Goal: Information Seeking & Learning: Understand process/instructions

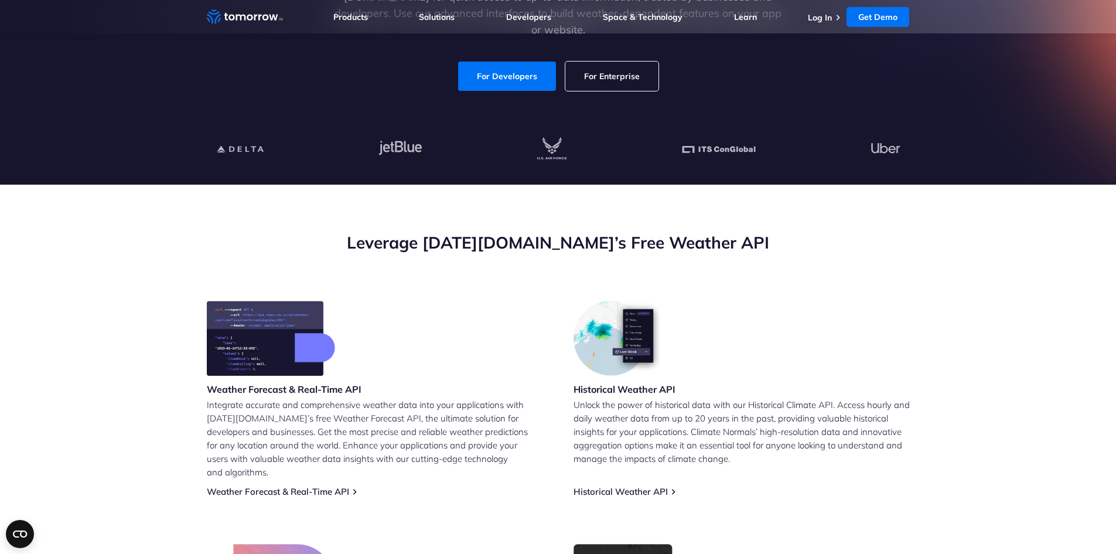
scroll to position [234, 0]
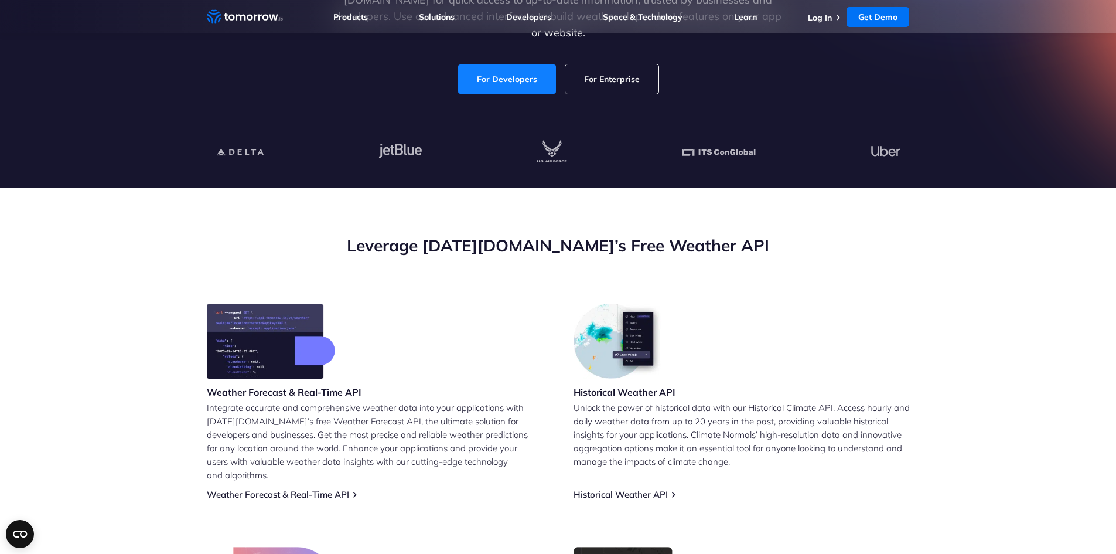
click at [522, 64] on link "For Developers" at bounding box center [507, 78] width 98 height 29
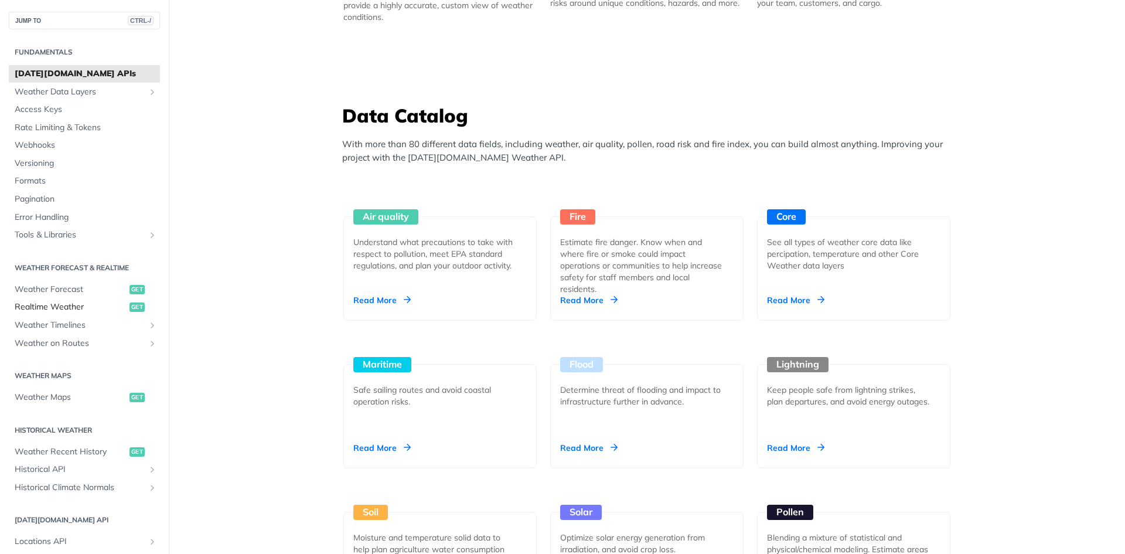
scroll to position [762, 0]
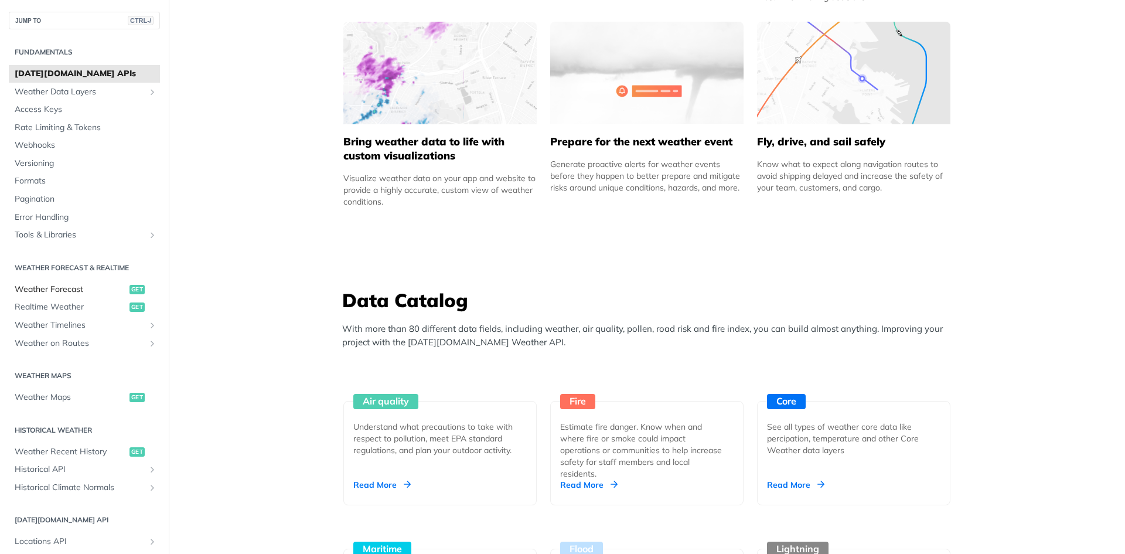
click at [81, 282] on link "Weather Forecast get" at bounding box center [84, 290] width 151 height 18
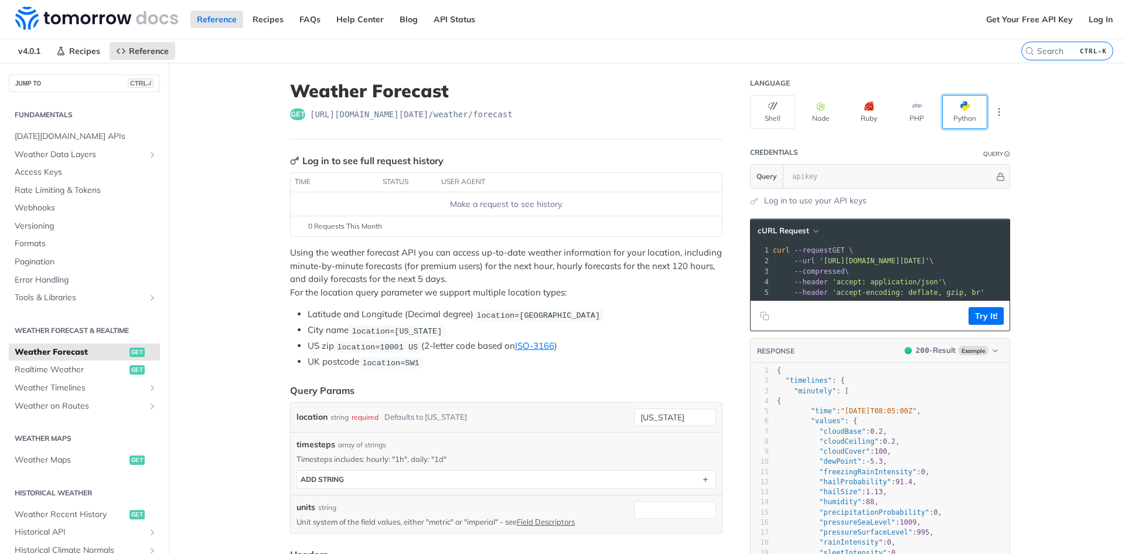
click at [945, 99] on button "Python" at bounding box center [964, 112] width 45 height 34
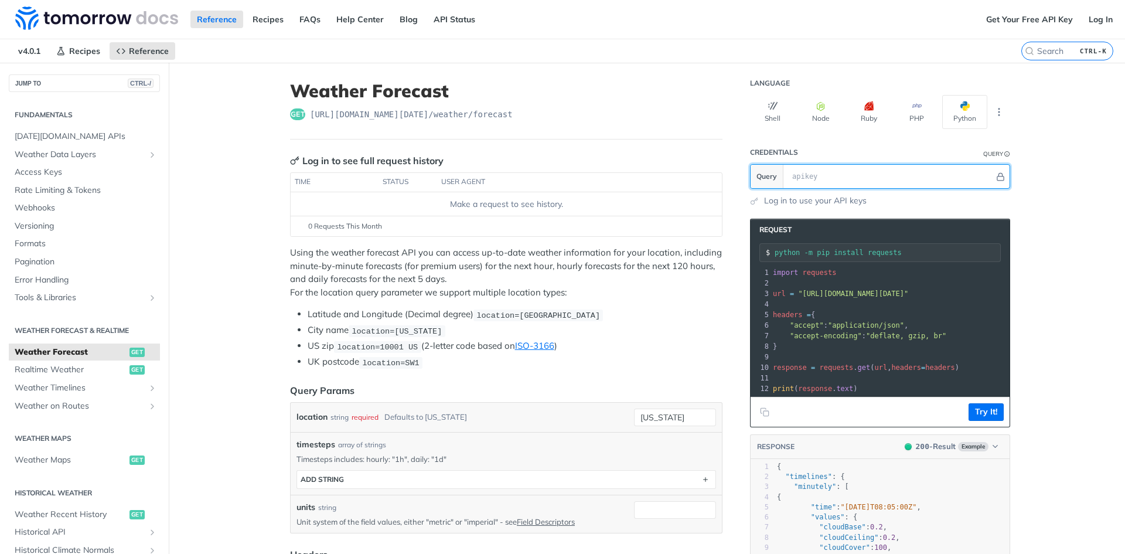
click at [817, 180] on input "text" at bounding box center [890, 176] width 208 height 23
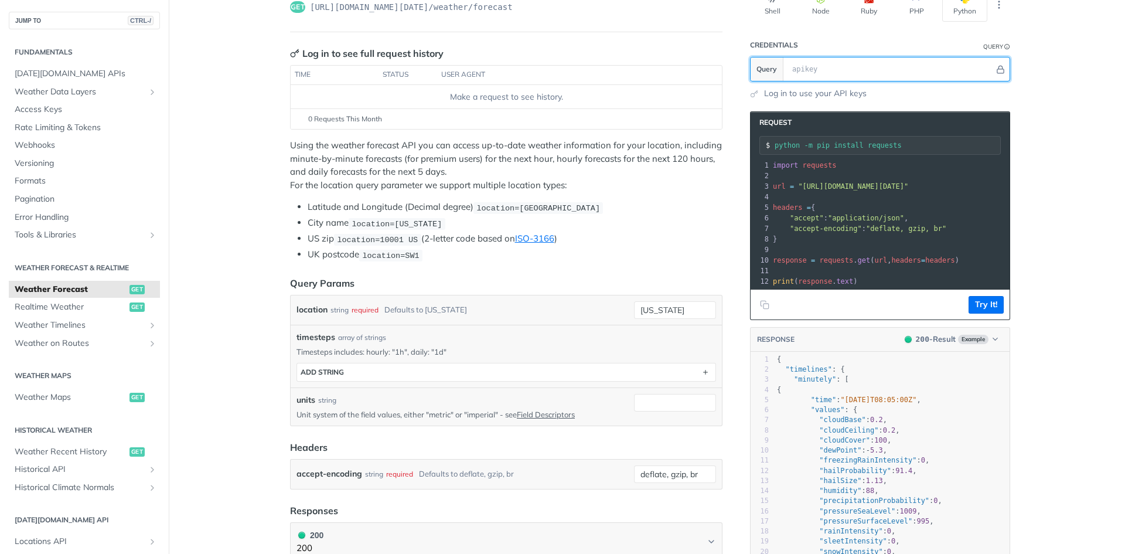
scroll to position [117, 0]
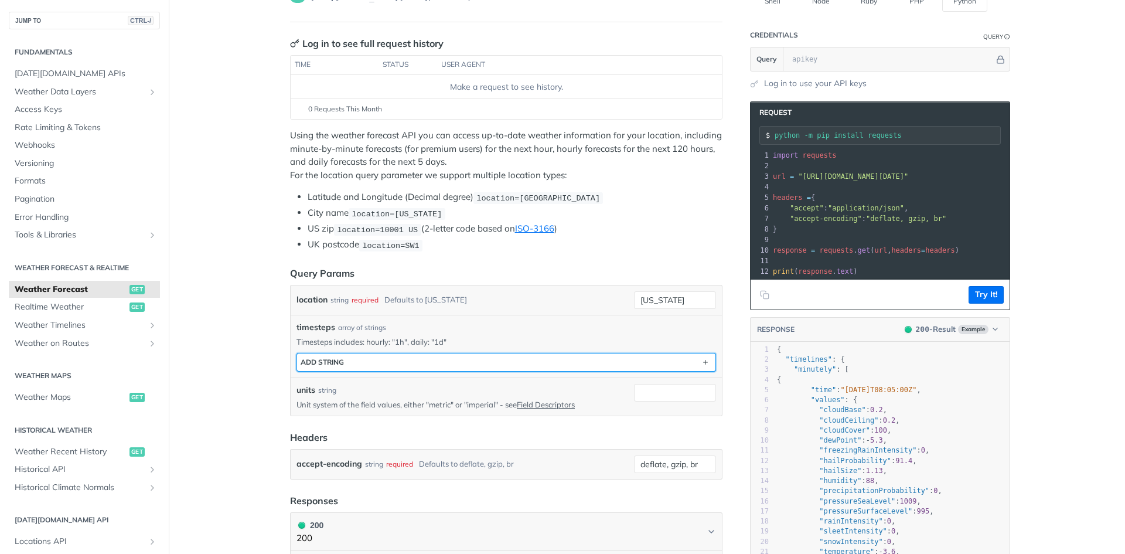
click at [381, 355] on button "ADD string" at bounding box center [506, 362] width 418 height 18
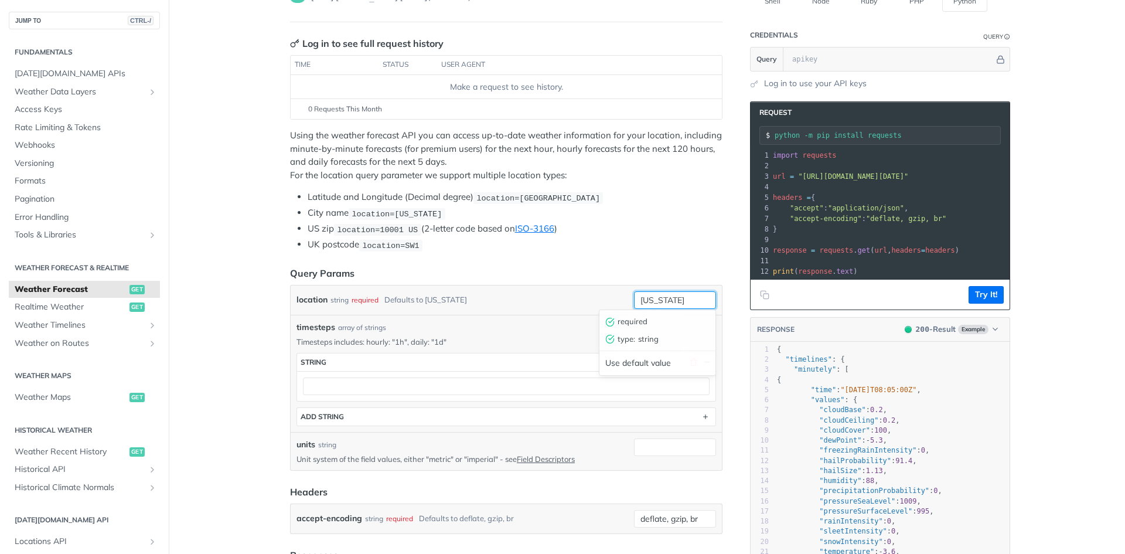
drag, startPoint x: 687, startPoint y: 301, endPoint x: 594, endPoint y: 294, distance: 94.1
click at [594, 294] on div "location string required Defaults to new york new york required type : string U…" at bounding box center [507, 300] width 420 height 18
type input "Tampa"
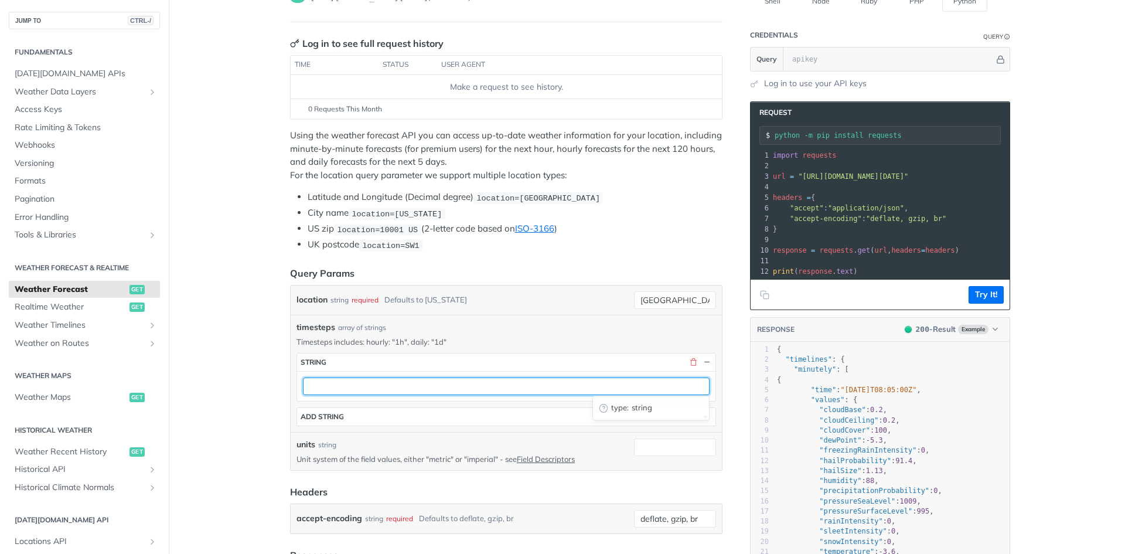
click at [475, 384] on input "text" at bounding box center [506, 386] width 407 height 18
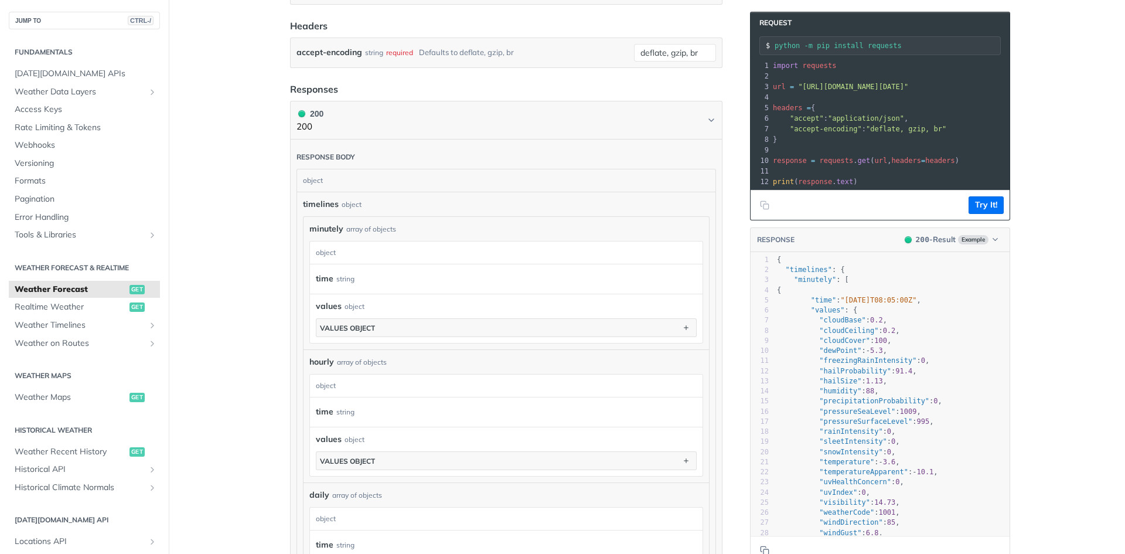
scroll to position [586, 0]
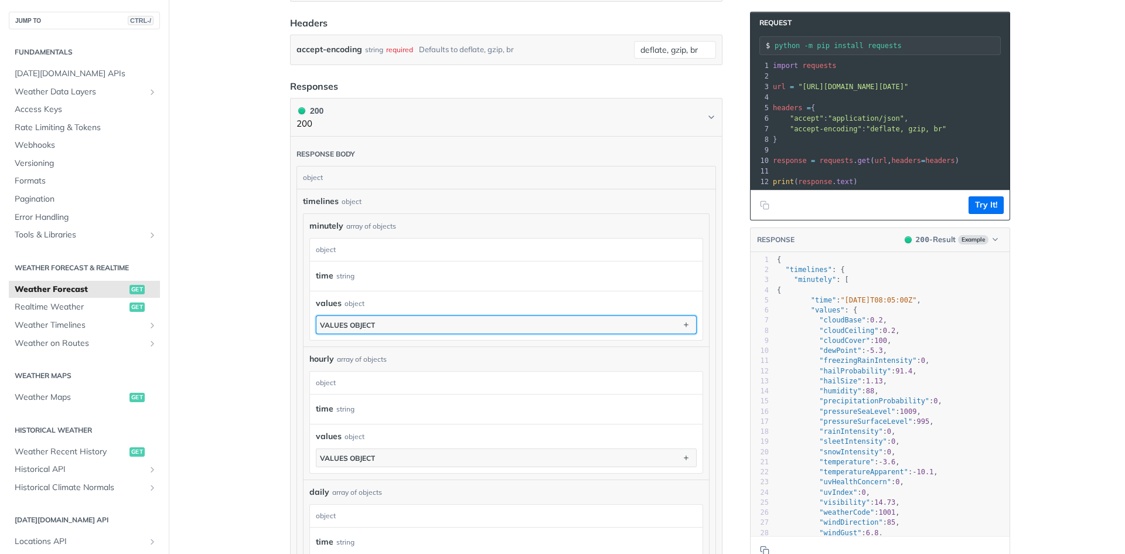
click at [476, 323] on button "values object" at bounding box center [506, 325] width 380 height 18
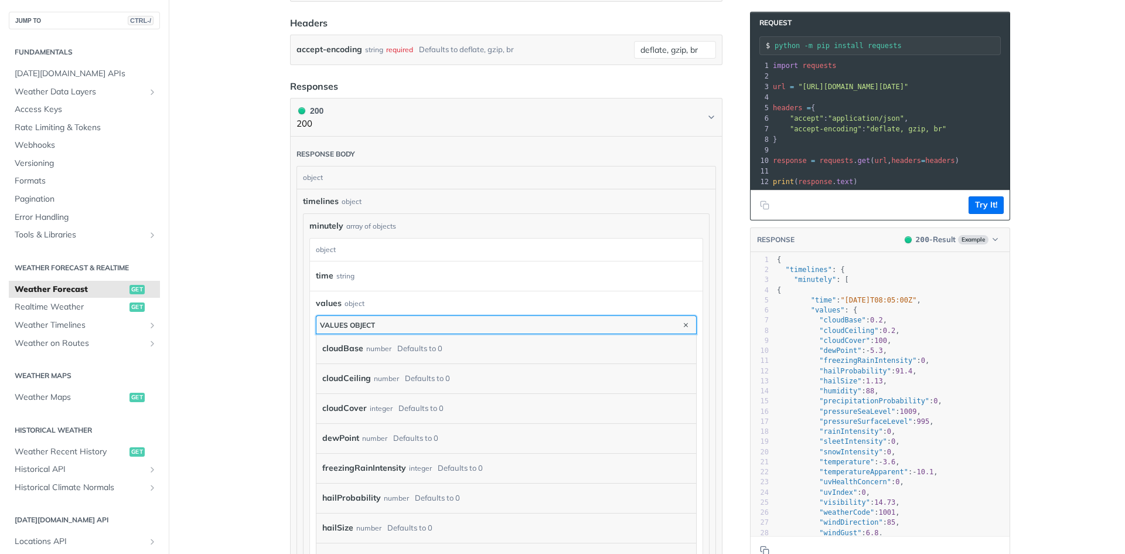
click at [476, 323] on button "values object" at bounding box center [506, 325] width 380 height 18
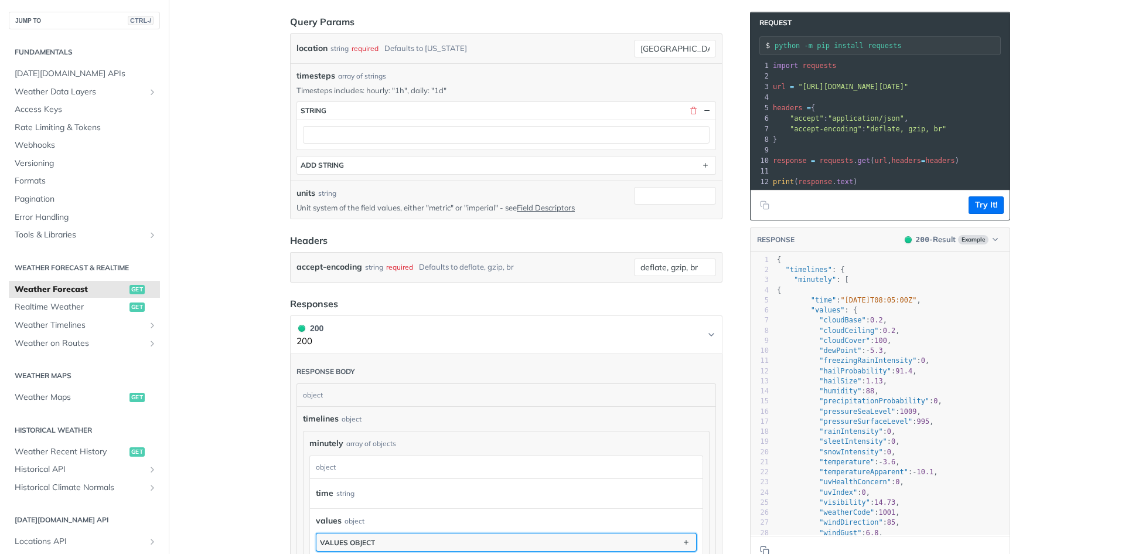
scroll to position [352, 0]
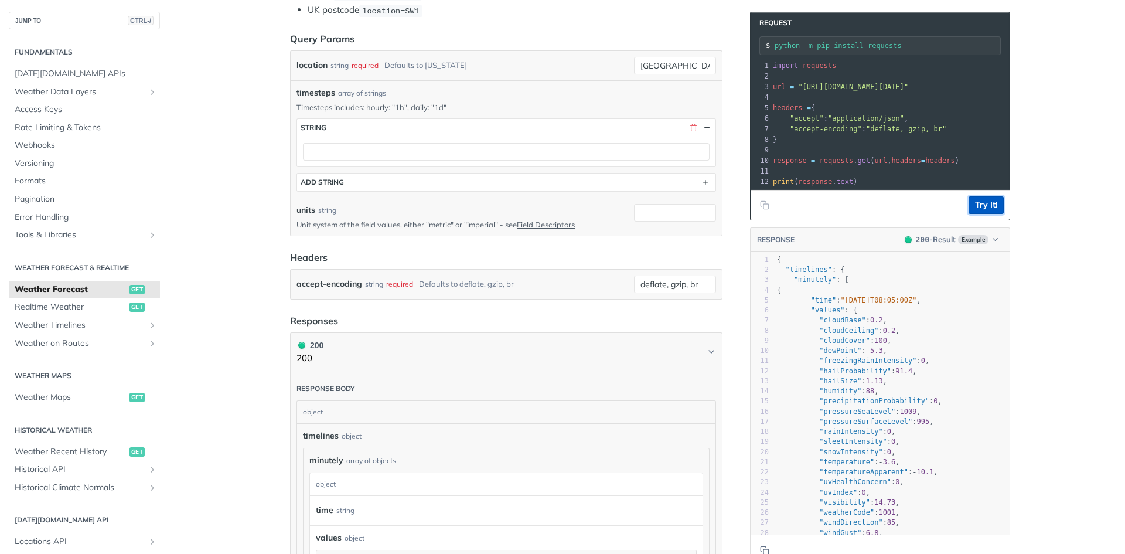
click at [979, 213] on button "Try It!" at bounding box center [986, 205] width 35 height 18
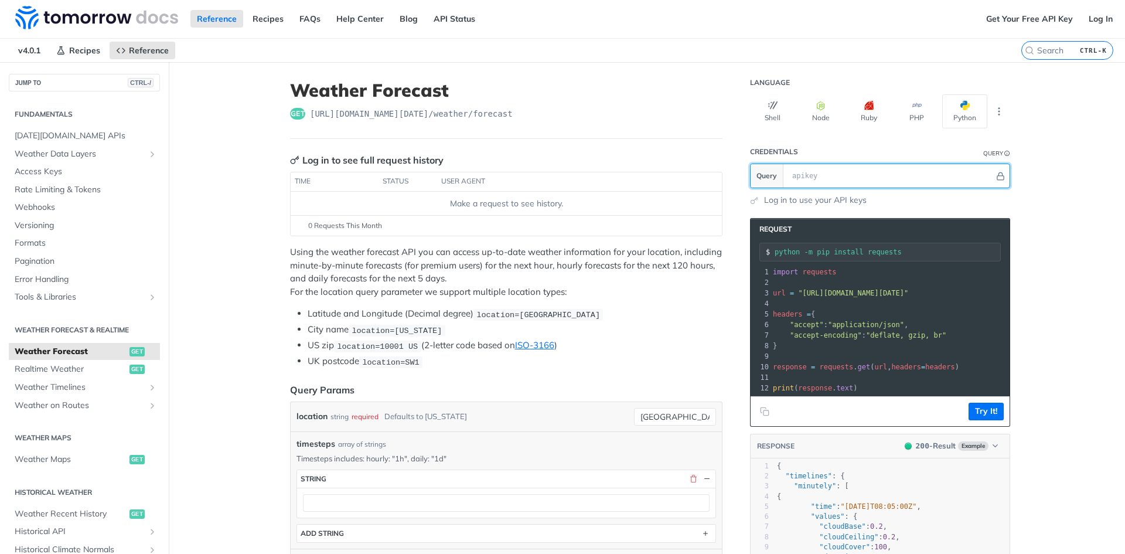
scroll to position [0, 0]
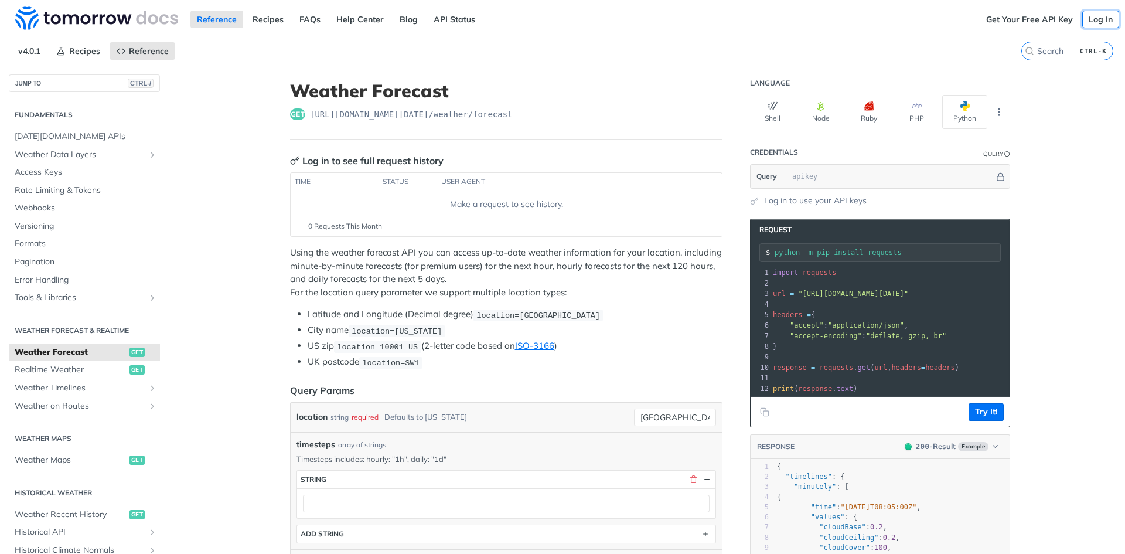
click at [1093, 14] on link "Log In" at bounding box center [1100, 20] width 37 height 18
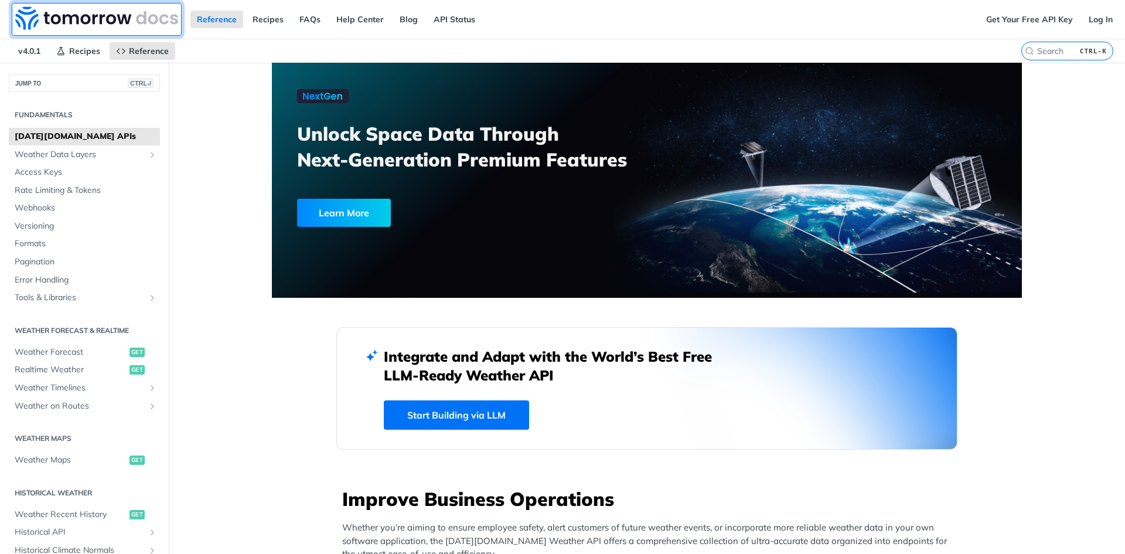
click at [45, 27] on img at bounding box center [96, 17] width 163 height 23
click at [1089, 15] on link "Log In" at bounding box center [1100, 20] width 37 height 18
click at [85, 352] on span "Weather Forecast" at bounding box center [71, 352] width 112 height 12
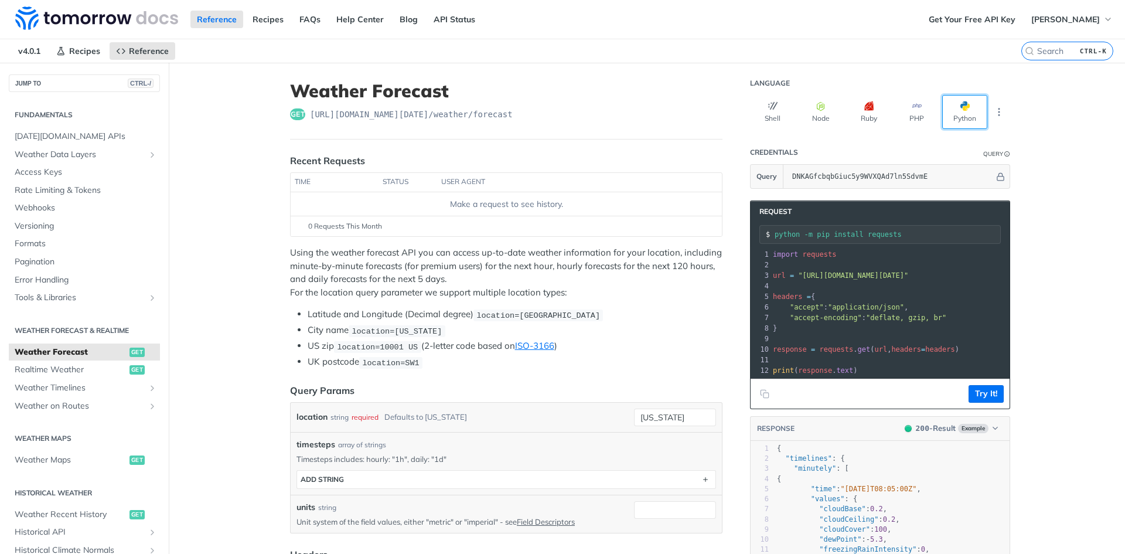
click at [954, 113] on button "Python" at bounding box center [964, 112] width 45 height 34
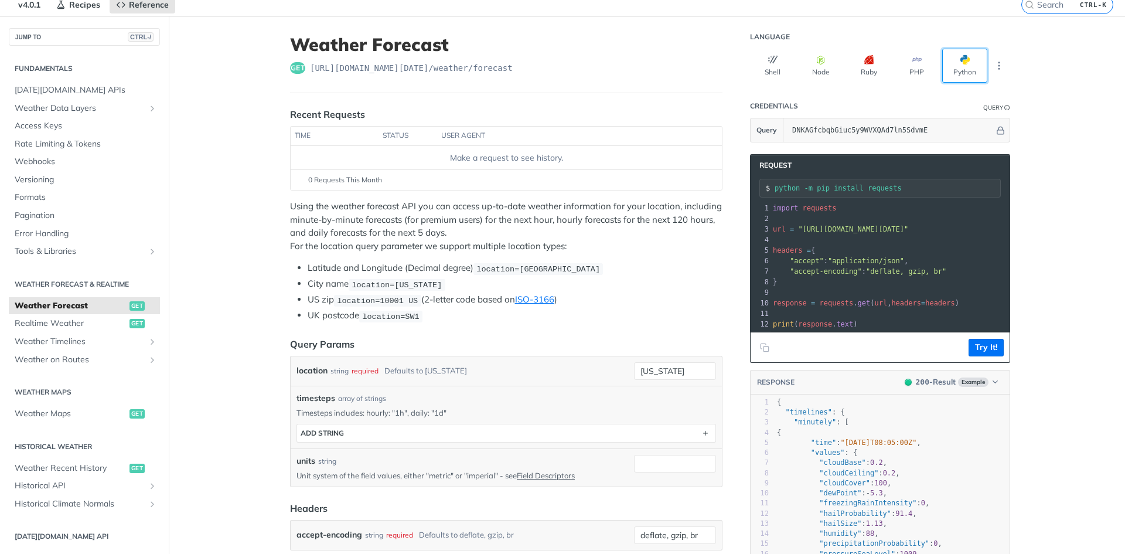
scroll to position [117, 0]
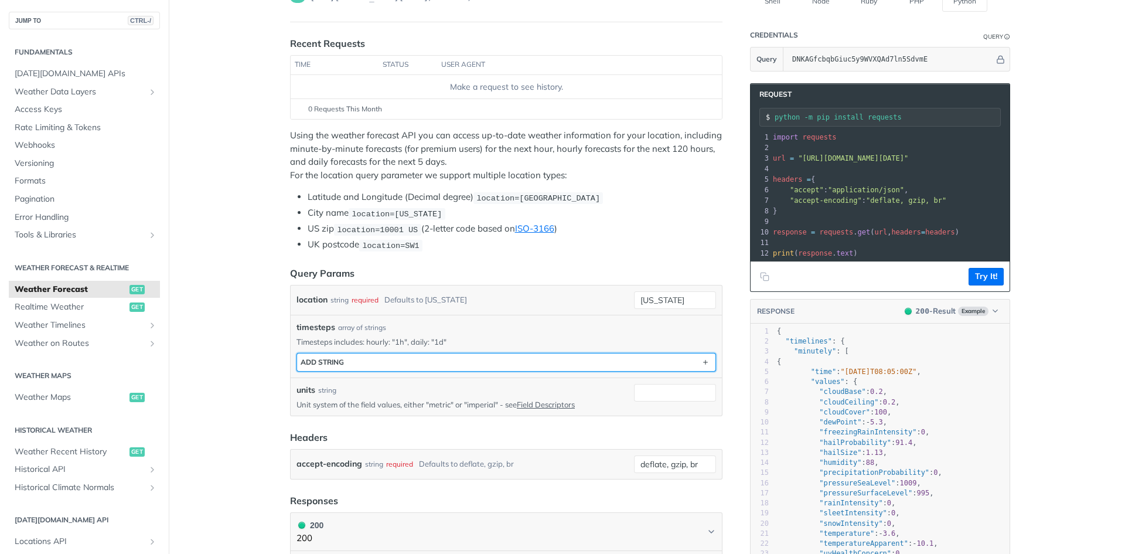
click at [453, 363] on button "ADD string" at bounding box center [506, 362] width 418 height 18
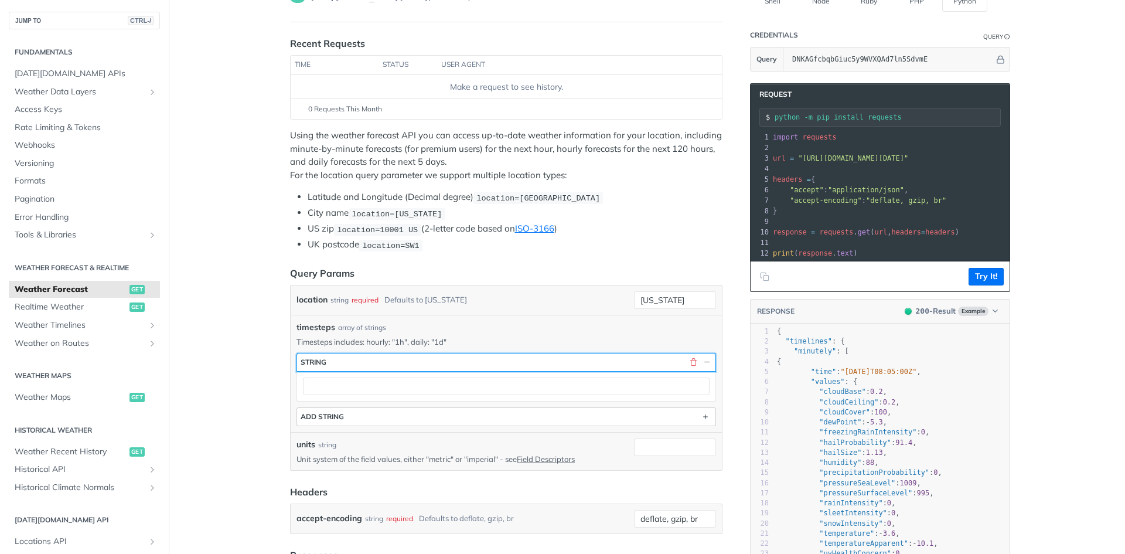
click at [453, 363] on button "string" at bounding box center [506, 362] width 418 height 18
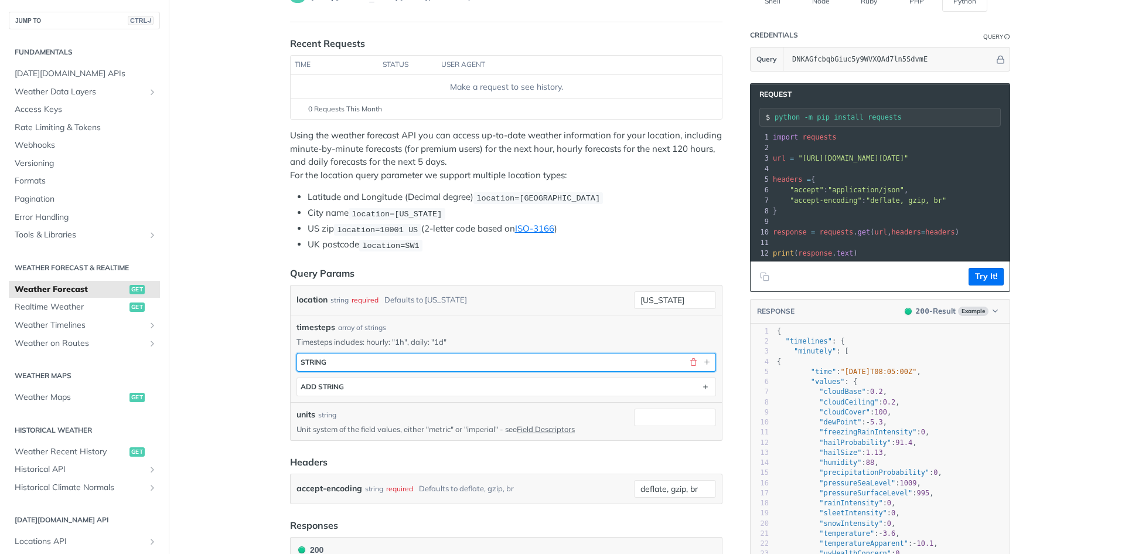
click at [469, 364] on button "string" at bounding box center [506, 362] width 418 height 18
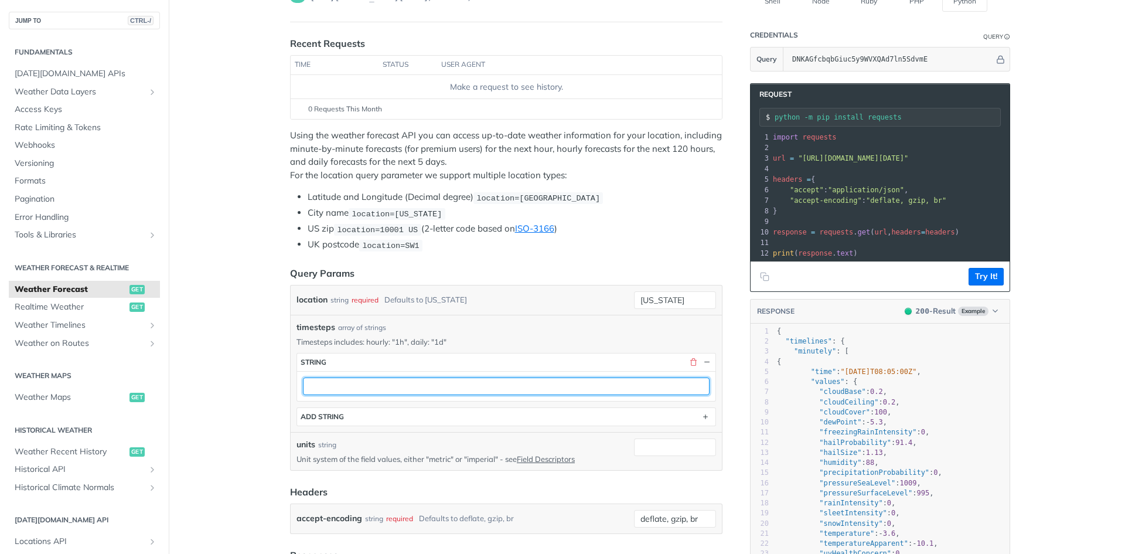
click at [451, 389] on input "text" at bounding box center [506, 386] width 407 height 18
click at [543, 386] on input "text" at bounding box center [506, 386] width 407 height 18
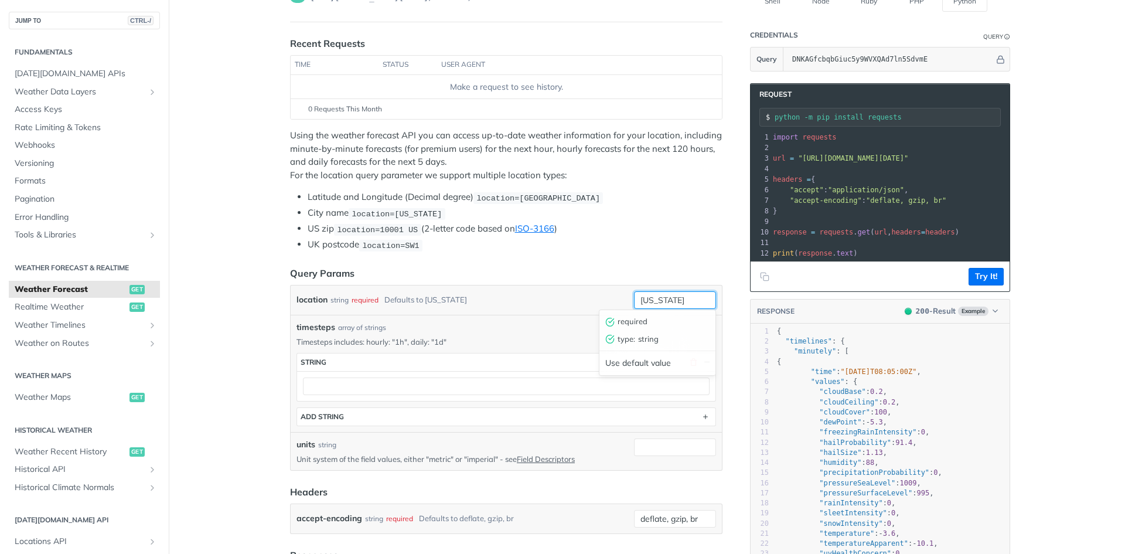
drag, startPoint x: 677, startPoint y: 298, endPoint x: 632, endPoint y: 304, distance: 46.2
click at [634, 304] on input "[US_STATE]" at bounding box center [675, 300] width 82 height 18
type input "T"
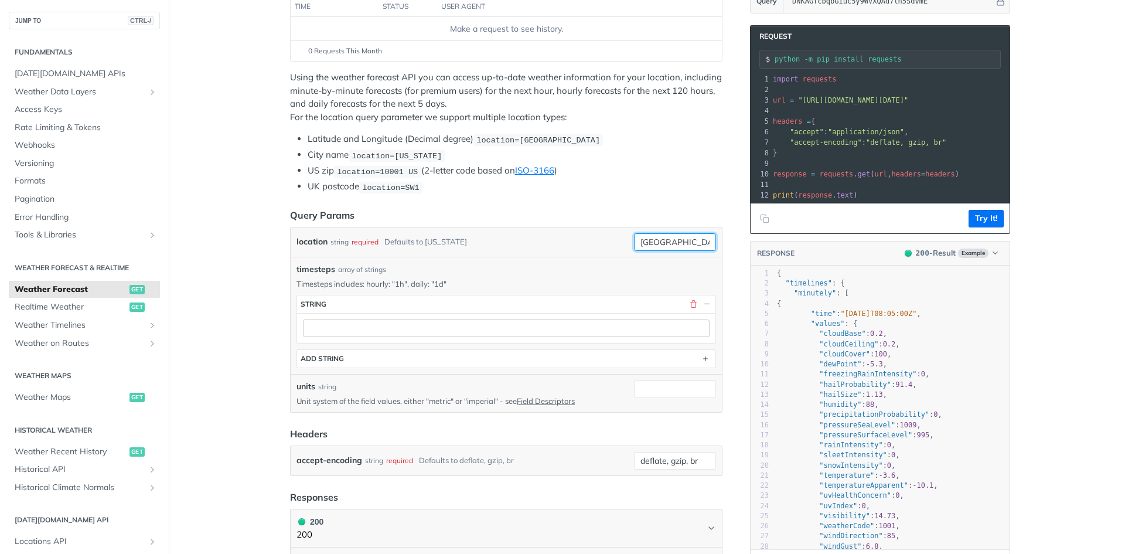
scroll to position [176, 0]
type input "Tampa"
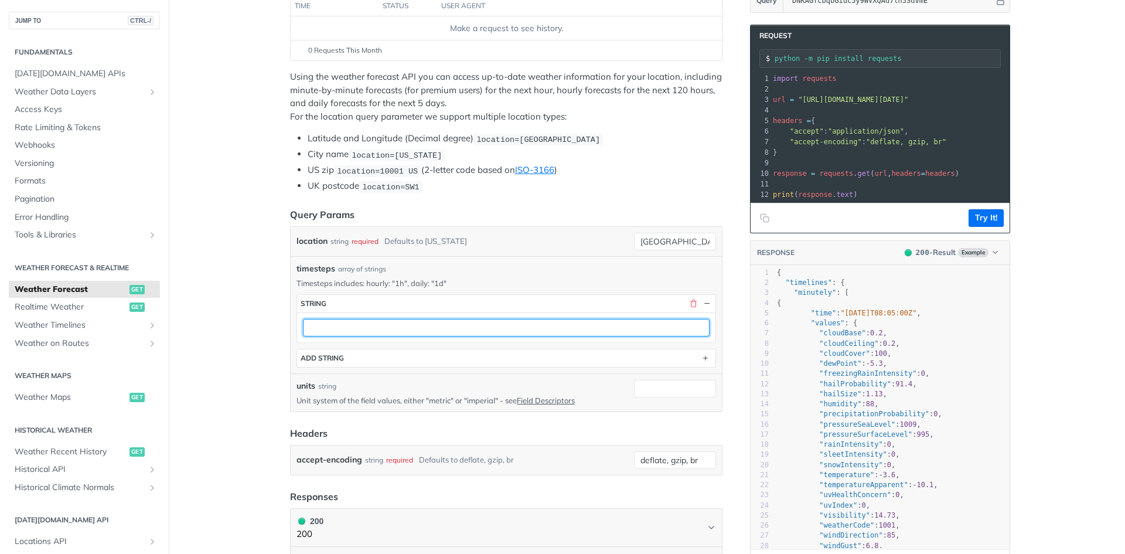
click at [420, 325] on input "text" at bounding box center [506, 328] width 407 height 18
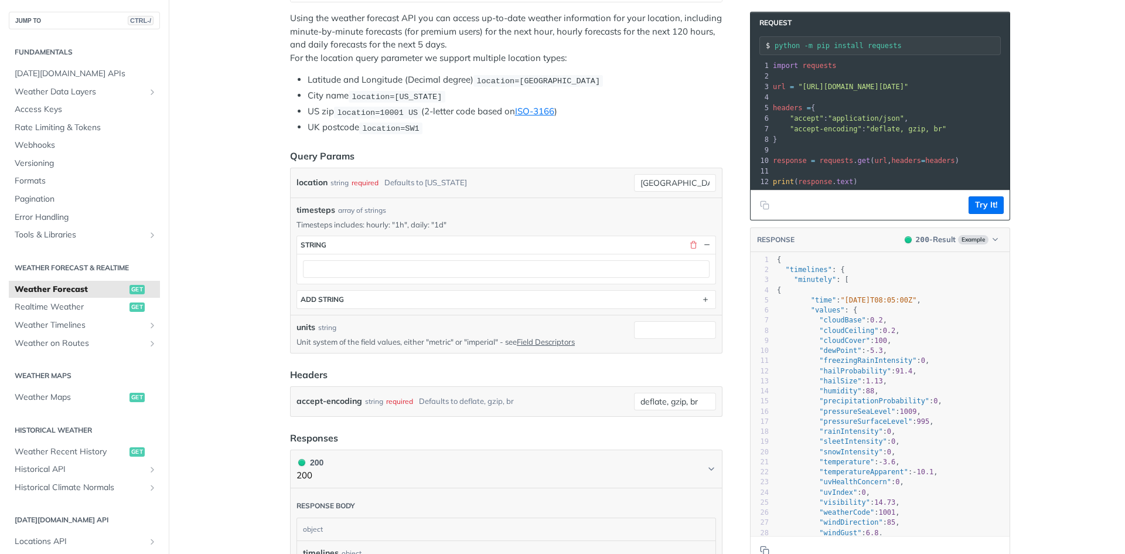
click at [599, 325] on div "units string" at bounding box center [463, 327] width 333 height 12
click at [553, 346] on div "units string Unit system of the field values, either "metric" or "imperial" - s…" at bounding box center [506, 334] width 431 height 38
click at [554, 342] on link "Field Descriptors" at bounding box center [546, 341] width 58 height 9
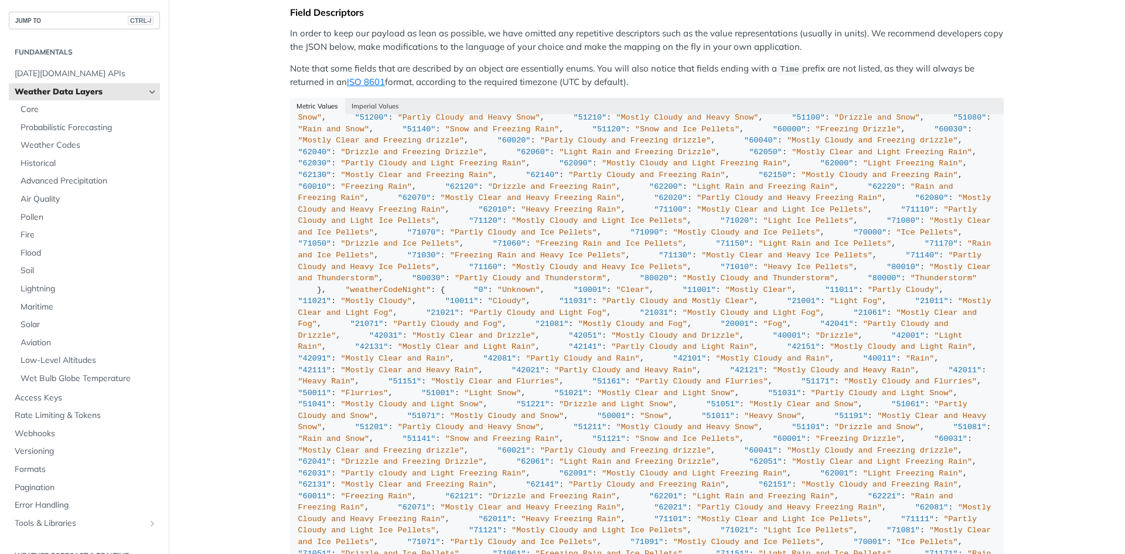
scroll to position [1817, 0]
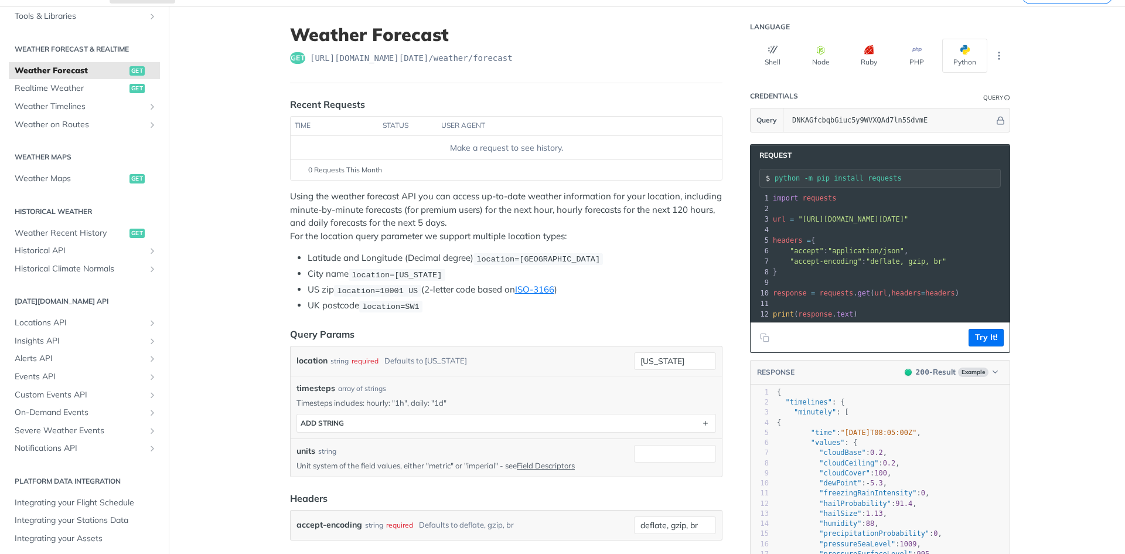
click at [820, 244] on pre "headers = {" at bounding box center [987, 240] width 433 height 11
click at [910, 267] on pre "}" at bounding box center [987, 272] width 433 height 11
click at [945, 275] on pre "}" at bounding box center [987, 272] width 433 height 11
click at [862, 319] on div "xxxxxxxxxx 12 1 import requests 2 ​ 3 url = "https://api.tomorrow.io/v4/weather…" at bounding box center [987, 255] width 433 height 131
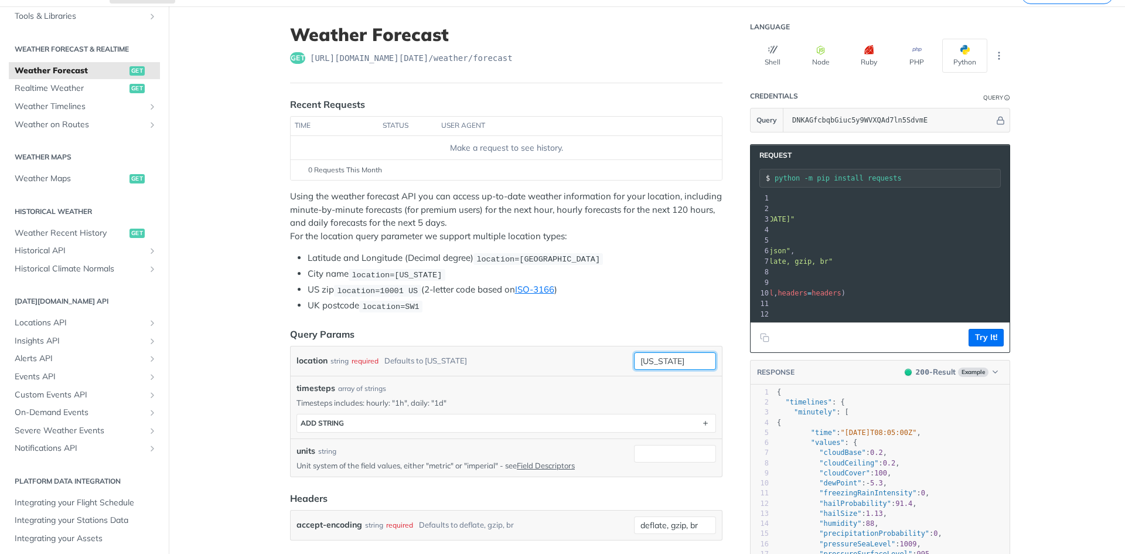
drag, startPoint x: 695, startPoint y: 357, endPoint x: 587, endPoint y: 363, distance: 108.0
click at [587, 363] on div "location string required Defaults to new york new york" at bounding box center [507, 361] width 420 height 18
drag, startPoint x: 857, startPoint y: 319, endPoint x: 897, endPoint y: 314, distance: 40.1
click at [897, 314] on pre "print ( response . text )" at bounding box center [908, 314] width 414 height 11
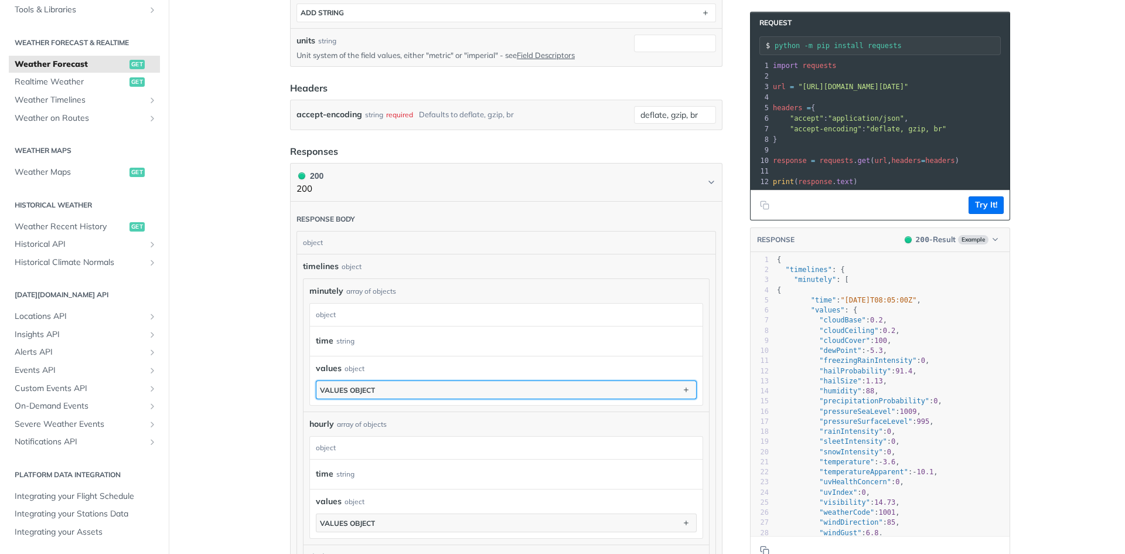
click at [419, 391] on button "values object" at bounding box center [506, 390] width 380 height 18
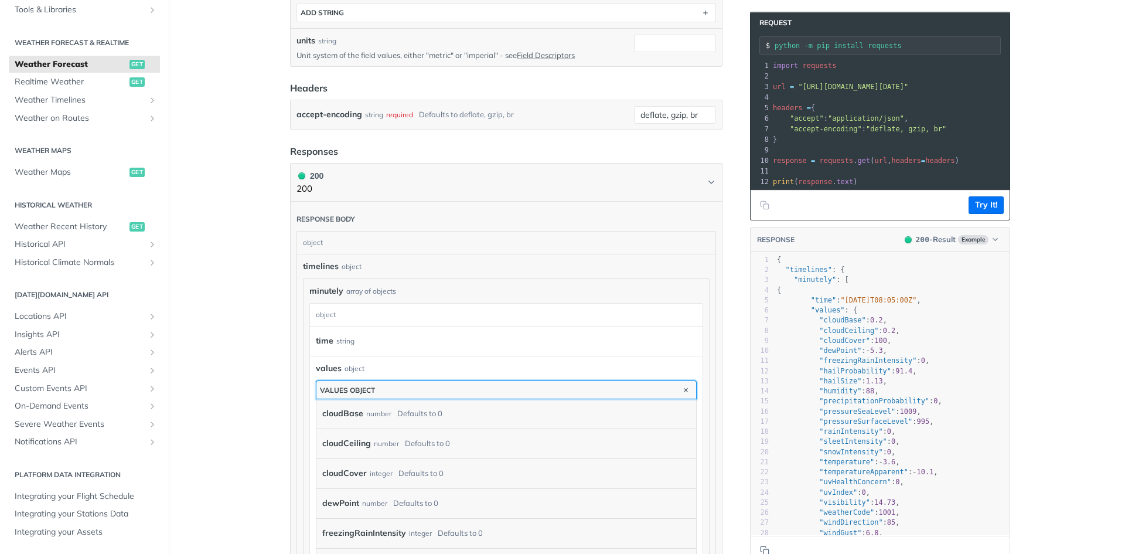
click at [420, 389] on button "values object" at bounding box center [506, 390] width 380 height 18
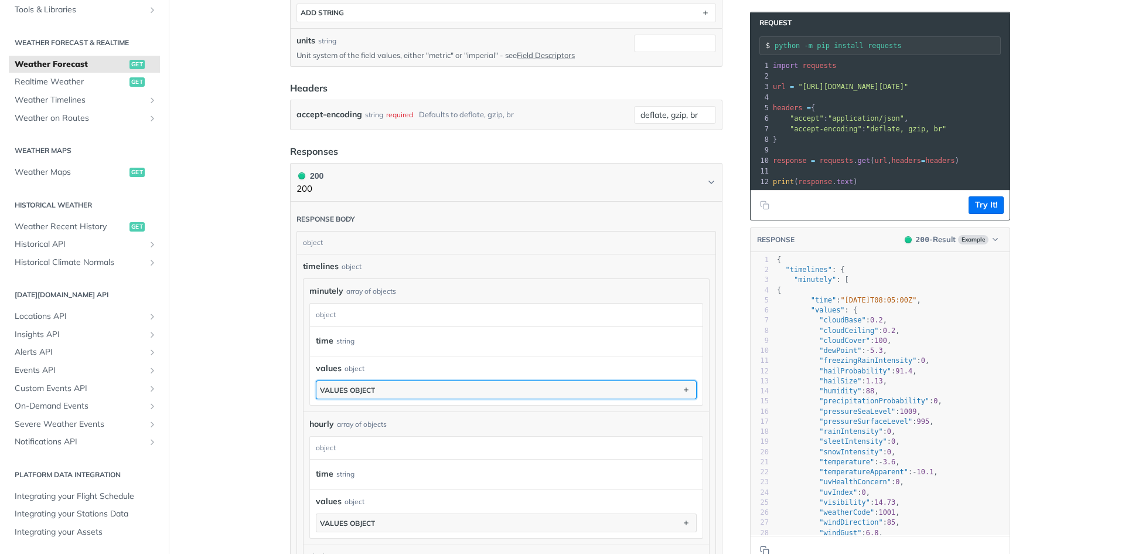
click at [420, 388] on button "values object" at bounding box center [506, 390] width 380 height 18
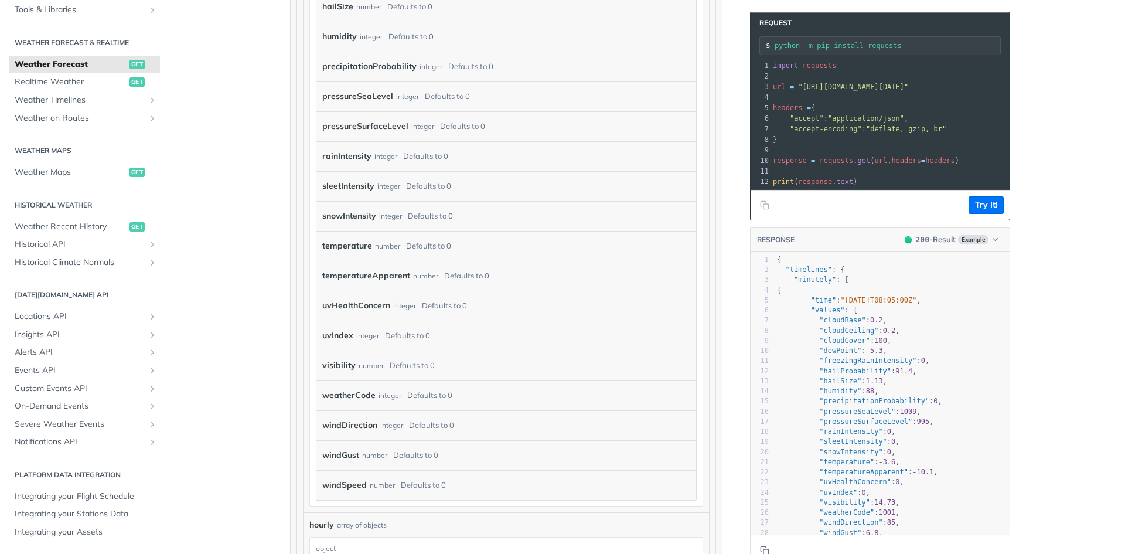
click at [351, 244] on label "temperature" at bounding box center [347, 245] width 50 height 17
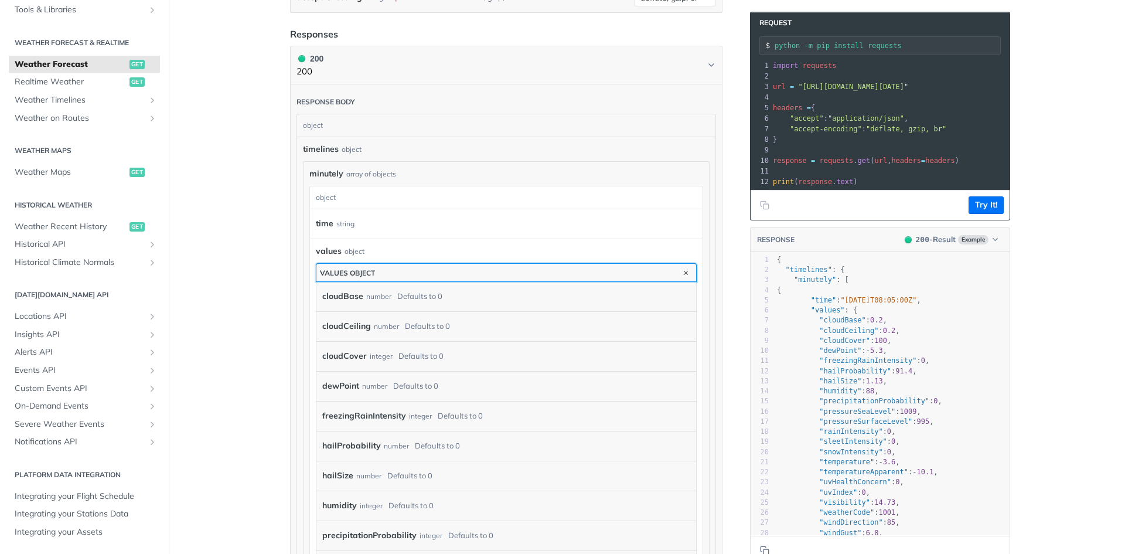
click at [426, 272] on button "values object" at bounding box center [506, 273] width 380 height 18
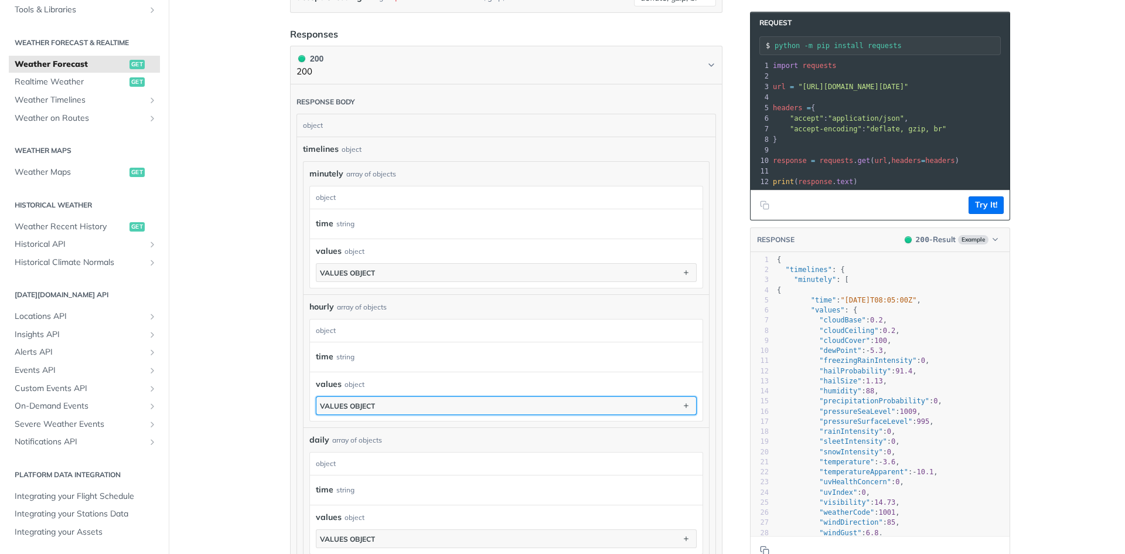
click at [383, 411] on button "values object" at bounding box center [506, 406] width 380 height 18
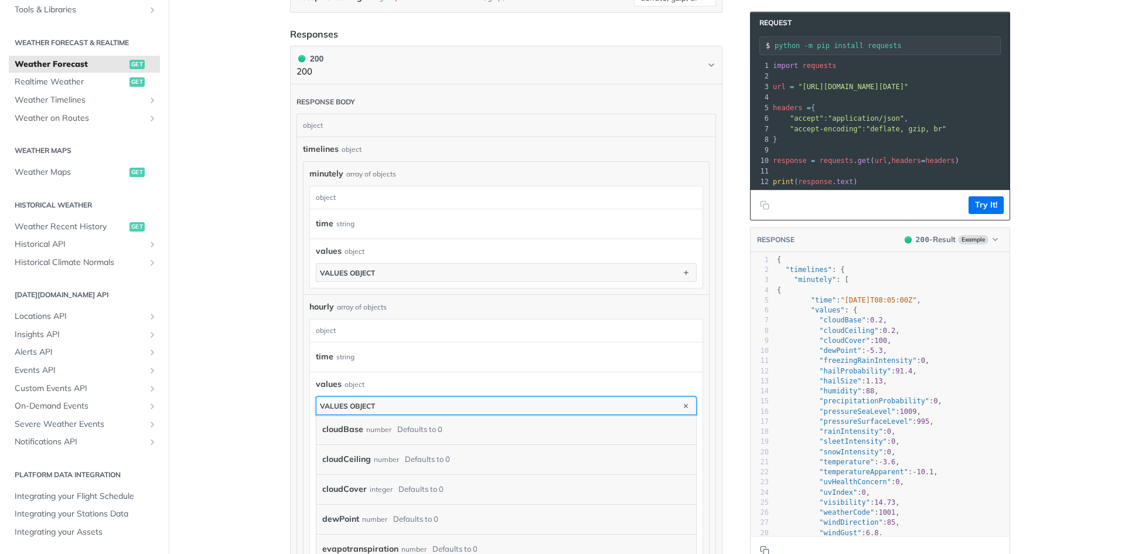
click at [360, 401] on div "values object" at bounding box center [347, 405] width 55 height 9
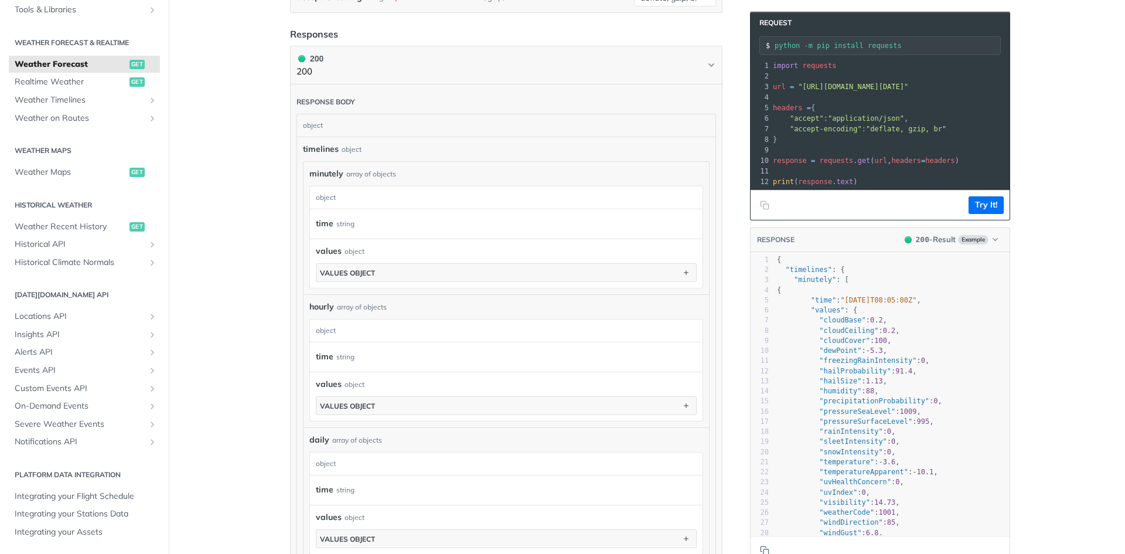
drag, startPoint x: 486, startPoint y: 229, endPoint x: 339, endPoint y: 220, distance: 147.4
click at [415, 222] on div "time string" at bounding box center [501, 224] width 370 height 18
click at [304, 220] on div "minutely array of objects minutely object time string values object values obje…" at bounding box center [507, 228] width 406 height 132
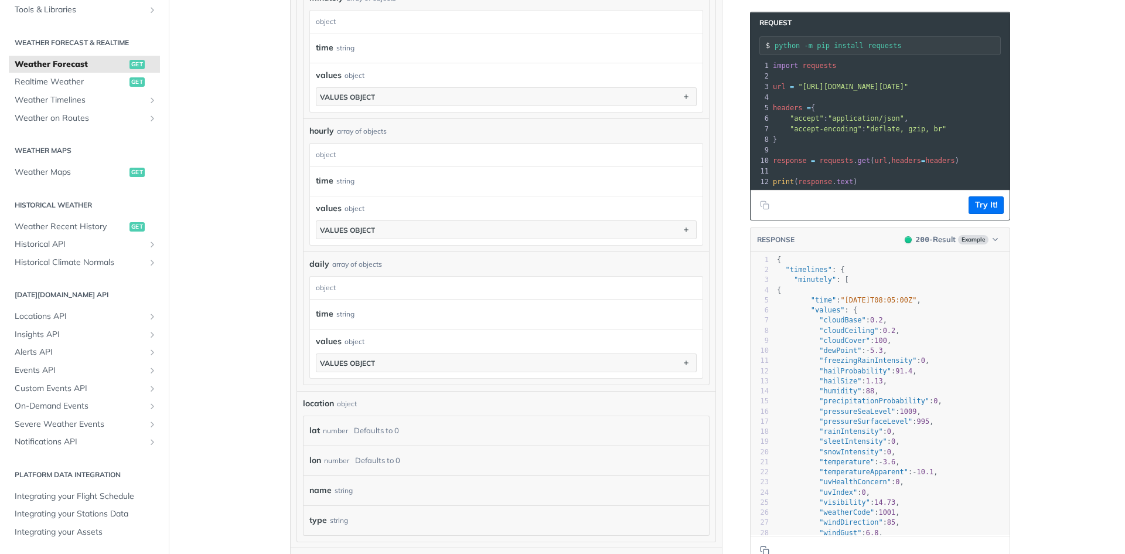
click at [336, 301] on div "time string" at bounding box center [506, 313] width 393 height 29
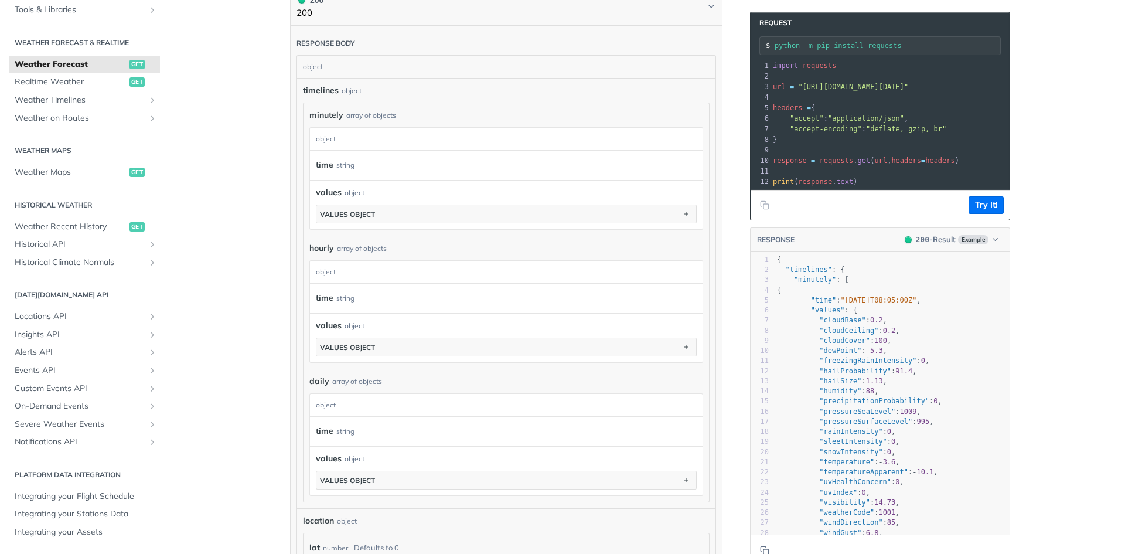
click at [338, 260] on section "object time string values object values object" at bounding box center [506, 311] width 394 height 103
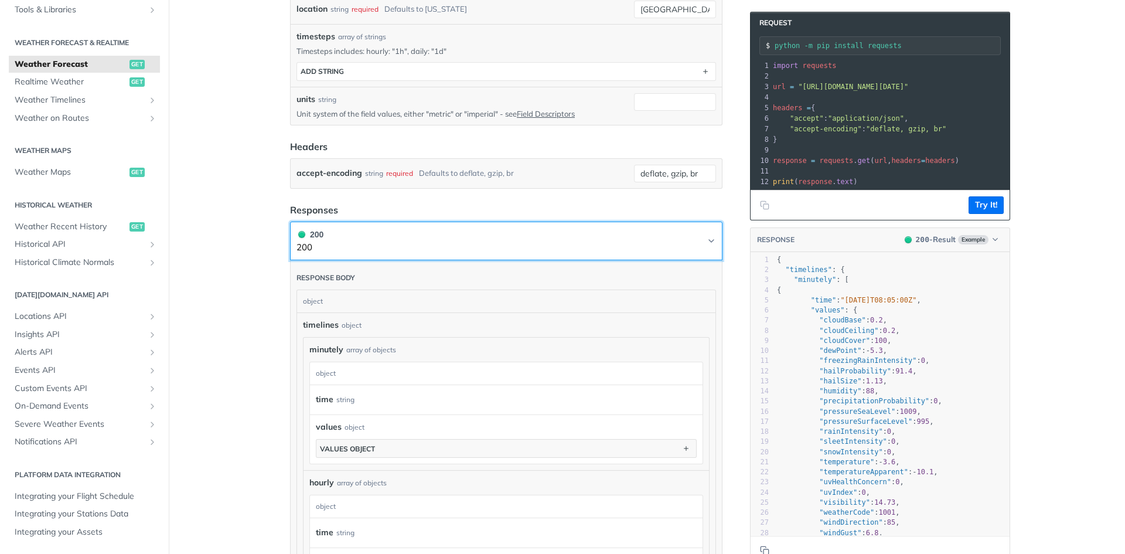
click at [706, 247] on button "200 200" at bounding box center [507, 241] width 420 height 26
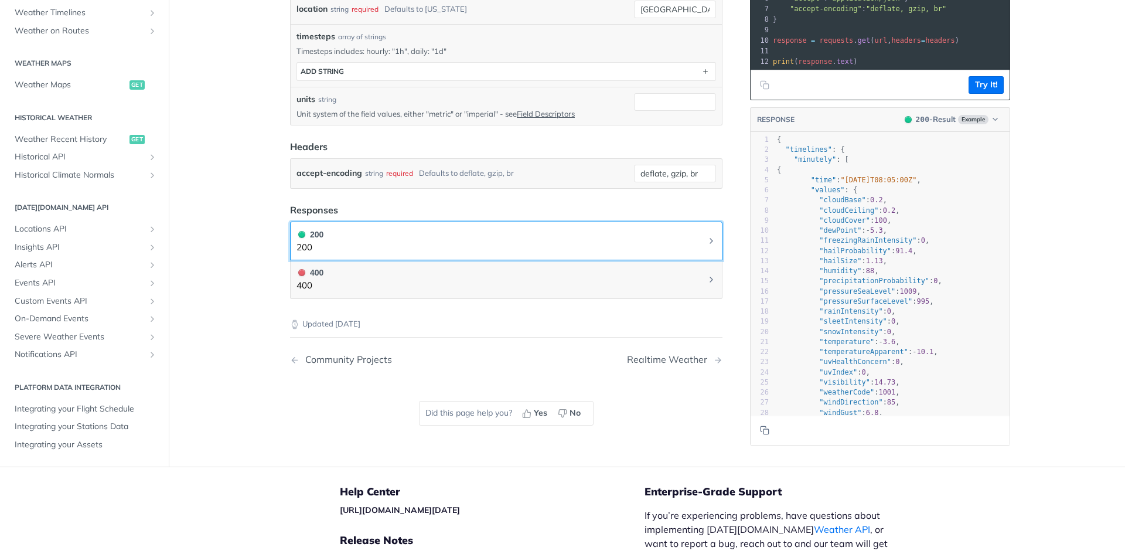
click at [707, 241] on icon "Chevron" at bounding box center [711, 240] width 9 height 9
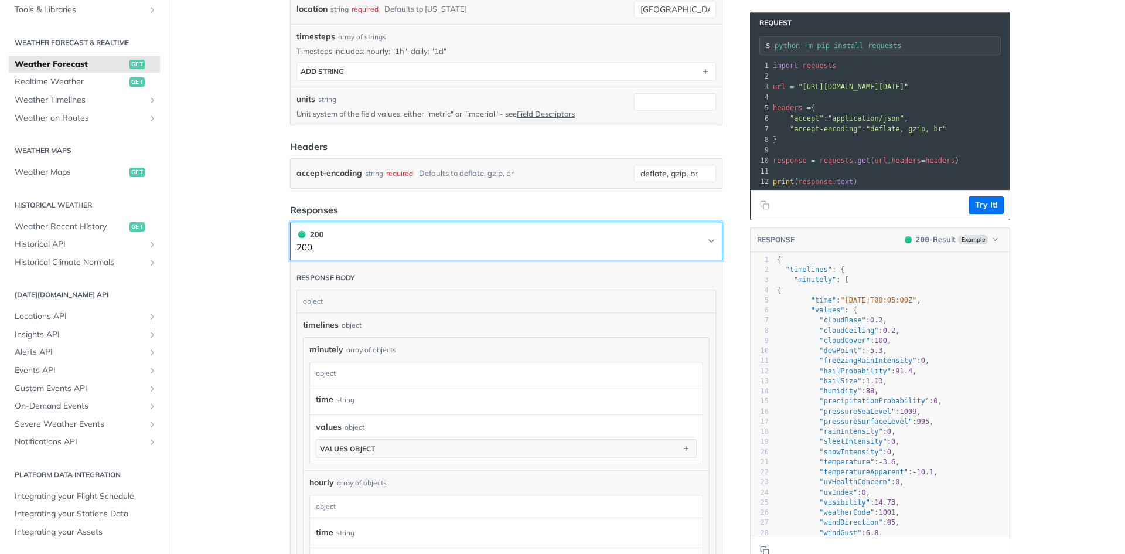
click at [699, 233] on button "200 200" at bounding box center [507, 241] width 420 height 26
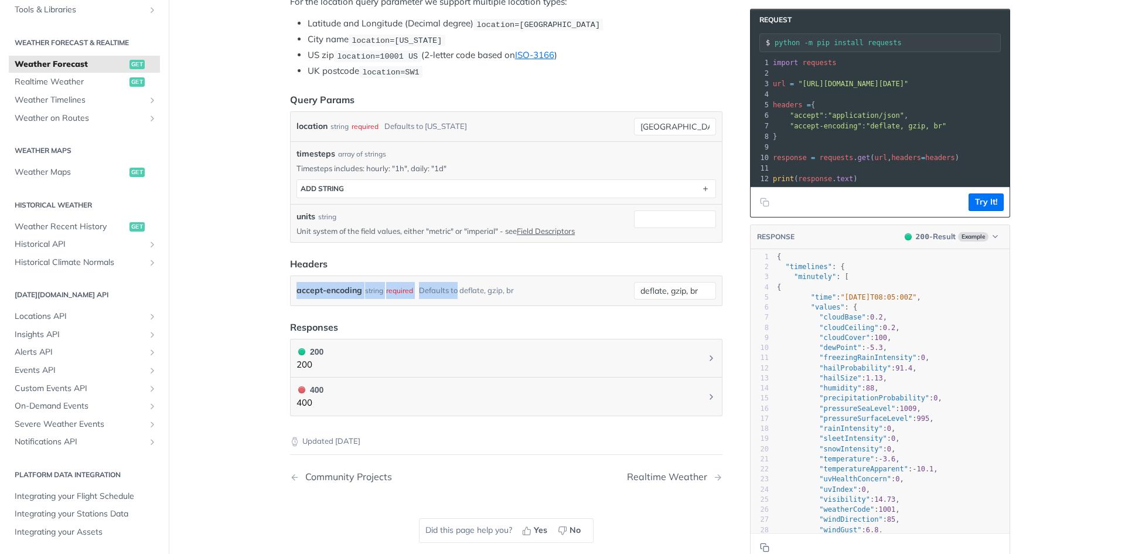
click at [452, 271] on form "Query Params location string required Defaults to new york Tampa timesteps arra…" at bounding box center [506, 199] width 432 height 213
click at [460, 291] on div "Defaults to deflate, gzip, br" at bounding box center [466, 290] width 95 height 17
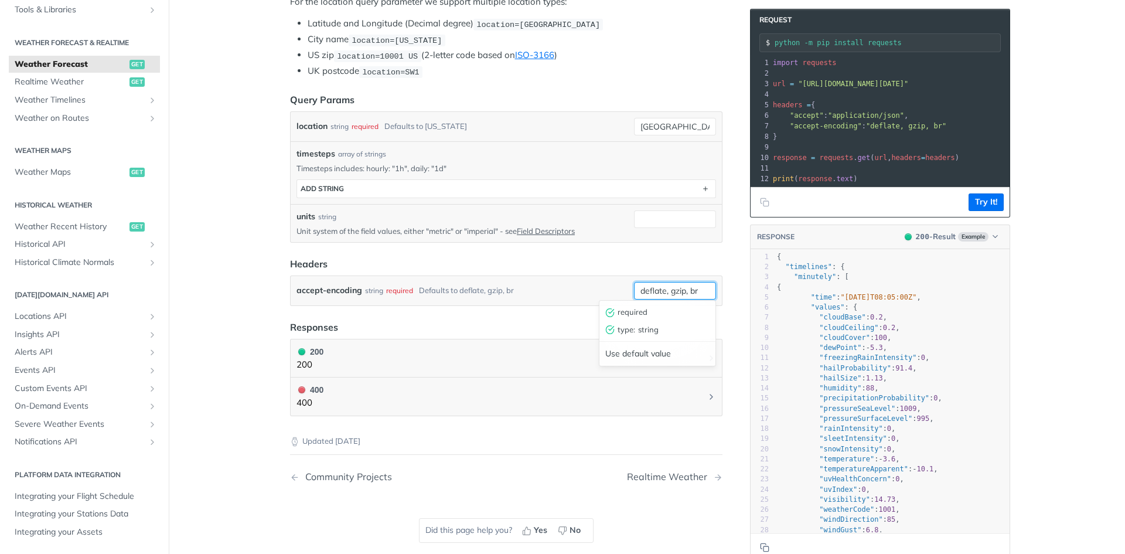
click at [667, 291] on input "deflate, gzip, br" at bounding box center [675, 291] width 82 height 18
click at [703, 293] on input "deflate, gzip, br" at bounding box center [675, 291] width 82 height 18
click at [639, 224] on input "units" at bounding box center [675, 219] width 82 height 18
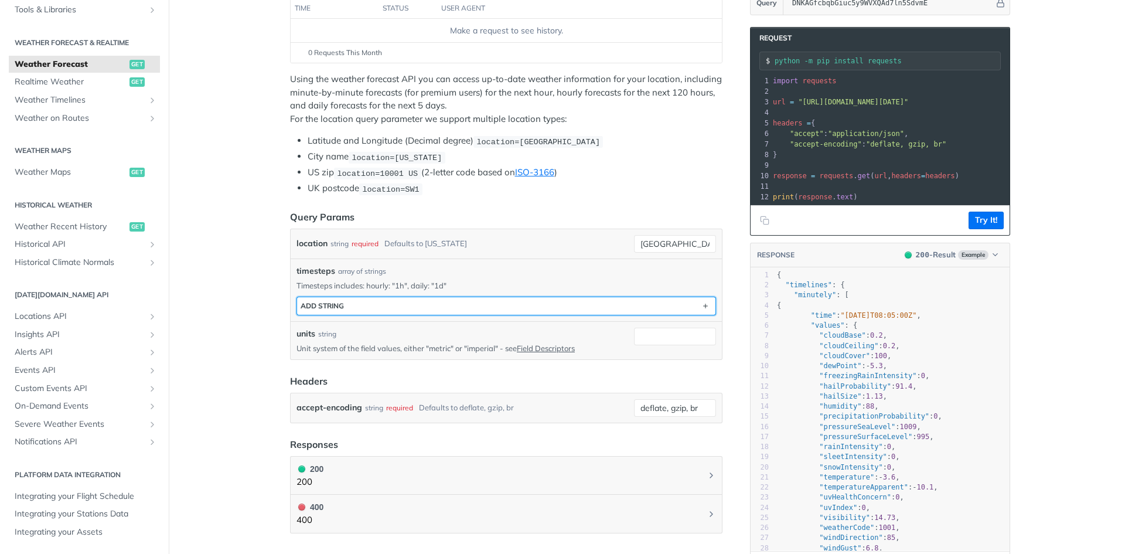
click at [696, 311] on button "ADD string" at bounding box center [506, 306] width 418 height 18
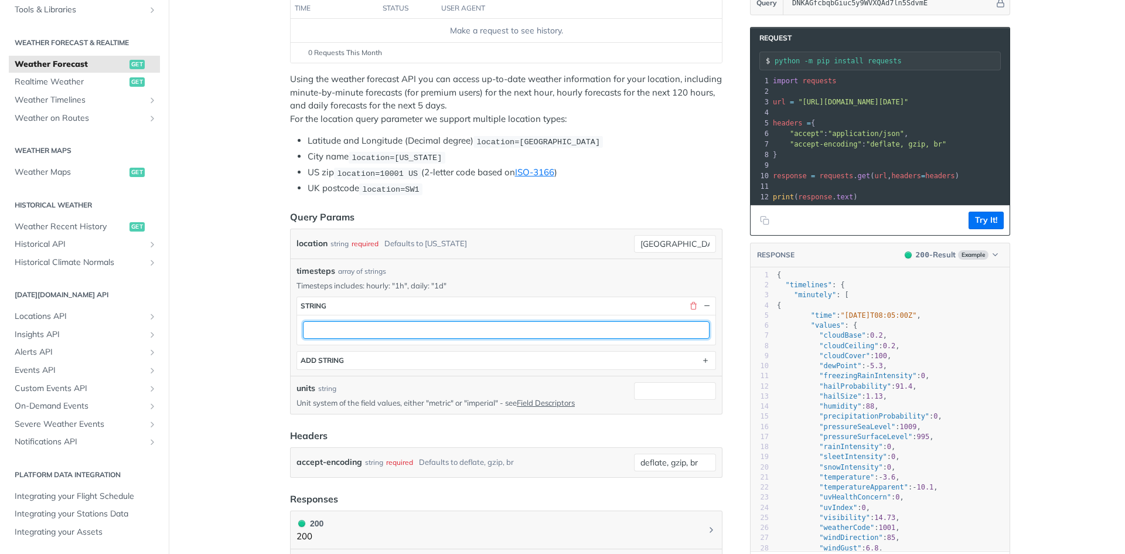
click at [610, 328] on input "text" at bounding box center [506, 330] width 407 height 18
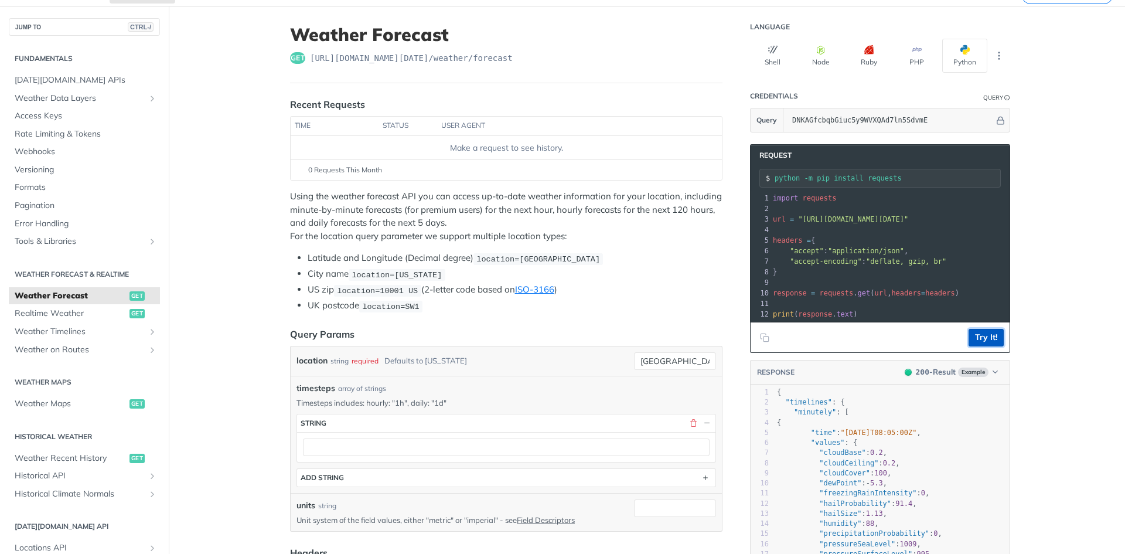
click at [973, 343] on button "Try It!" at bounding box center [986, 338] width 35 height 18
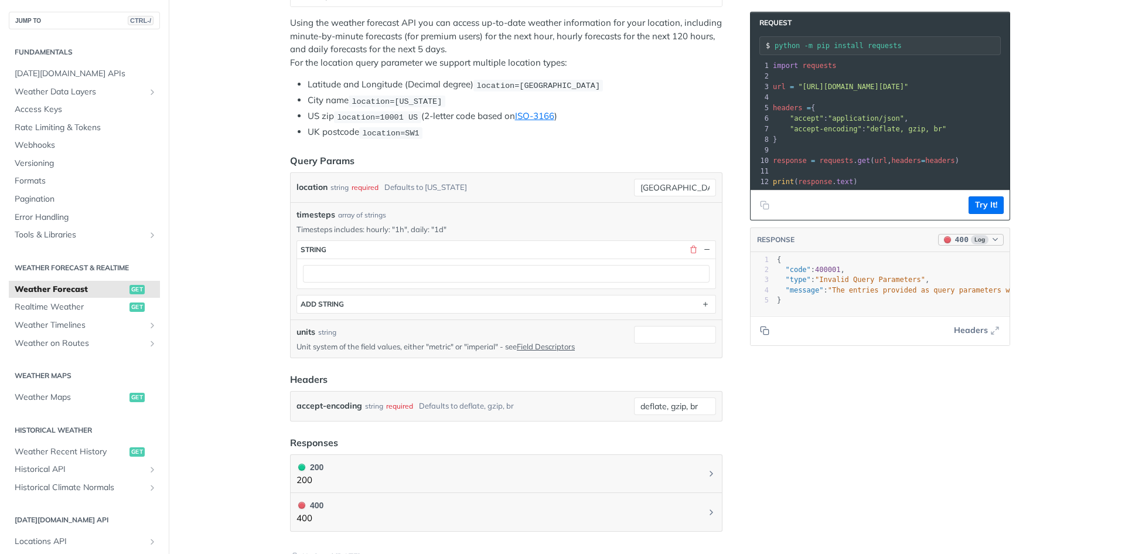
click at [983, 244] on span "Log" at bounding box center [980, 239] width 18 height 9
click at [956, 275] on div "application/json 200 - Result 400 - Result Clear Response" at bounding box center [937, 298] width 129 height 83
click at [978, 244] on span "Log" at bounding box center [980, 239] width 18 height 9
click at [912, 282] on div "200 - Result" at bounding box center [913, 285] width 42 height 12
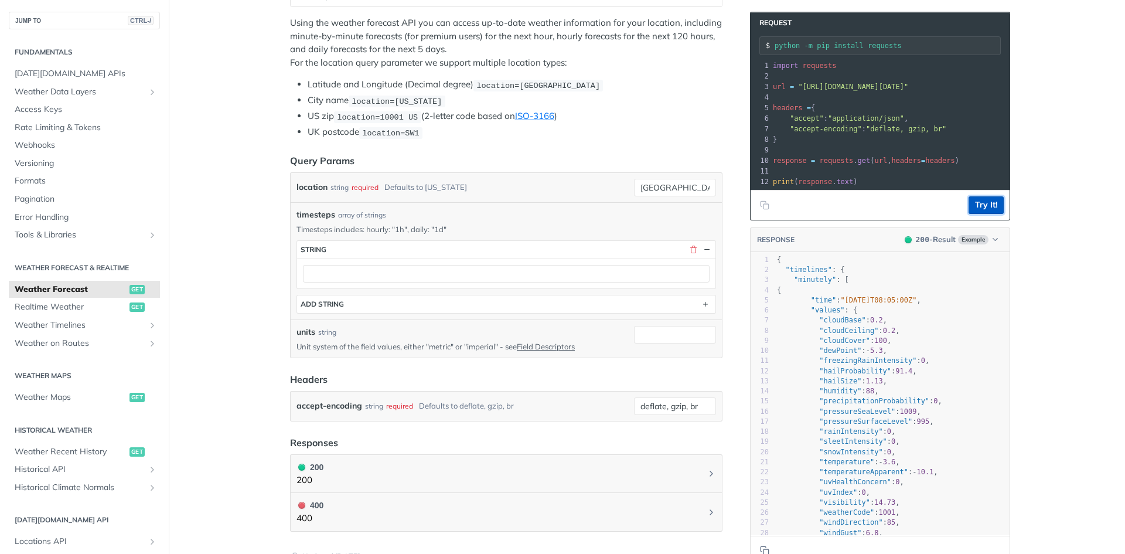
click at [983, 214] on button "Try It!" at bounding box center [986, 205] width 35 height 18
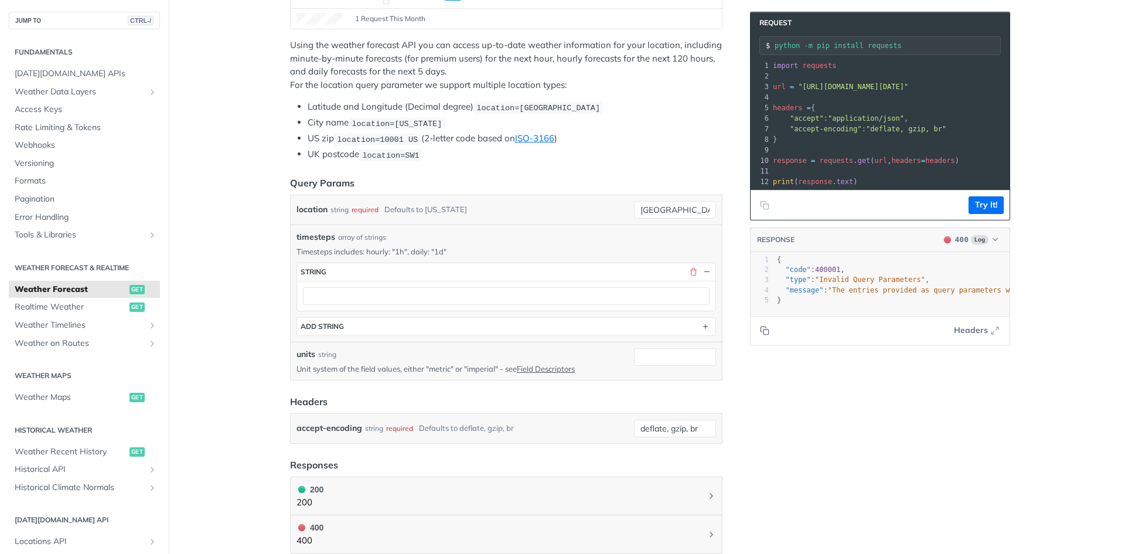
scroll to position [173, 0]
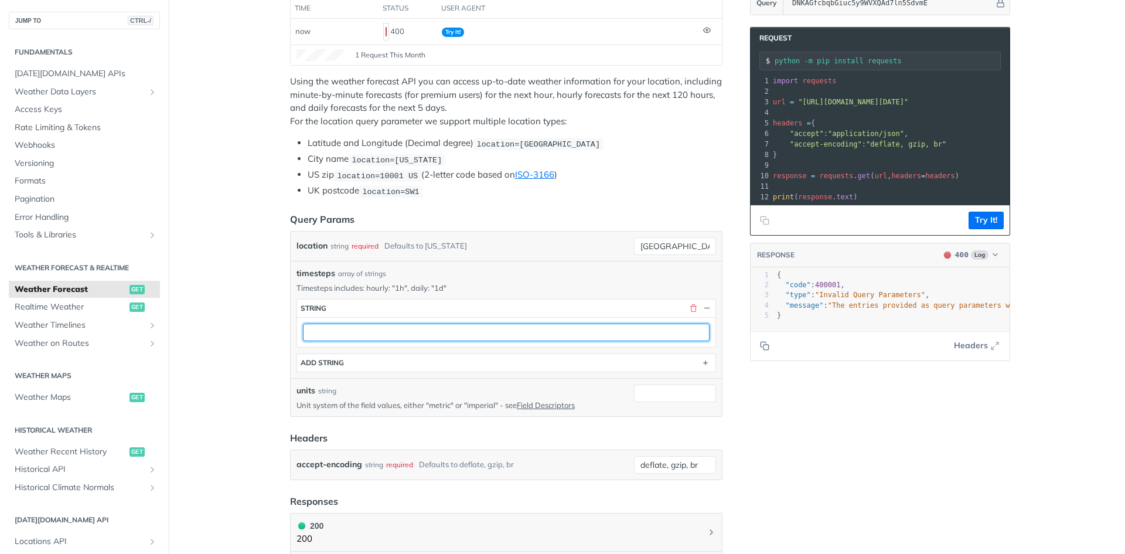
click at [601, 336] on input "text" at bounding box center [506, 332] width 407 height 18
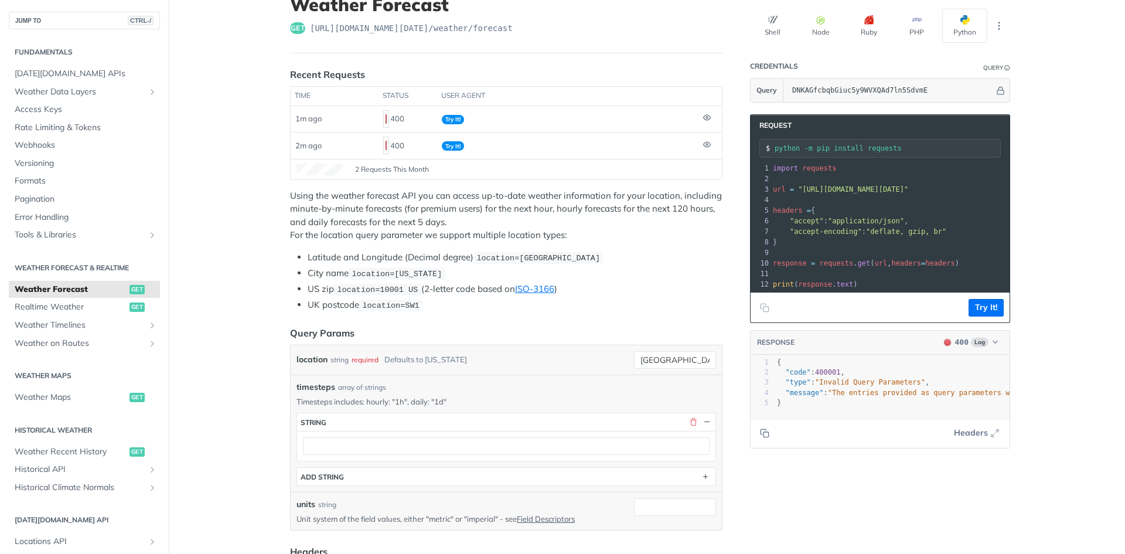
scroll to position [176, 0]
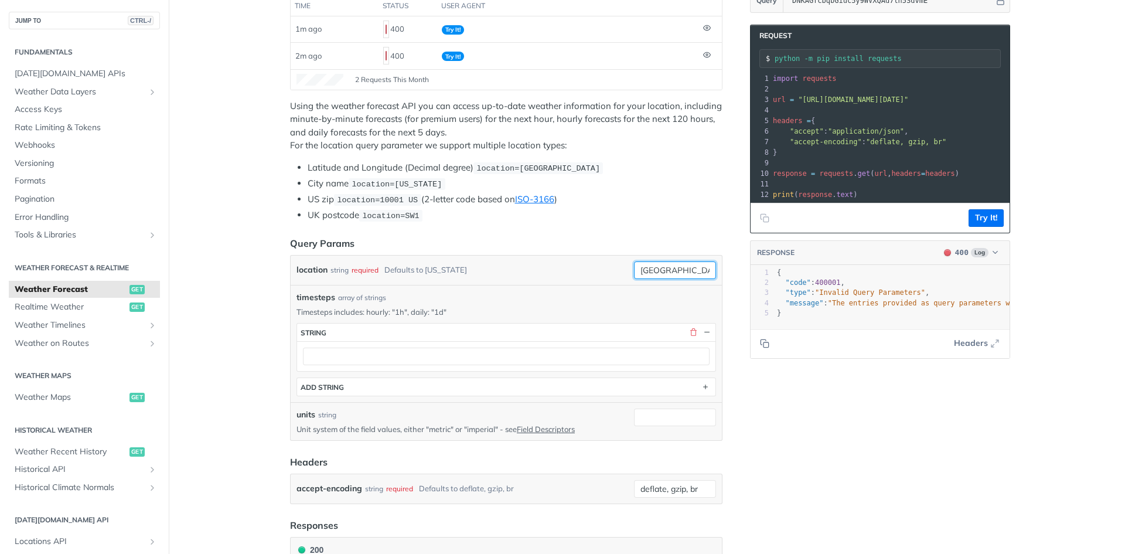
click at [643, 271] on input "Tampa" at bounding box center [675, 270] width 82 height 18
type input "tampa"
click at [987, 227] on button "Try It!" at bounding box center [986, 218] width 35 height 18
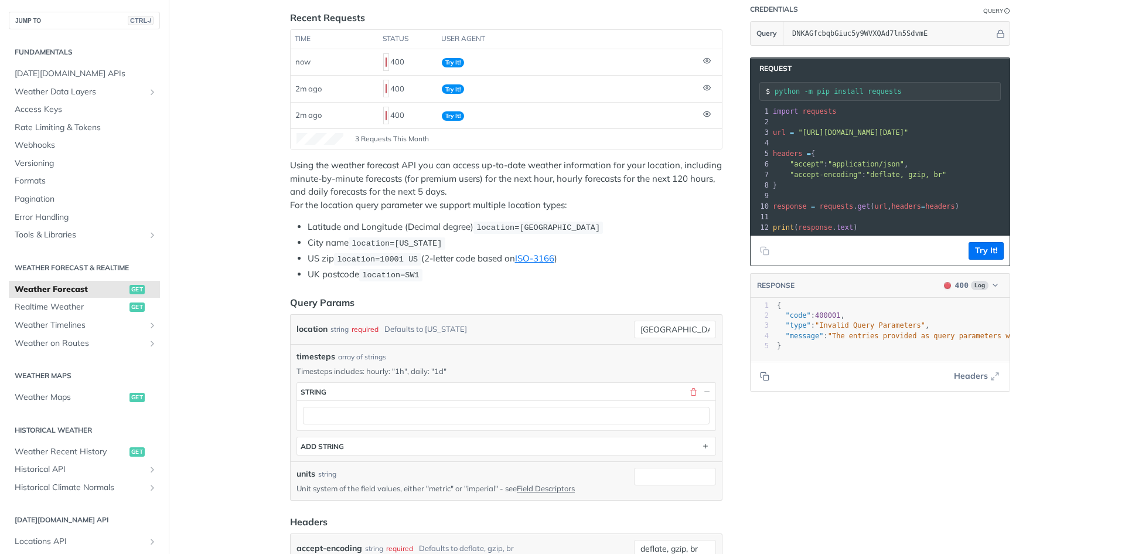
scroll to position [0, 0]
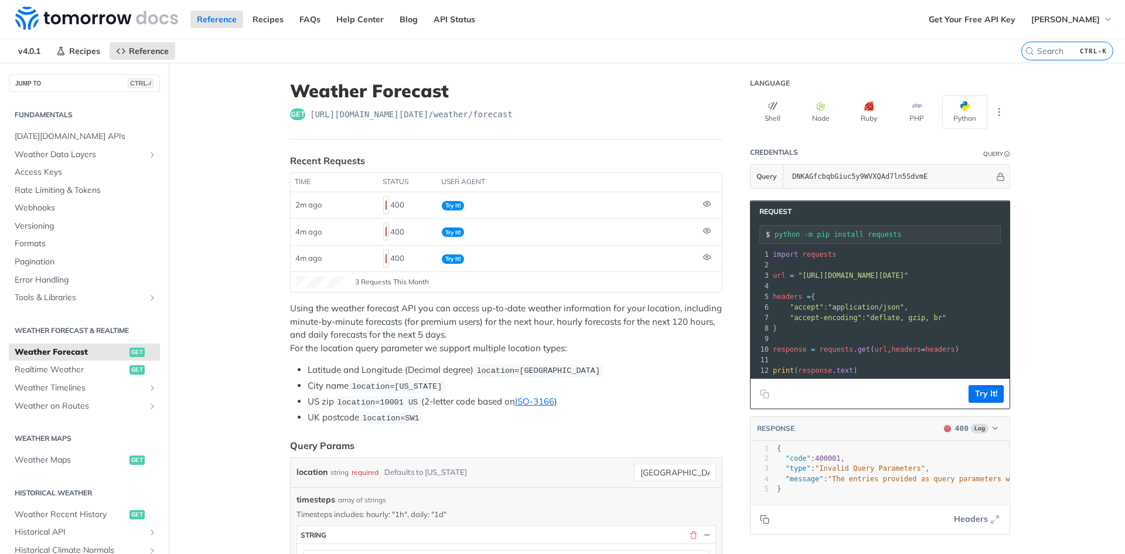
drag, startPoint x: 183, startPoint y: 17, endPoint x: 47, endPoint y: 19, distance: 135.4
click at [47, 19] on div "Reference Recipes FAQs Help Center Blog API Status" at bounding box center [461, 19] width 922 height 39
drag, startPoint x: 126, startPoint y: 33, endPoint x: 87, endPoint y: 15, distance: 43.0
click at [980, 393] on footer "Try It!" at bounding box center [880, 394] width 259 height 30
click at [983, 397] on button "Try It!" at bounding box center [986, 394] width 35 height 18
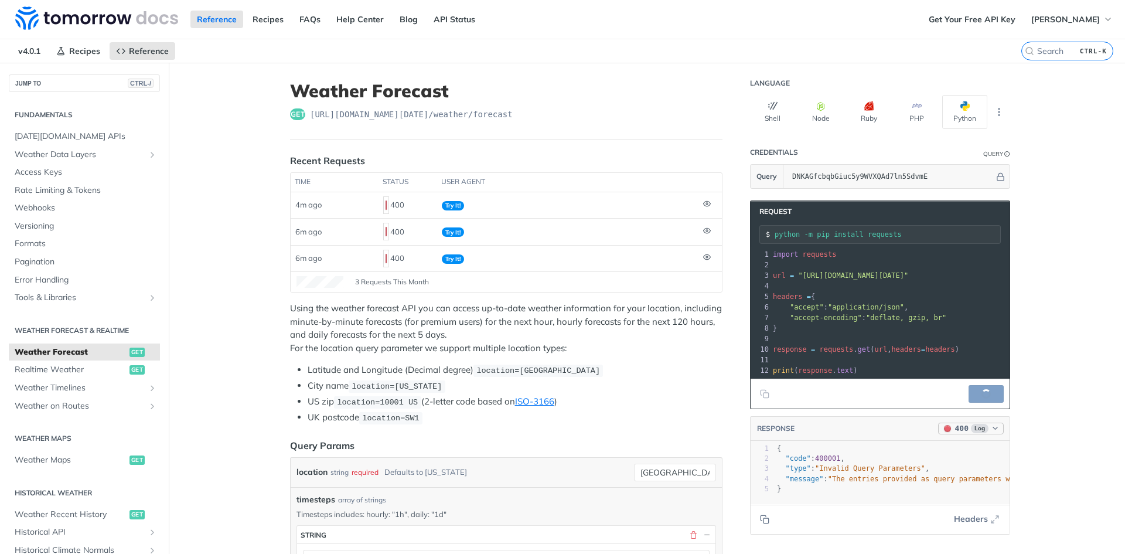
click at [984, 434] on button "400 Log" at bounding box center [971, 428] width 66 height 12
click at [950, 471] on div "200 - Result" at bounding box center [937, 473] width 116 height 13
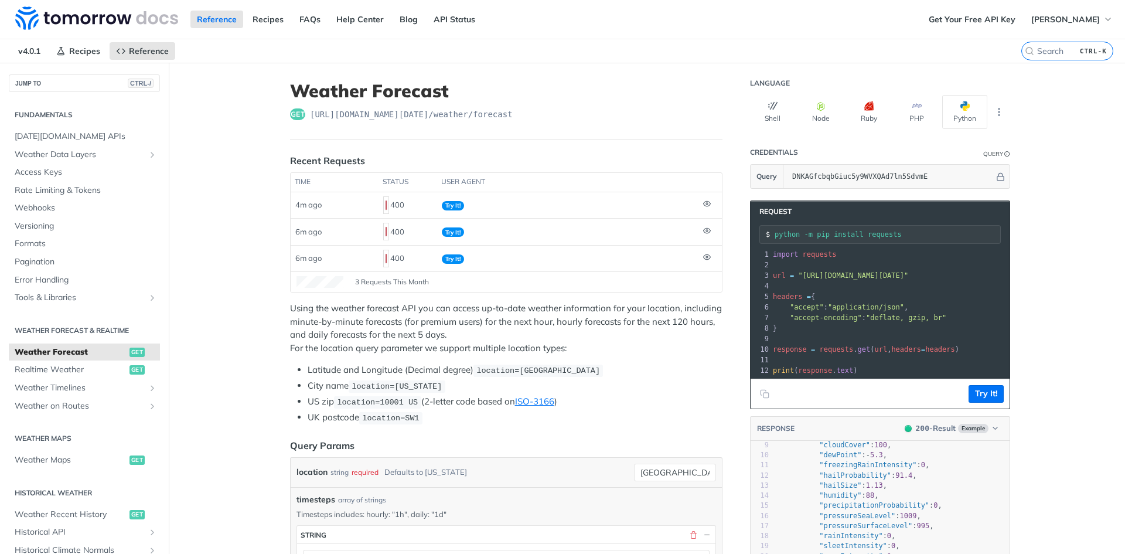
scroll to position [176, 0]
click at [972, 403] on button "Try It!" at bounding box center [986, 394] width 35 height 18
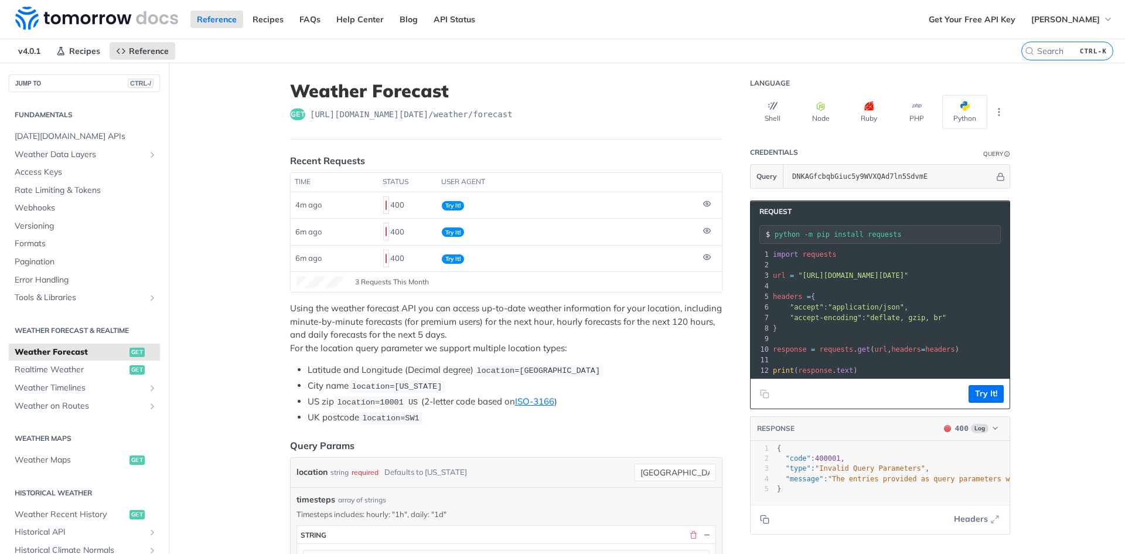
drag, startPoint x: 851, startPoint y: 514, endPoint x: 882, endPoint y: 509, distance: 32.1
click at [882, 504] on div at bounding box center [892, 503] width 235 height 1
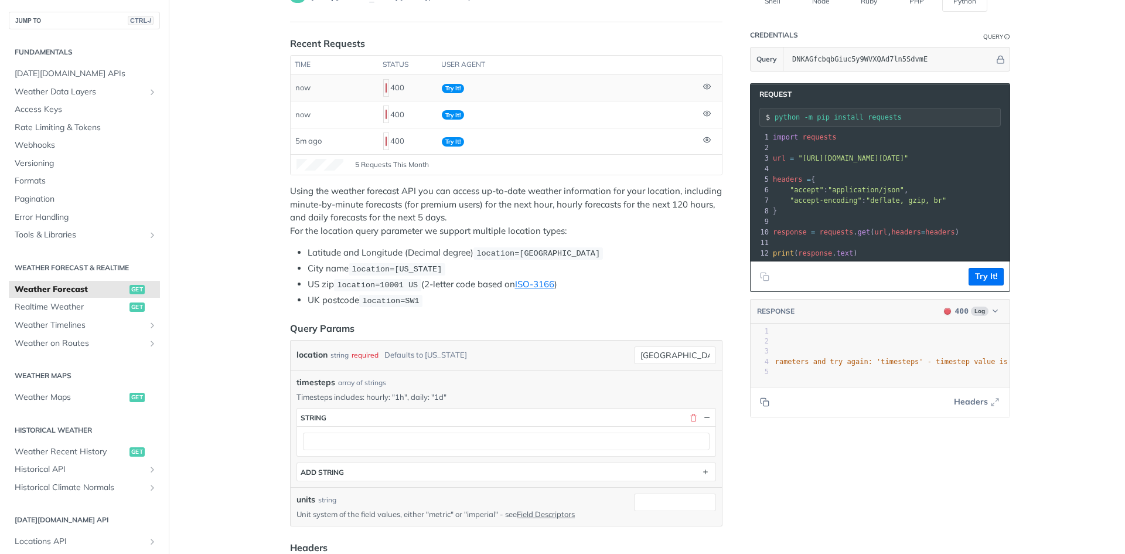
click at [698, 86] on td at bounding box center [709, 88] width 23 height 26
click at [704, 88] on icon at bounding box center [706, 87] width 5 height 4
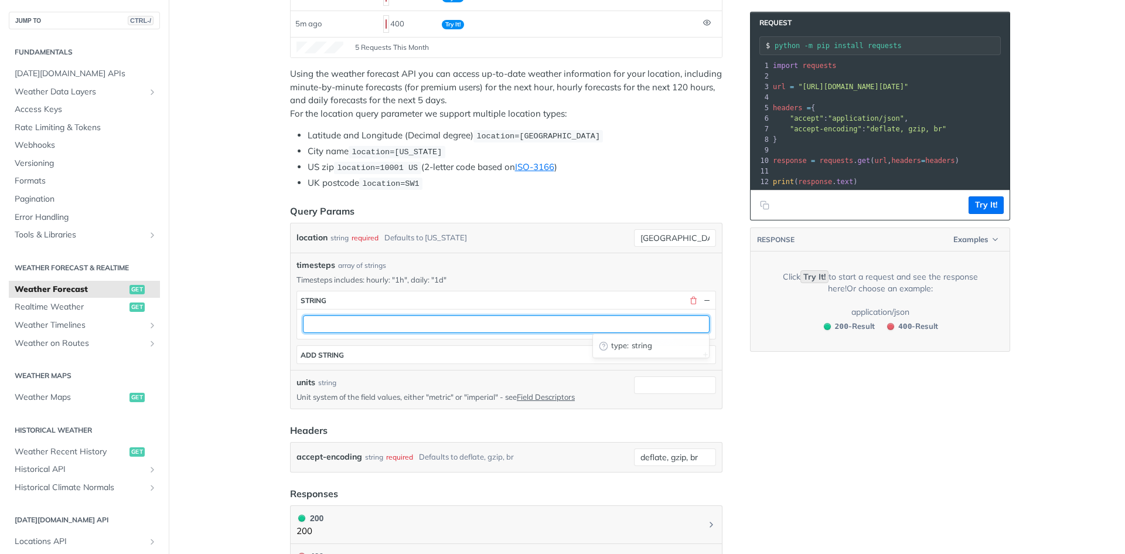
click at [413, 326] on input "text" at bounding box center [506, 324] width 407 height 18
type input "daily"
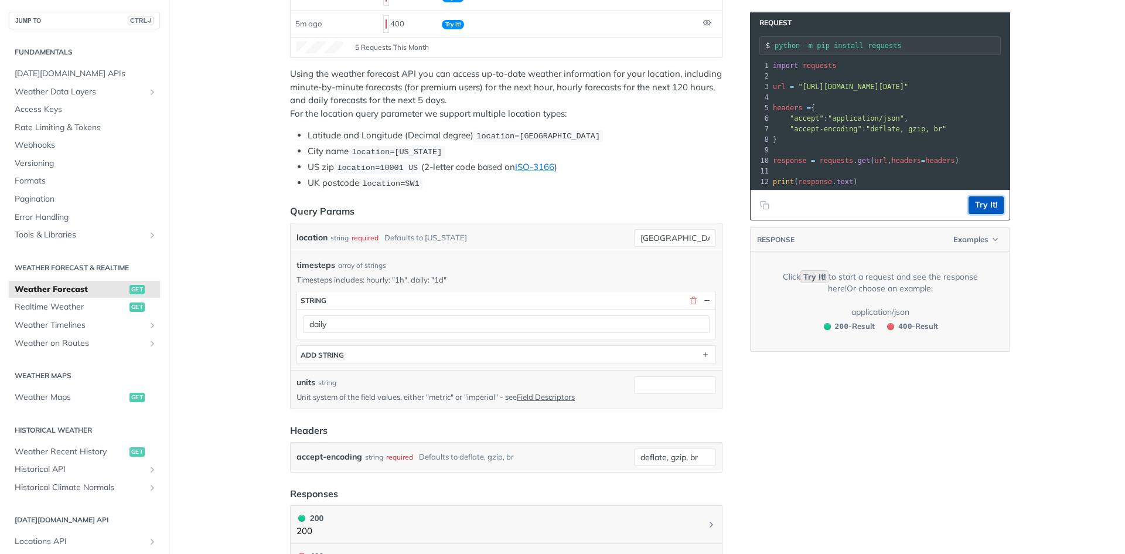
click at [973, 212] on button "Try It!" at bounding box center [986, 205] width 35 height 18
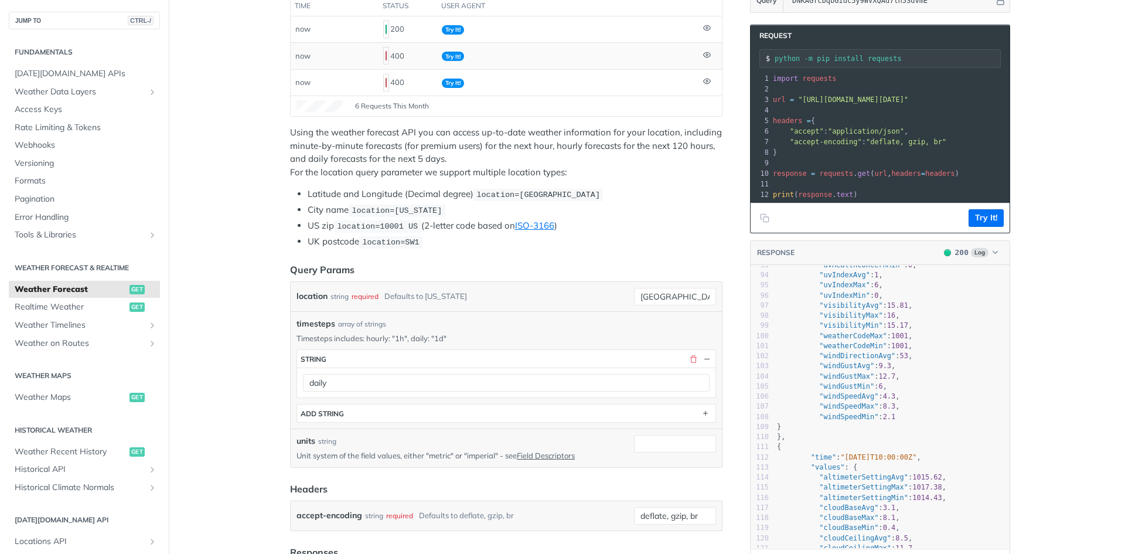
click at [438, 452] on p "Unit system of the field values, either "metric" or "imperial" - see Field Desc…" at bounding box center [463, 455] width 333 height 11
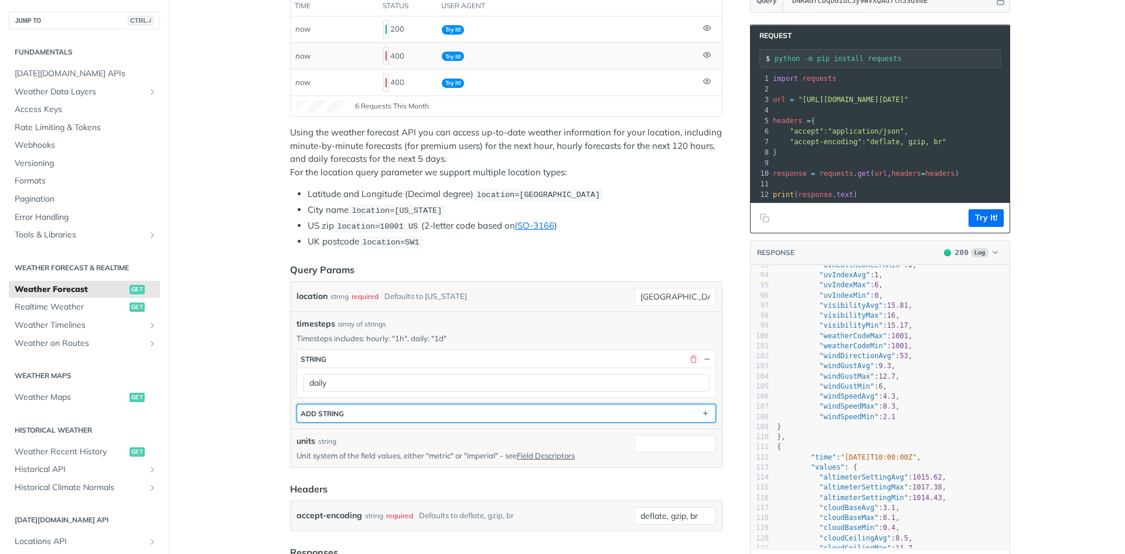
click at [545, 411] on button "ADD string" at bounding box center [506, 413] width 418 height 18
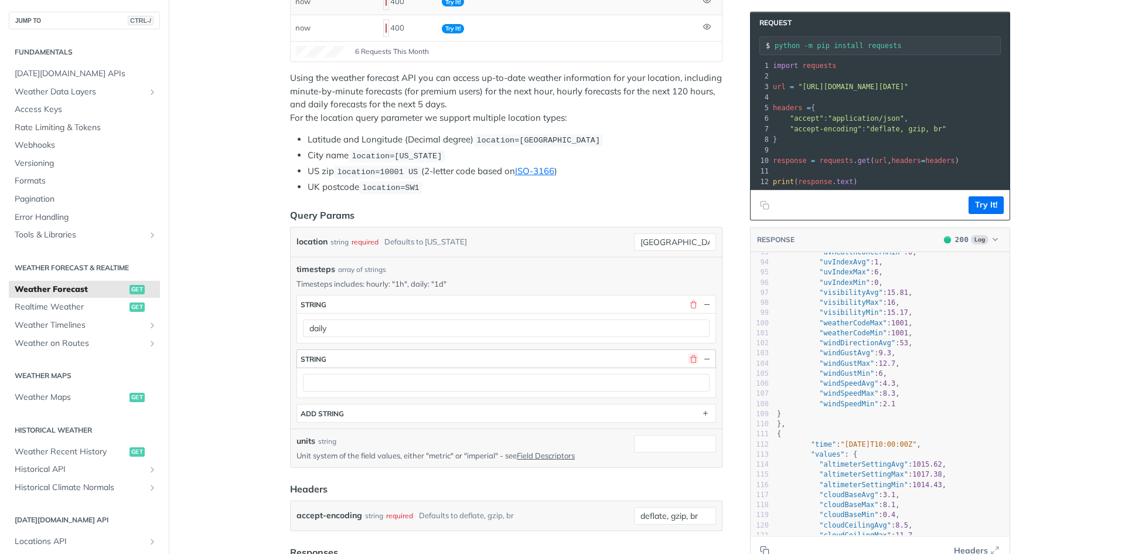
click at [691, 358] on button "button" at bounding box center [693, 358] width 11 height 11
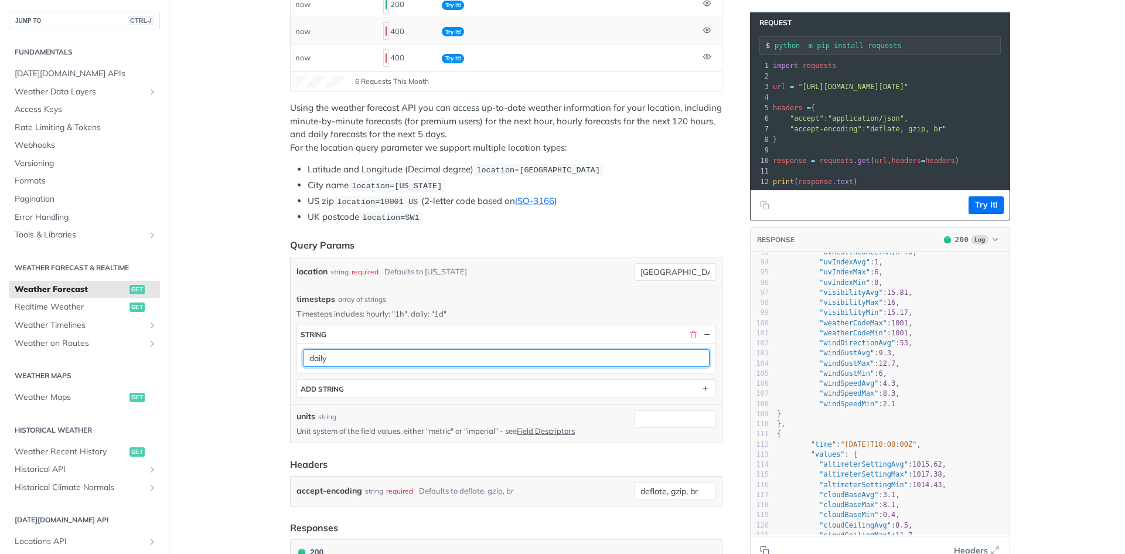
drag, startPoint x: 544, startPoint y: 385, endPoint x: 256, endPoint y: 350, distance: 290.4
click at [256, 350] on main "JUMP TO CTRL-/ Fundamentals [DATE][DOMAIN_NAME] APIs Weather Data Layers Core P…" at bounding box center [562, 322] width 1125 height 921
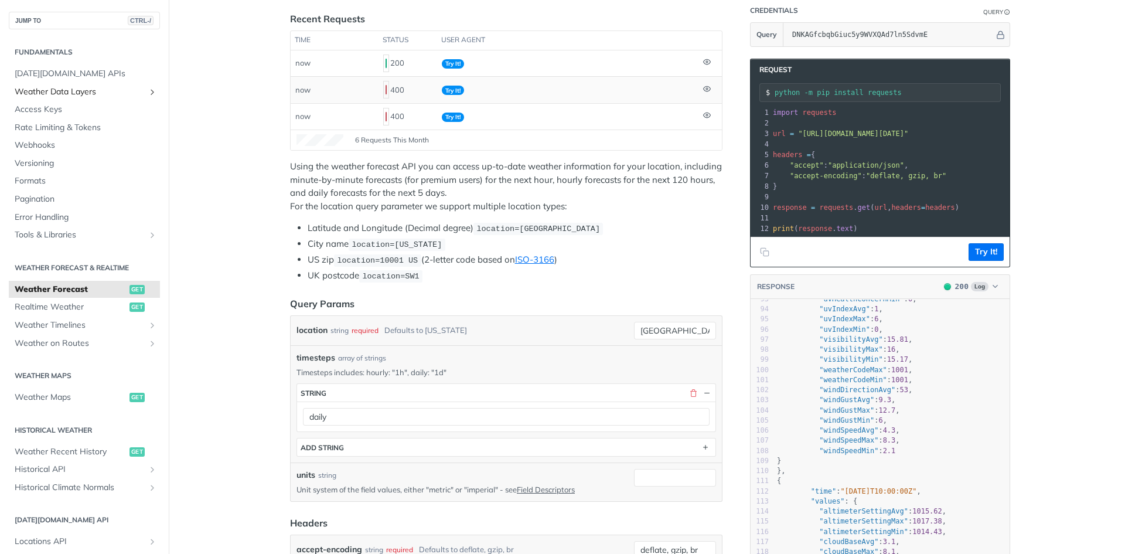
click at [93, 97] on span "Weather Data Layers" at bounding box center [80, 92] width 130 height 12
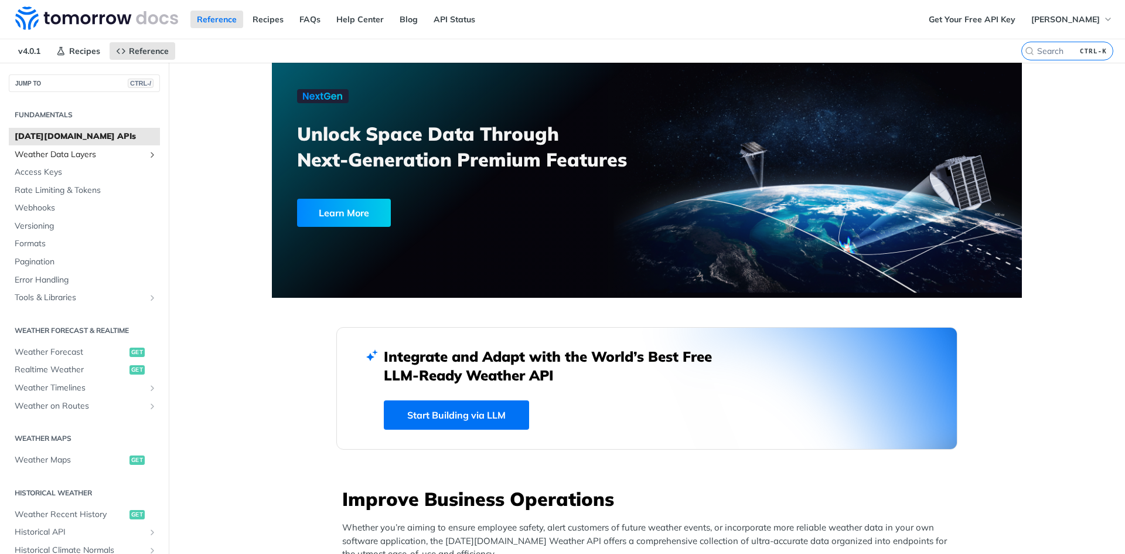
click at [83, 156] on span "Weather Data Layers" at bounding box center [80, 155] width 130 height 12
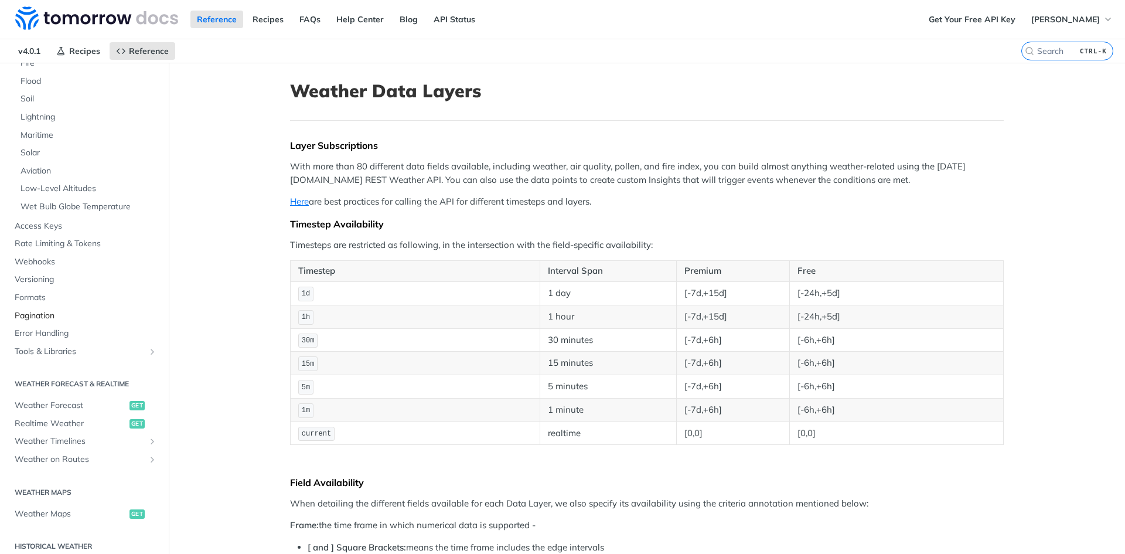
scroll to position [410, 0]
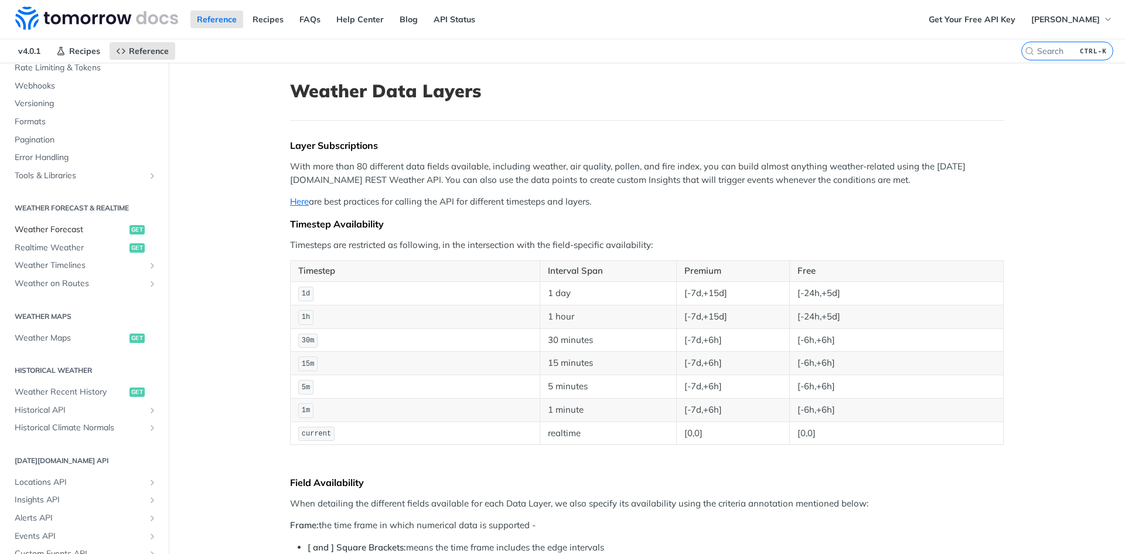
click at [85, 224] on span "Weather Forecast" at bounding box center [71, 230] width 112 height 12
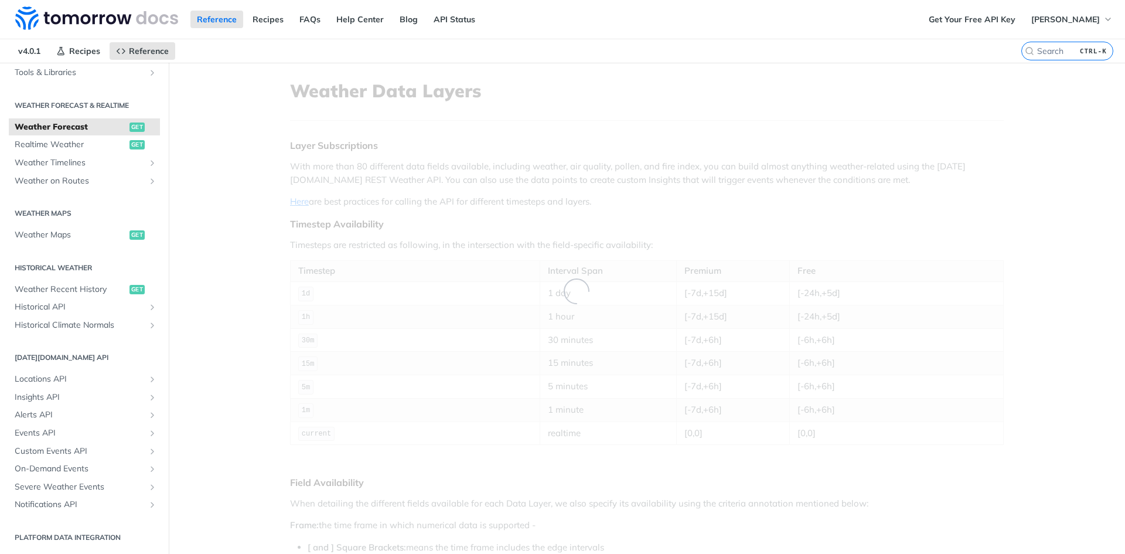
scroll to position [122, 0]
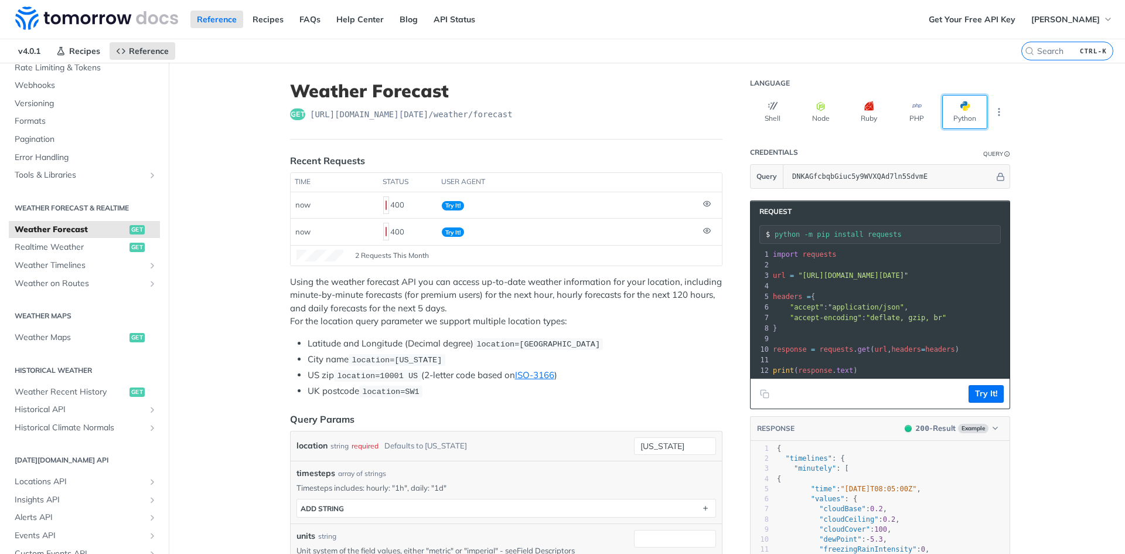
click at [951, 126] on button "Python" at bounding box center [964, 112] width 45 height 34
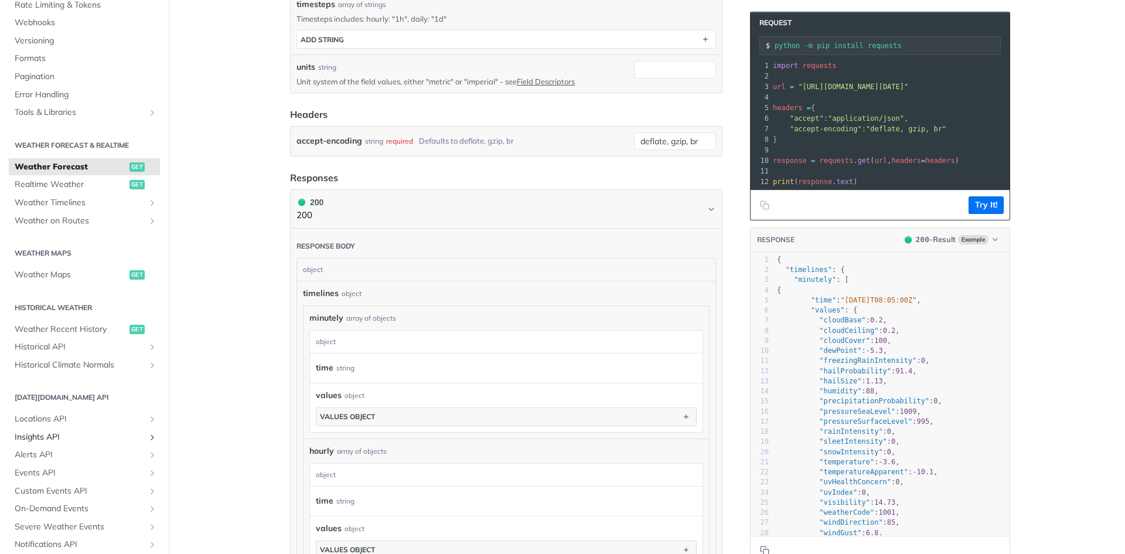
scroll to position [181, 0]
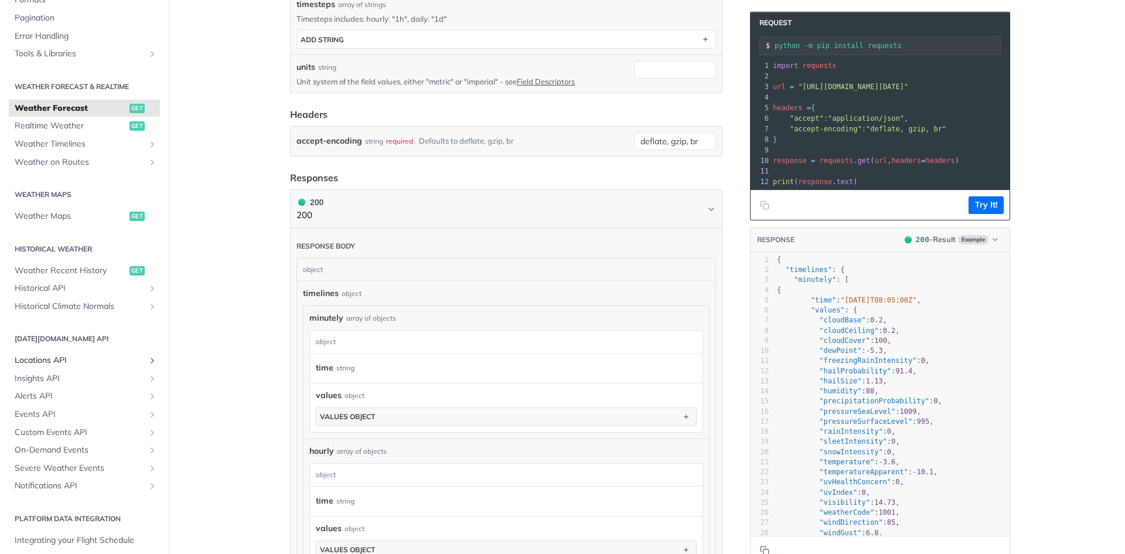
click at [76, 360] on span "Locations API" at bounding box center [80, 361] width 130 height 12
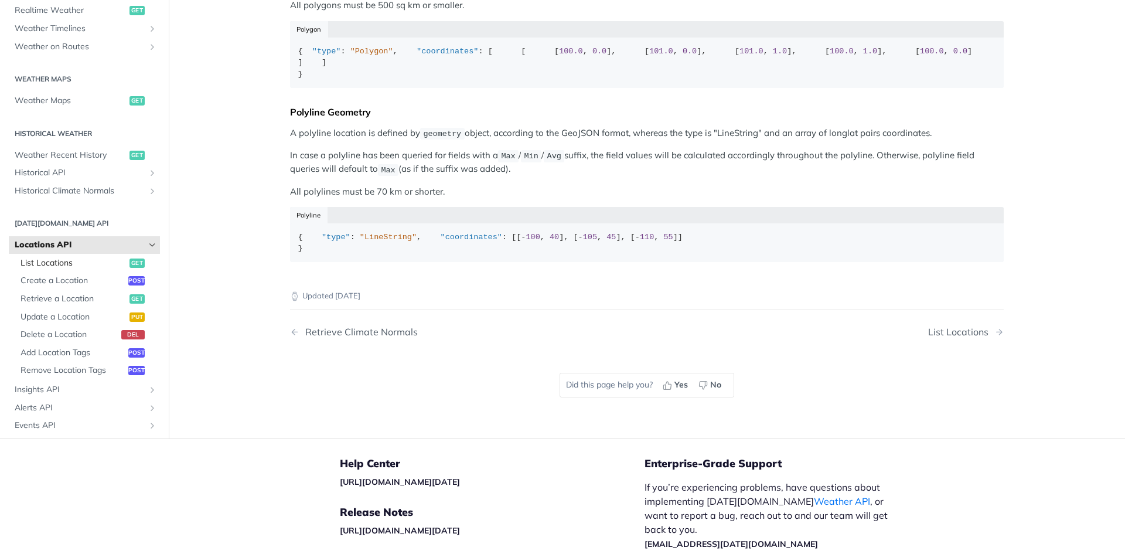
click at [78, 269] on span "List Locations" at bounding box center [74, 263] width 106 height 12
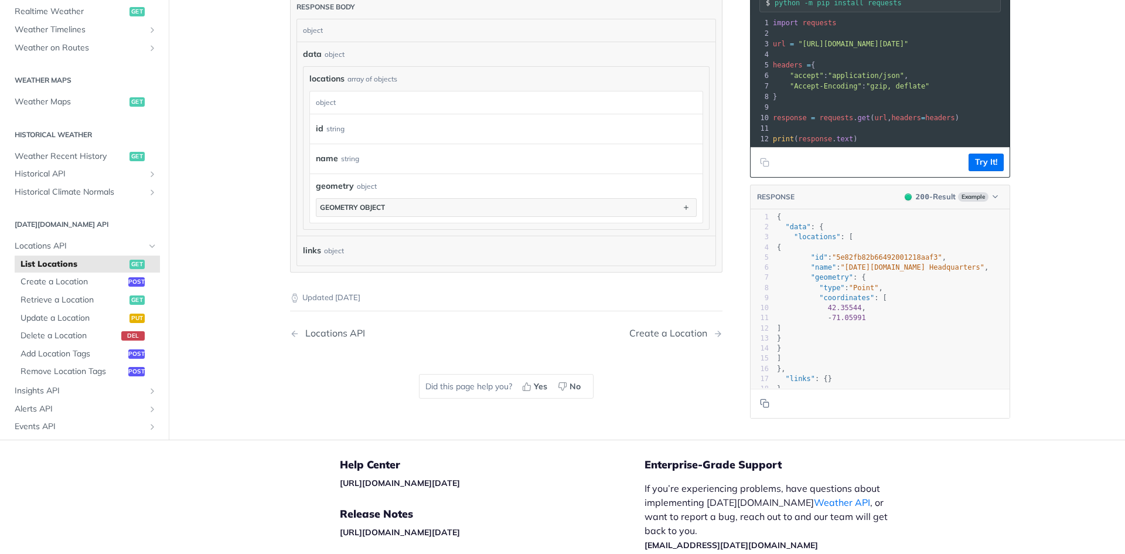
scroll to position [234, 0]
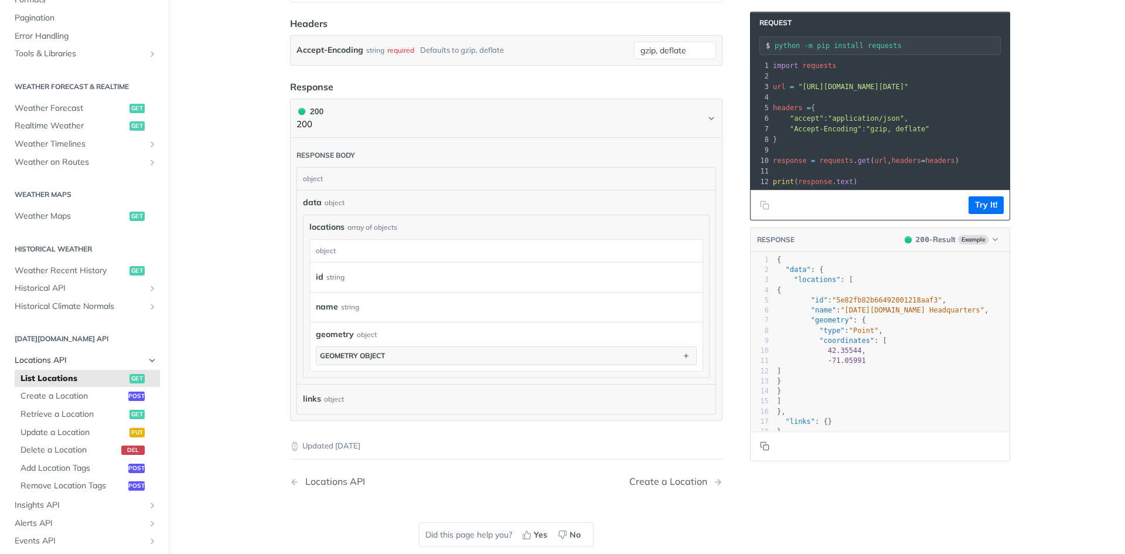
click at [88, 367] on link "Locations API" at bounding box center [84, 361] width 151 height 18
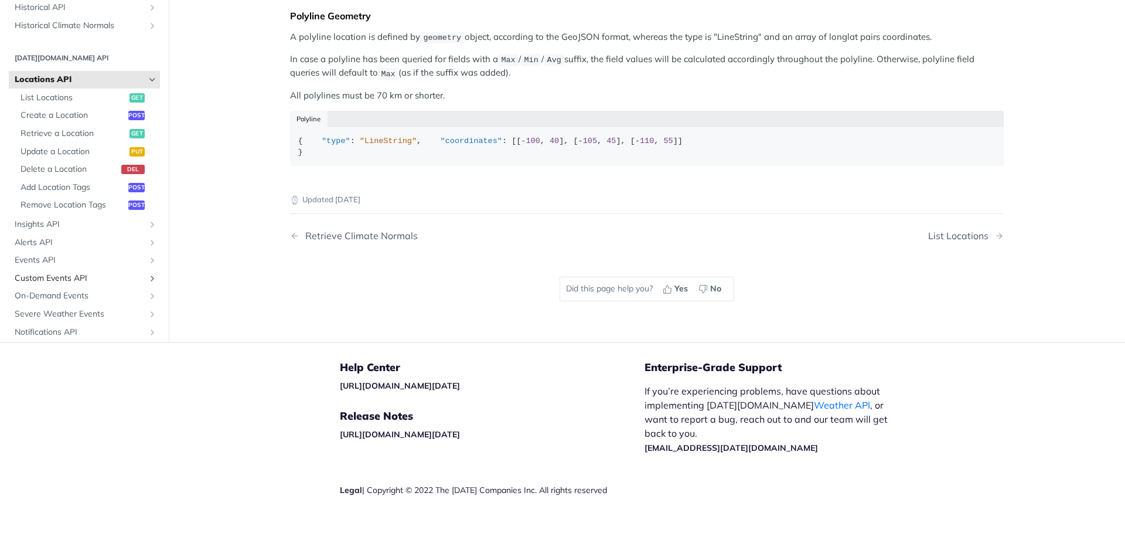
scroll to position [176, 0]
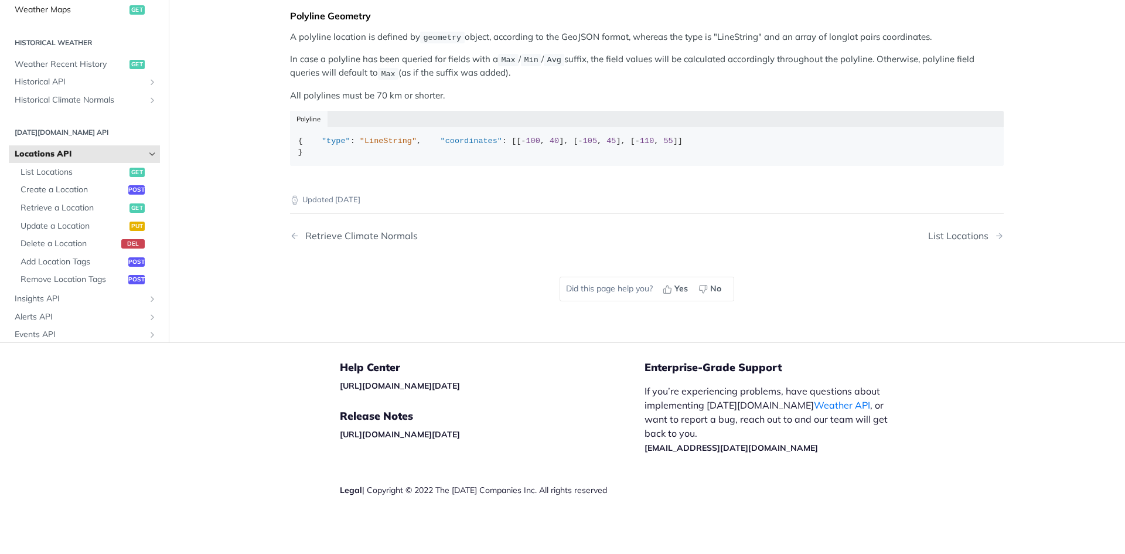
click at [91, 16] on span "Weather Maps" at bounding box center [71, 10] width 112 height 12
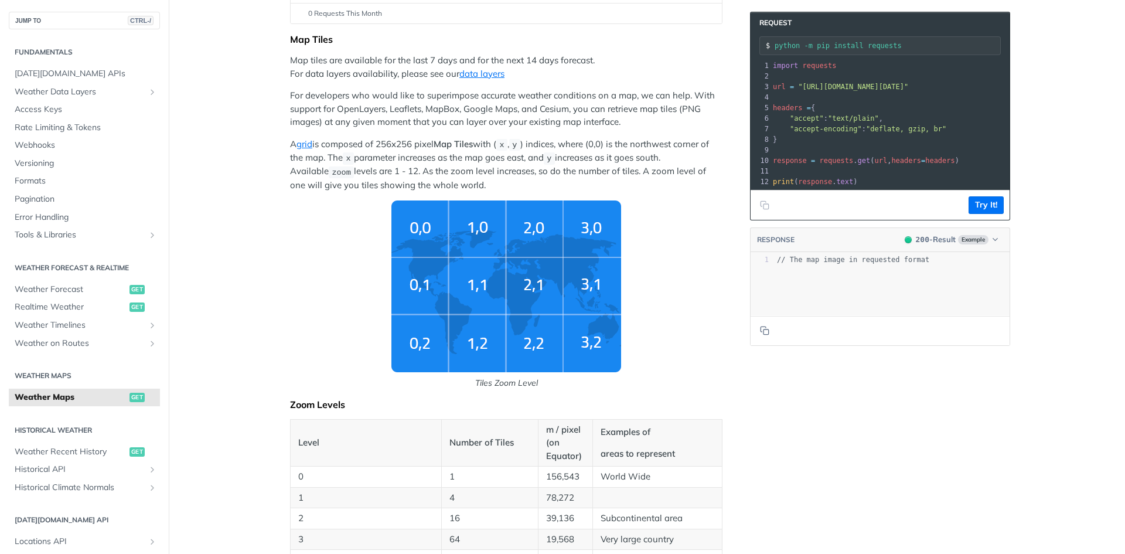
scroll to position [209, 0]
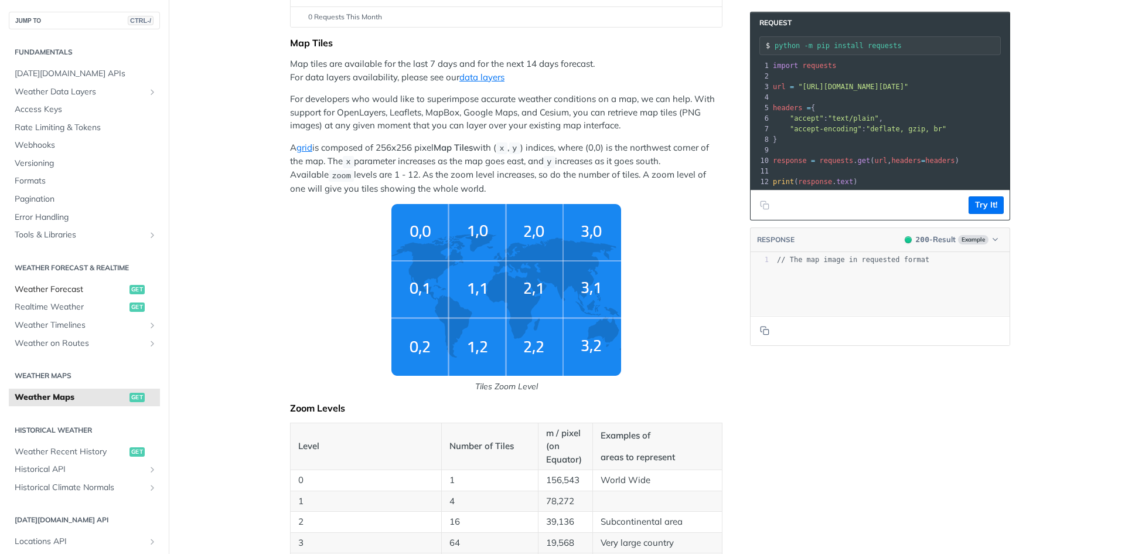
click at [64, 284] on span "Weather Forecast" at bounding box center [71, 290] width 112 height 12
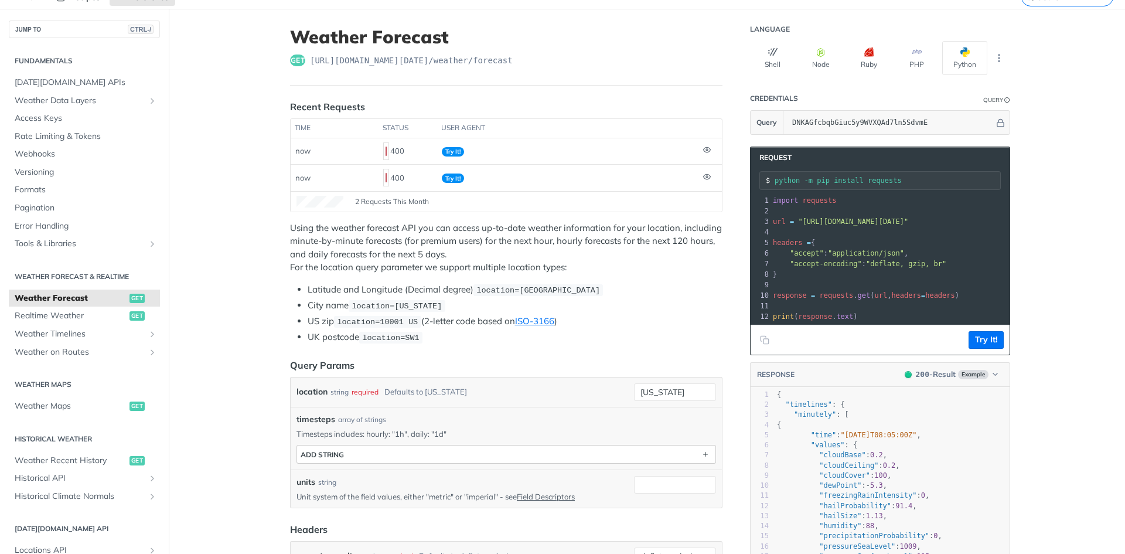
scroll to position [234, 0]
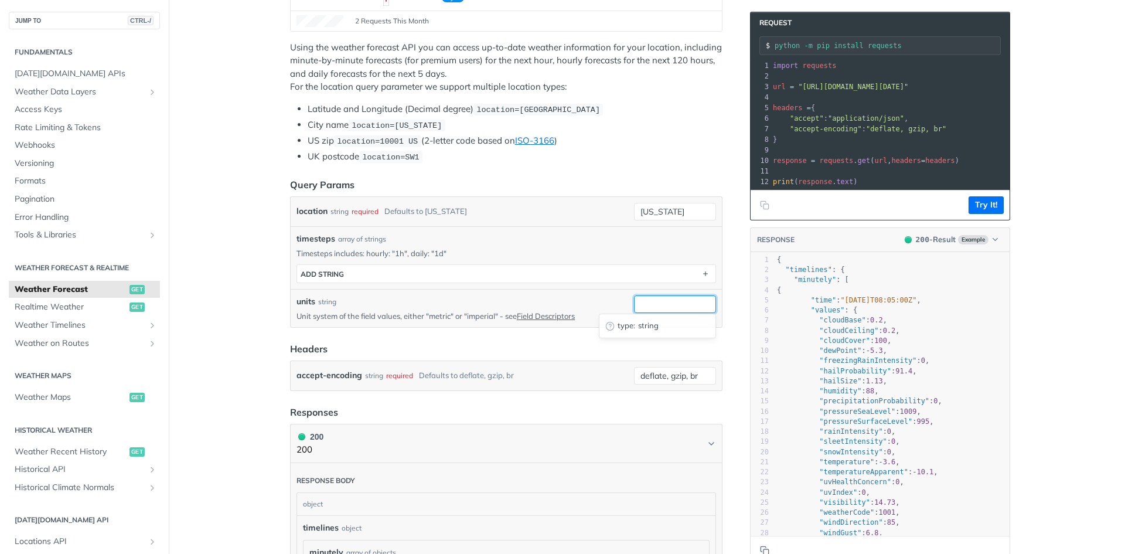
click at [663, 306] on input "units" at bounding box center [675, 304] width 82 height 18
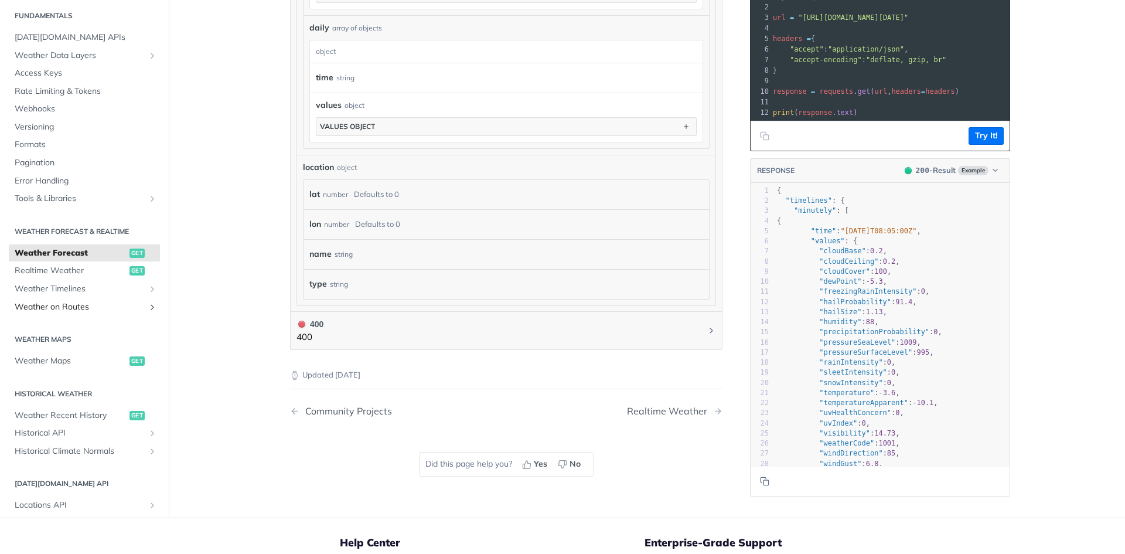
scroll to position [996, 0]
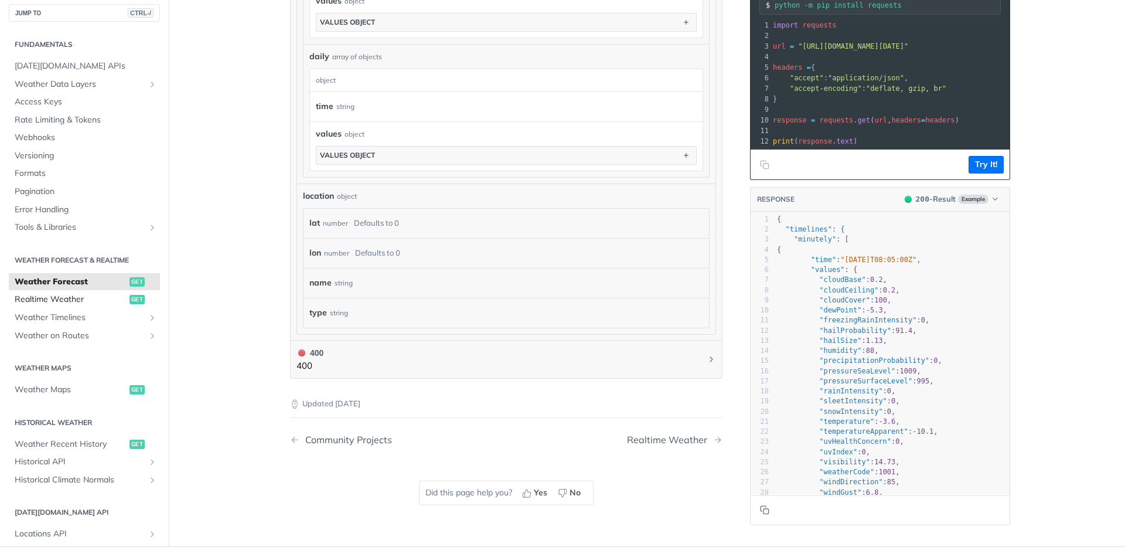
click at [100, 291] on link "Realtime Weather get" at bounding box center [84, 300] width 151 height 18
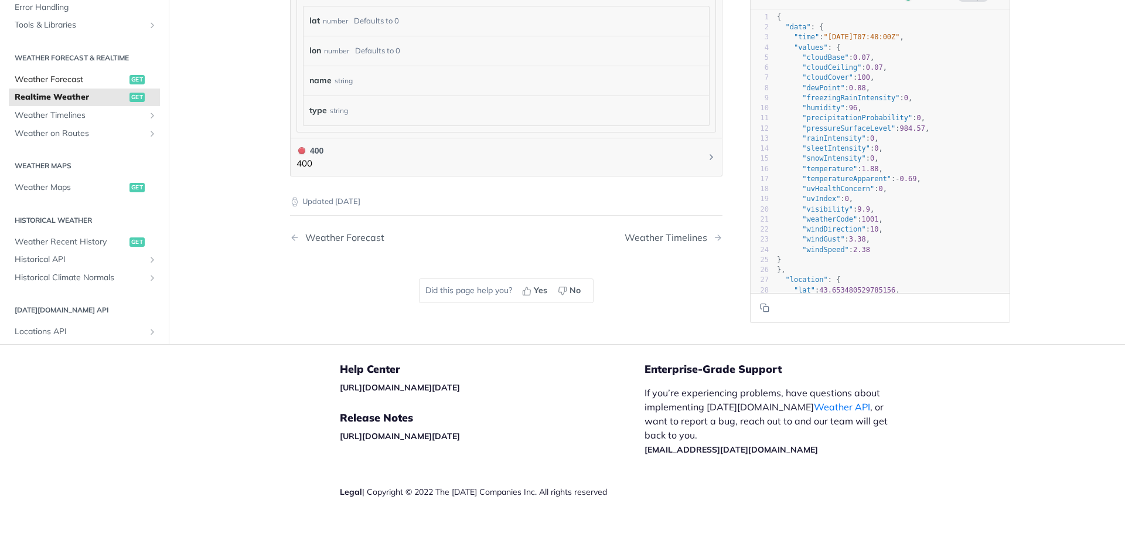
click at [87, 73] on link "Weather Forecast get" at bounding box center [84, 80] width 151 height 18
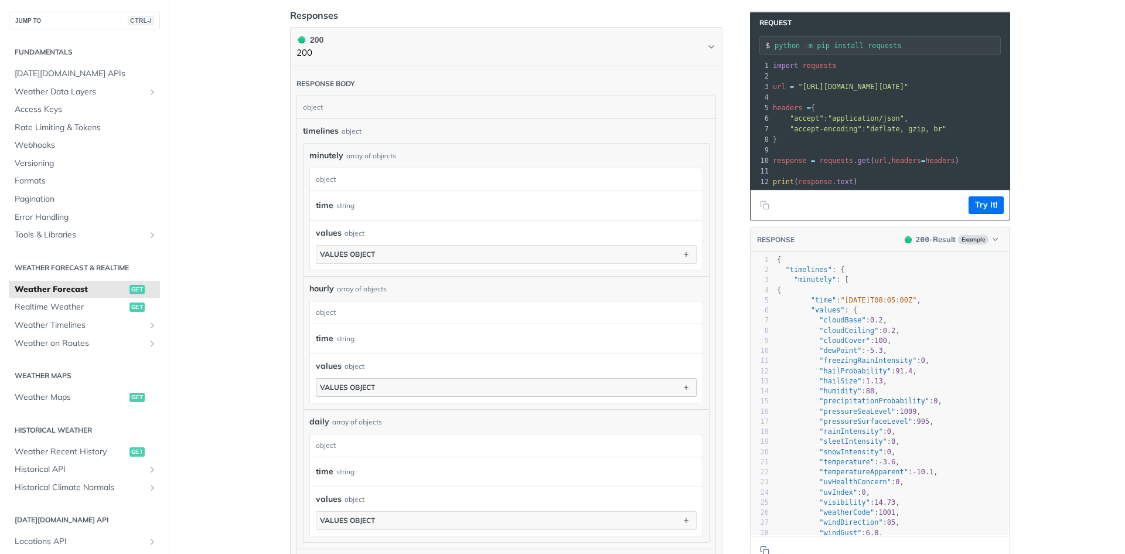
scroll to position [455, 0]
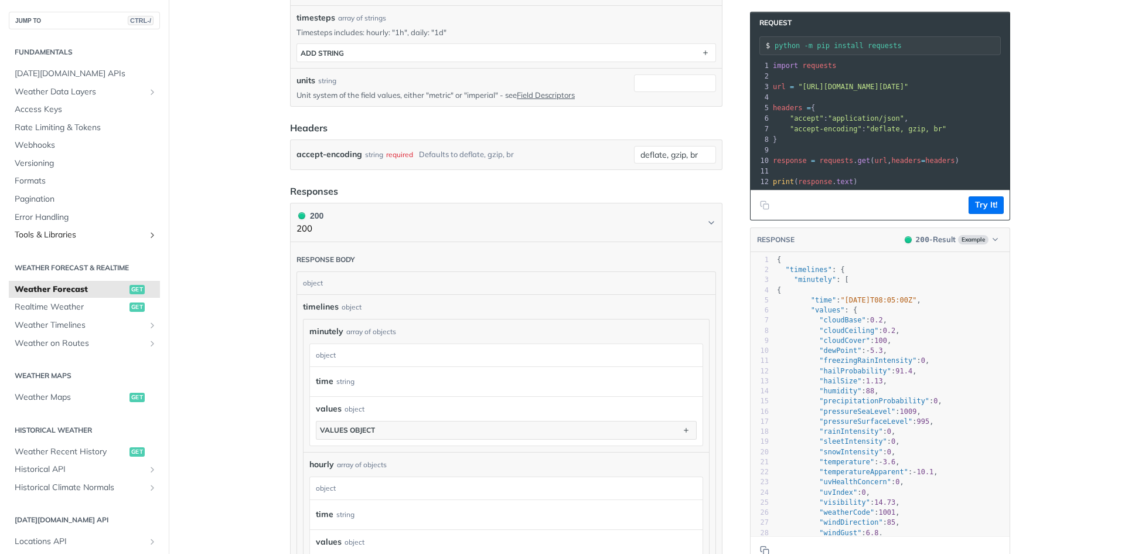
click at [112, 238] on span "Tools & Libraries" at bounding box center [80, 235] width 130 height 12
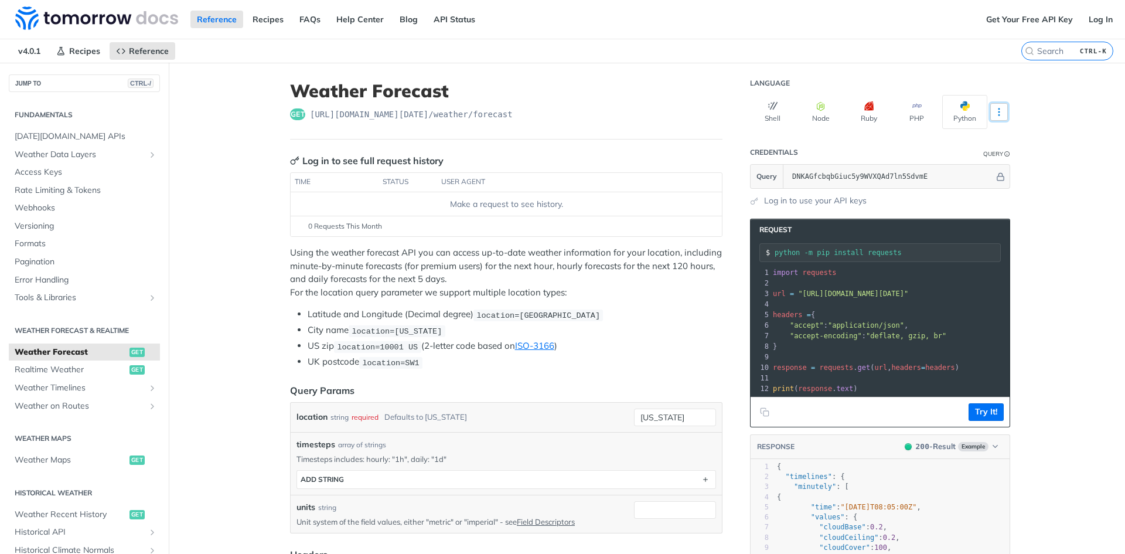
click at [998, 111] on icon "More ellipsis" at bounding box center [999, 112] width 11 height 11
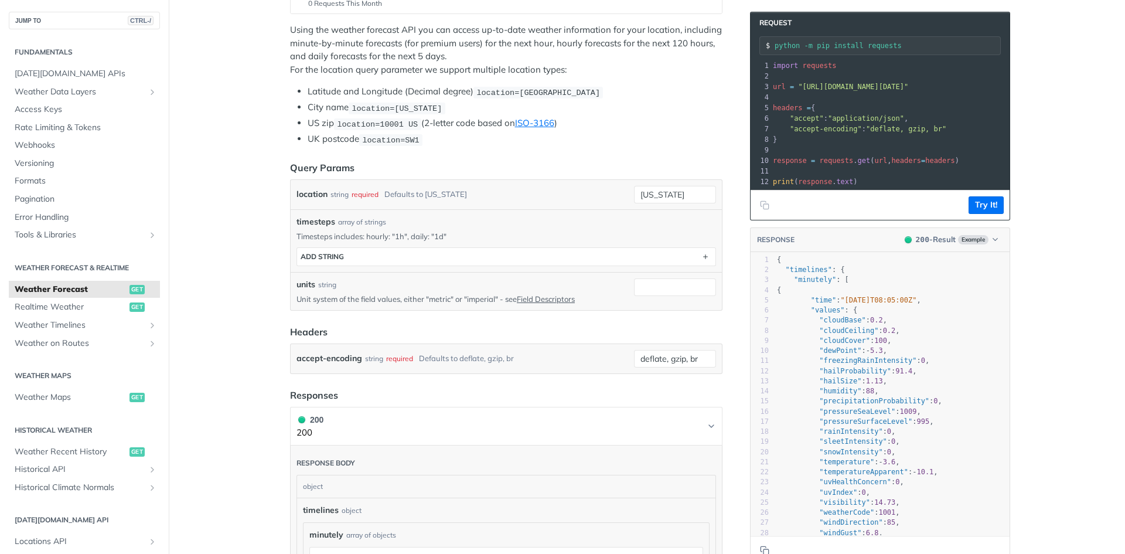
scroll to position [234, 0]
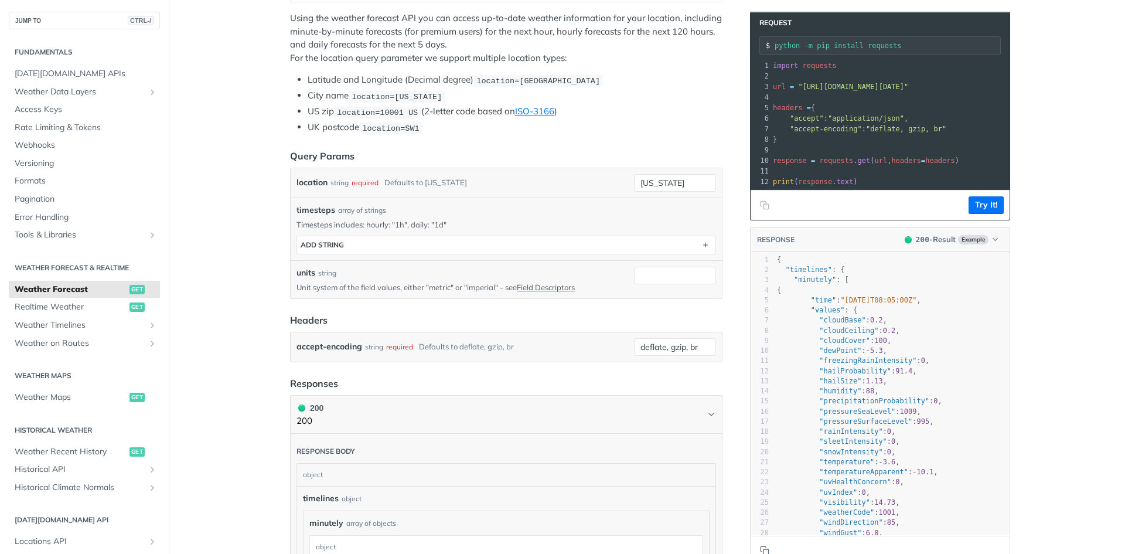
drag, startPoint x: 470, startPoint y: 361, endPoint x: 501, endPoint y: 349, distance: 33.4
click at [471, 361] on article "Weather Forecast get [URL][DOMAIN_NAME][DATE] /weather/forecast Log in to see f…" at bounding box center [506, 553] width 469 height 1451
click at [492, 346] on div "Defaults to deflate, gzip, br" at bounding box center [466, 346] width 95 height 17
click at [397, 348] on div "required" at bounding box center [399, 346] width 27 height 17
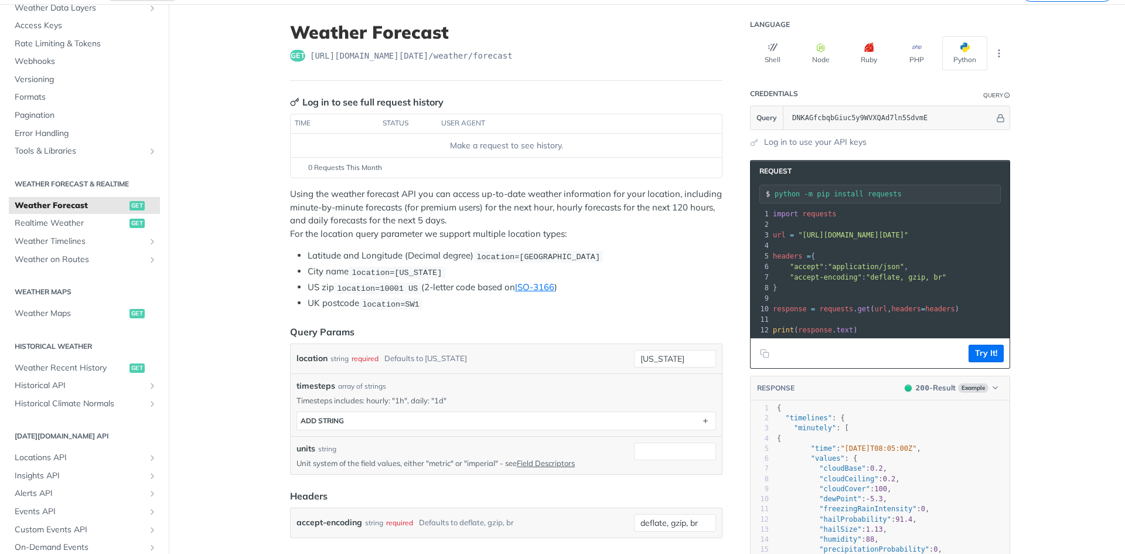
scroll to position [59, 0]
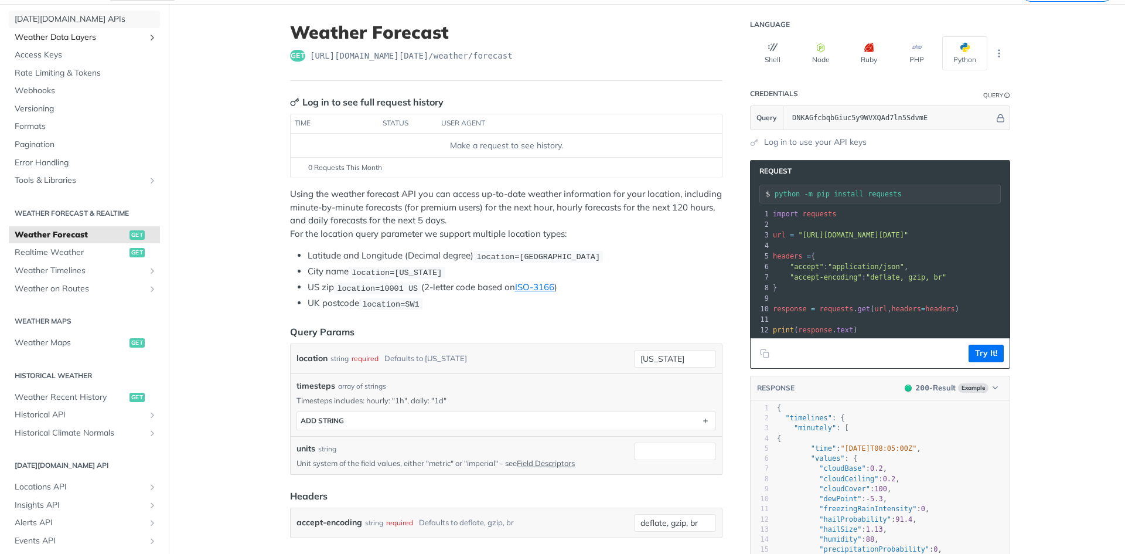
click at [71, 27] on link "[DATE][DOMAIN_NAME] APIs" at bounding box center [84, 20] width 151 height 18
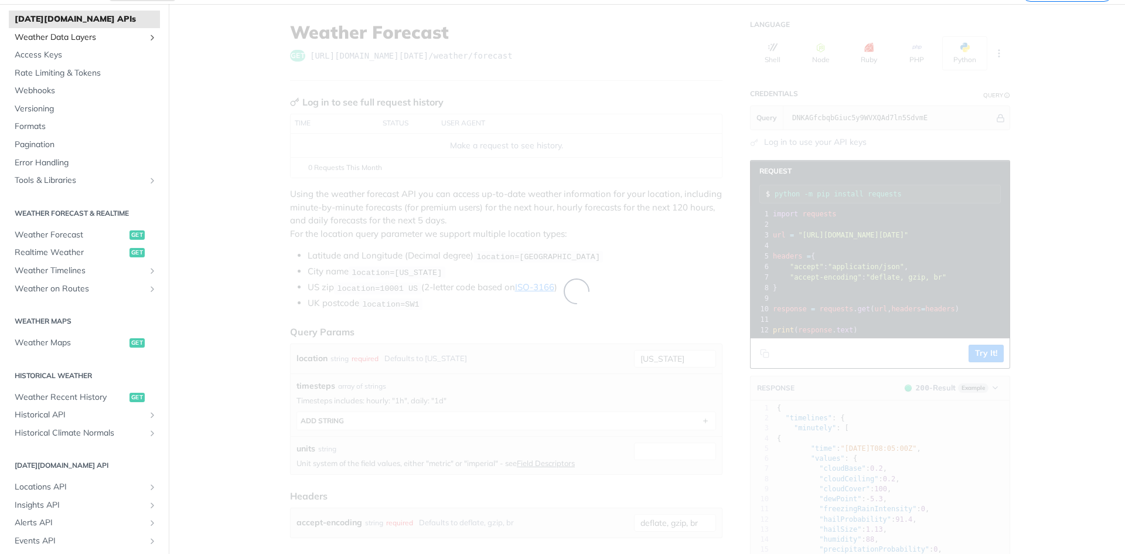
click at [74, 33] on span "Weather Data Layers" at bounding box center [80, 38] width 130 height 12
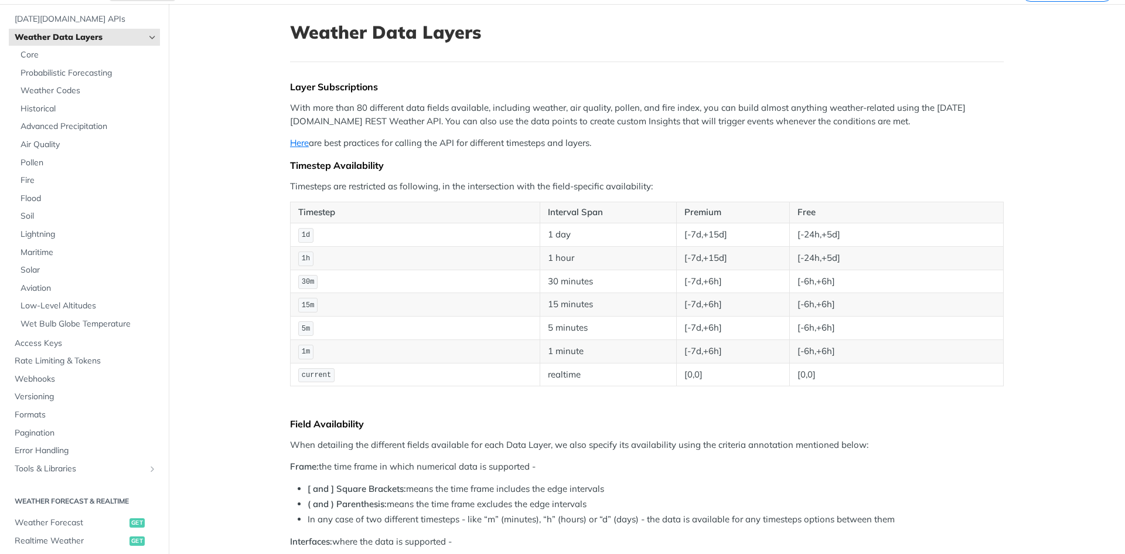
click at [80, 29] on link "Weather Data Layers" at bounding box center [84, 38] width 151 height 18
drag, startPoint x: 87, startPoint y: 15, endPoint x: 81, endPoint y: 23, distance: 10.0
click at [87, 16] on span "[DATE][DOMAIN_NAME] APIs" at bounding box center [86, 19] width 142 height 12
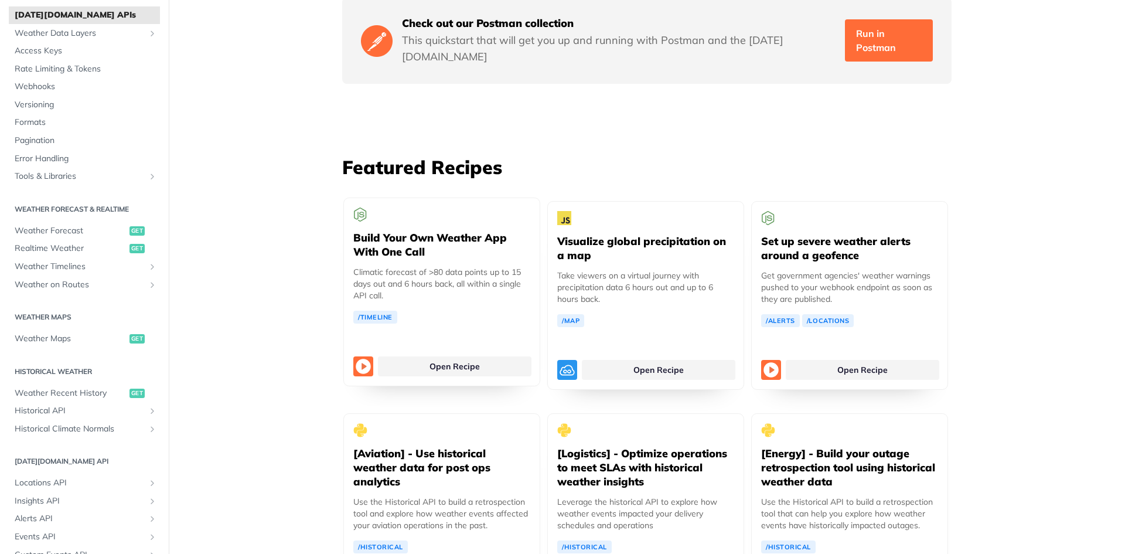
scroll to position [2110, 0]
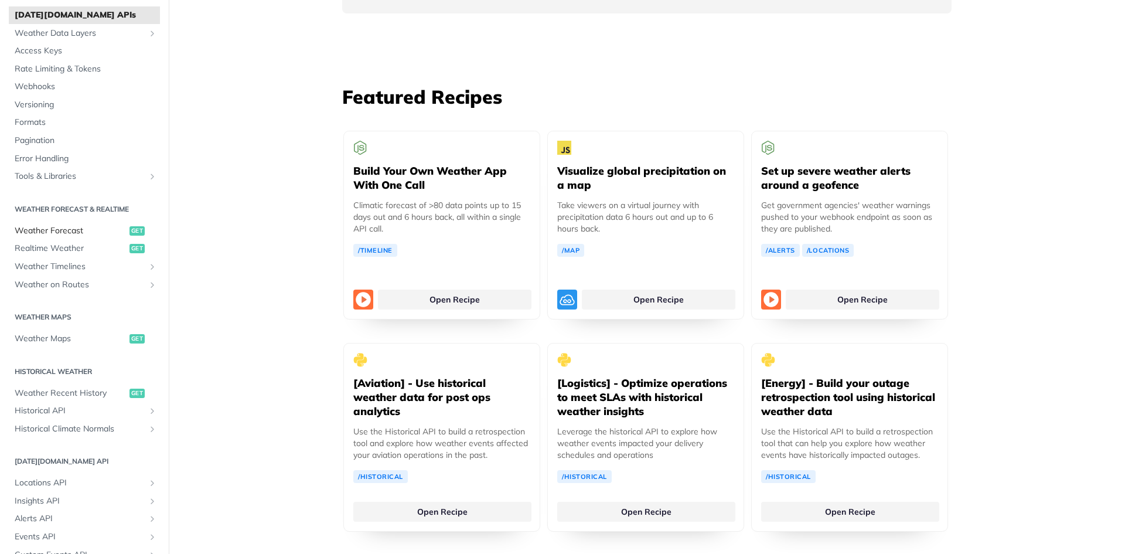
click at [74, 229] on span "Weather Forecast" at bounding box center [71, 231] width 112 height 12
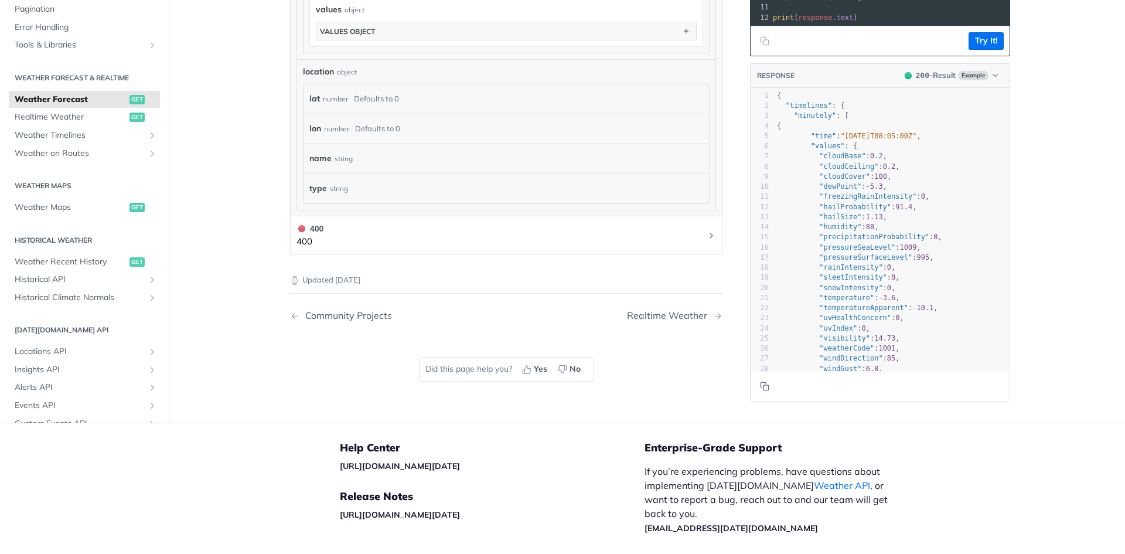
scroll to position [994, 0]
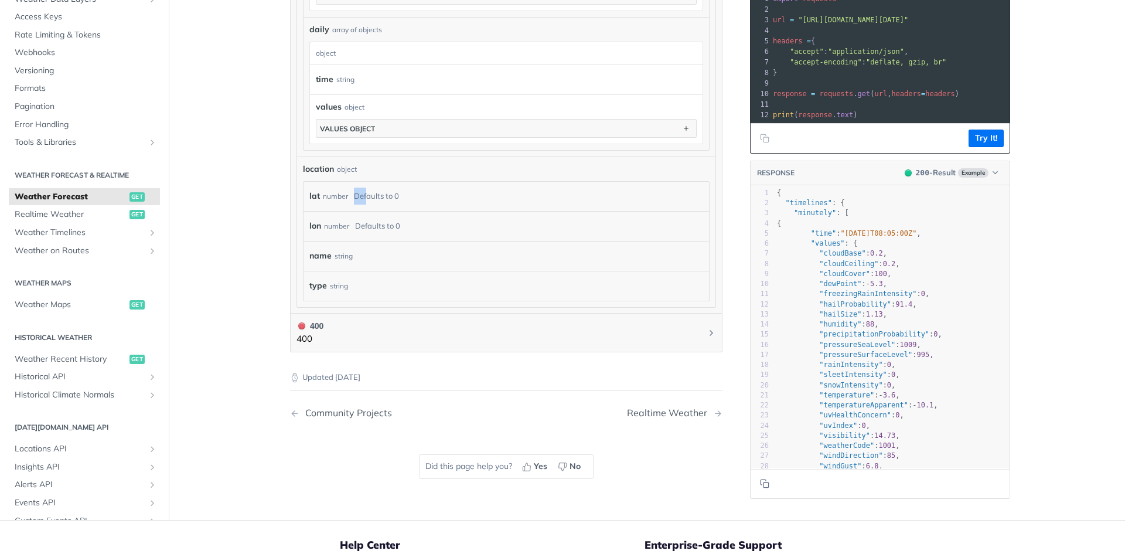
click at [352, 205] on div "lat number Defaults to 0" at bounding box center [507, 196] width 406 height 29
drag, startPoint x: 343, startPoint y: 196, endPoint x: 335, endPoint y: 200, distance: 9.2
click at [343, 195] on div "lat number Defaults to 0" at bounding box center [503, 197] width 389 height 18
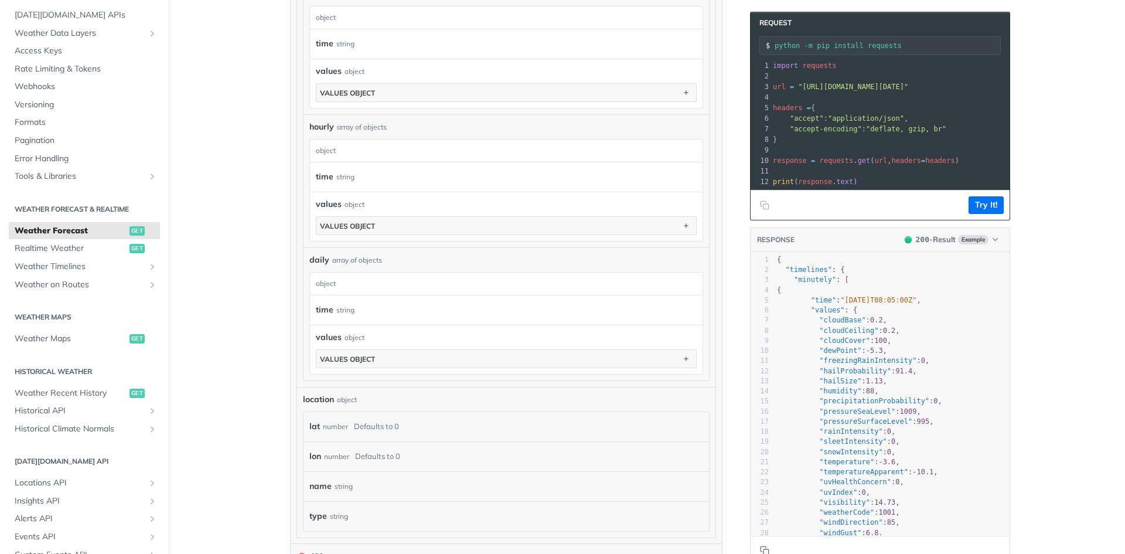
scroll to position [759, 0]
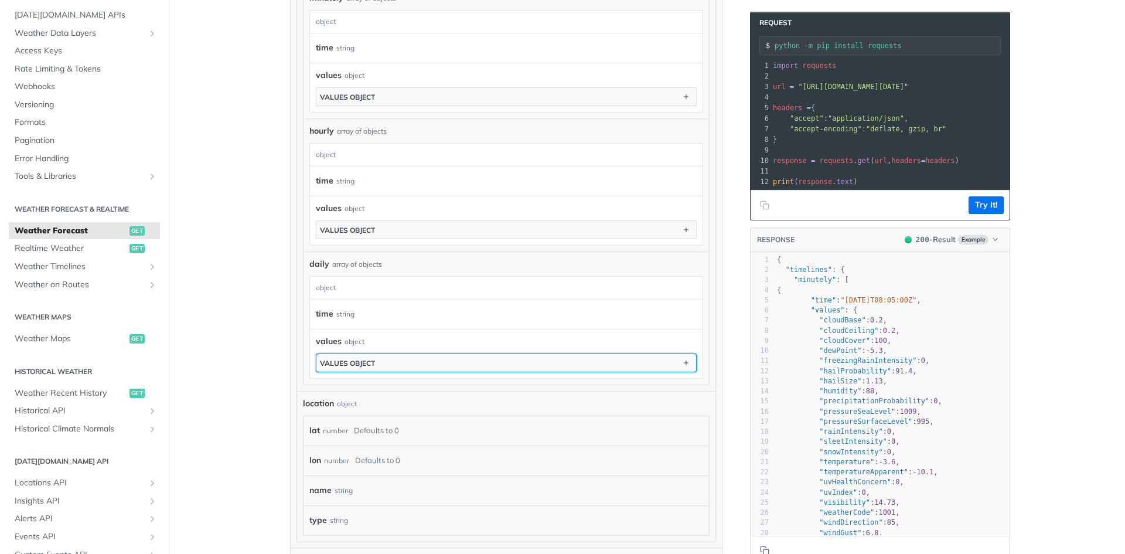
click at [437, 362] on button "values object" at bounding box center [506, 363] width 380 height 18
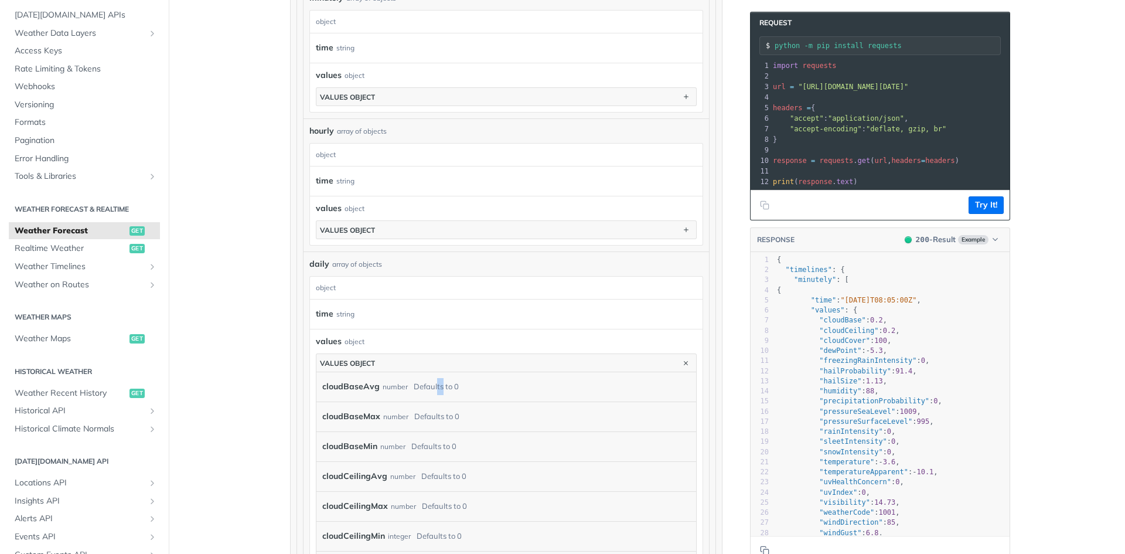
click at [431, 384] on div "Defaults to 0" at bounding box center [436, 386] width 45 height 17
click at [369, 386] on div "cloudBaseAvg number Defaults to 0" at bounding box center [500, 387] width 357 height 18
click at [363, 384] on label "cloudBaseAvg" at bounding box center [350, 386] width 57 height 17
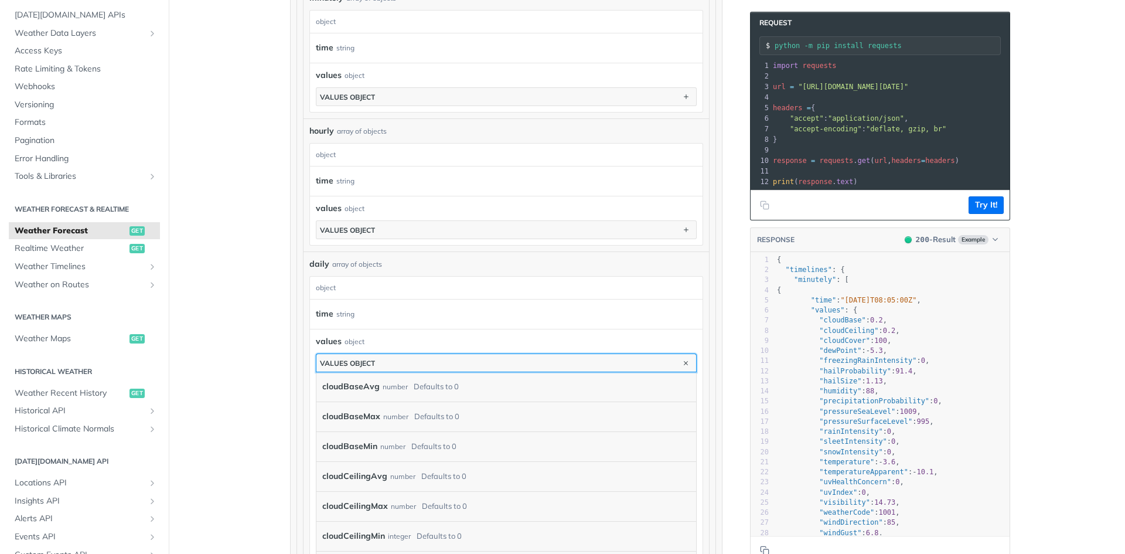
click at [406, 354] on button "values object" at bounding box center [506, 363] width 380 height 18
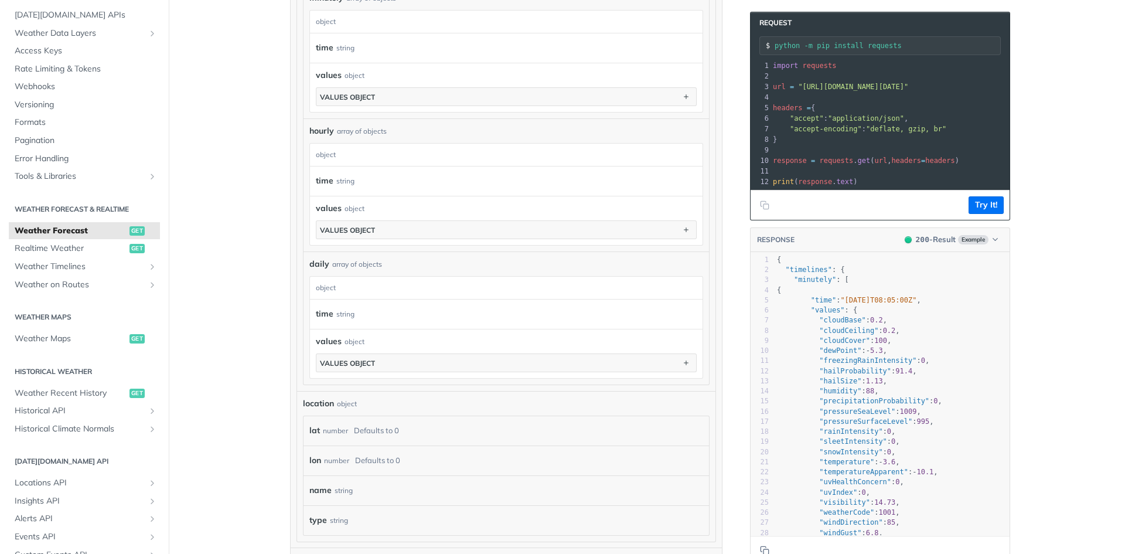
drag, startPoint x: 369, startPoint y: 312, endPoint x: 325, endPoint y: 307, distance: 44.2
click at [368, 312] on div "time string" at bounding box center [501, 314] width 370 height 18
click at [339, 282] on div "object" at bounding box center [505, 288] width 390 height 22
click at [325, 276] on section "object time string values object values object" at bounding box center [506, 327] width 394 height 103
click at [325, 283] on div "object" at bounding box center [505, 288] width 390 height 22
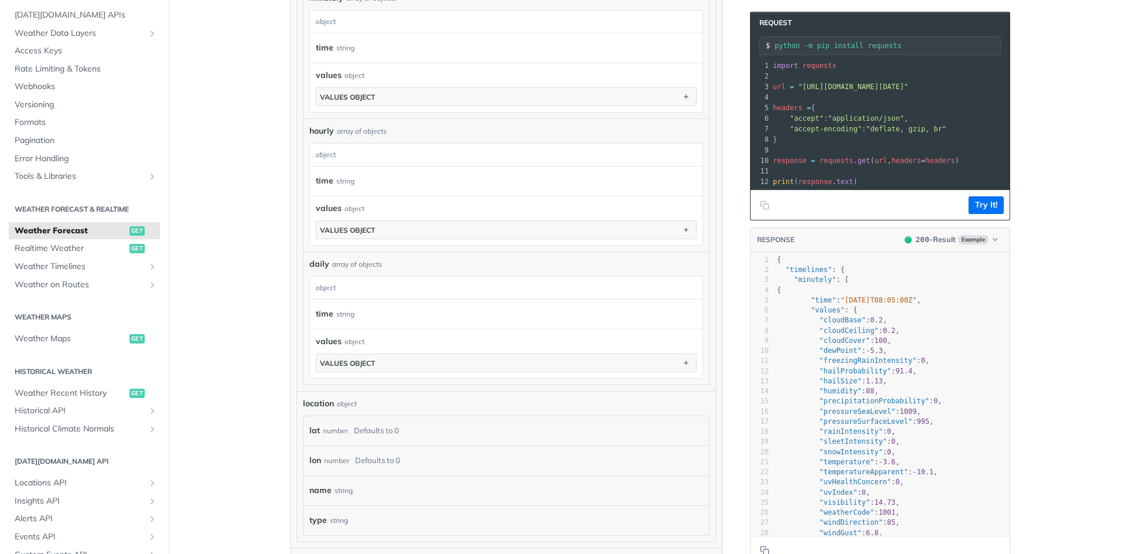
click at [325, 288] on div "object" at bounding box center [505, 288] width 390 height 22
click at [333, 291] on div "object" at bounding box center [505, 288] width 390 height 22
drag, startPoint x: 372, startPoint y: 216, endPoint x: 380, endPoint y: 216, distance: 7.6
click at [373, 215] on div "values object values object" at bounding box center [506, 220] width 381 height 37
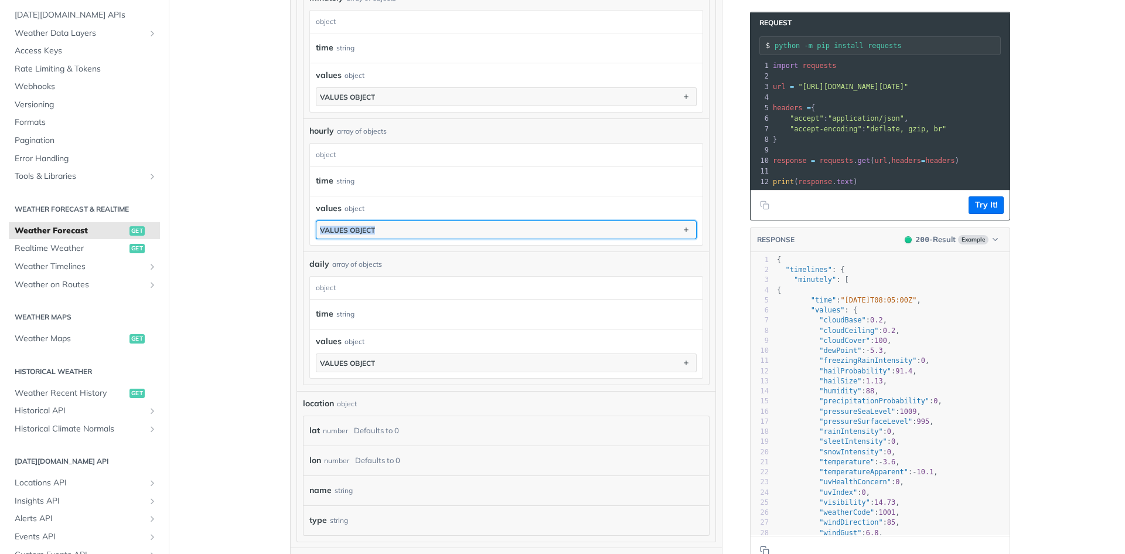
click at [383, 226] on button "values object" at bounding box center [506, 230] width 380 height 18
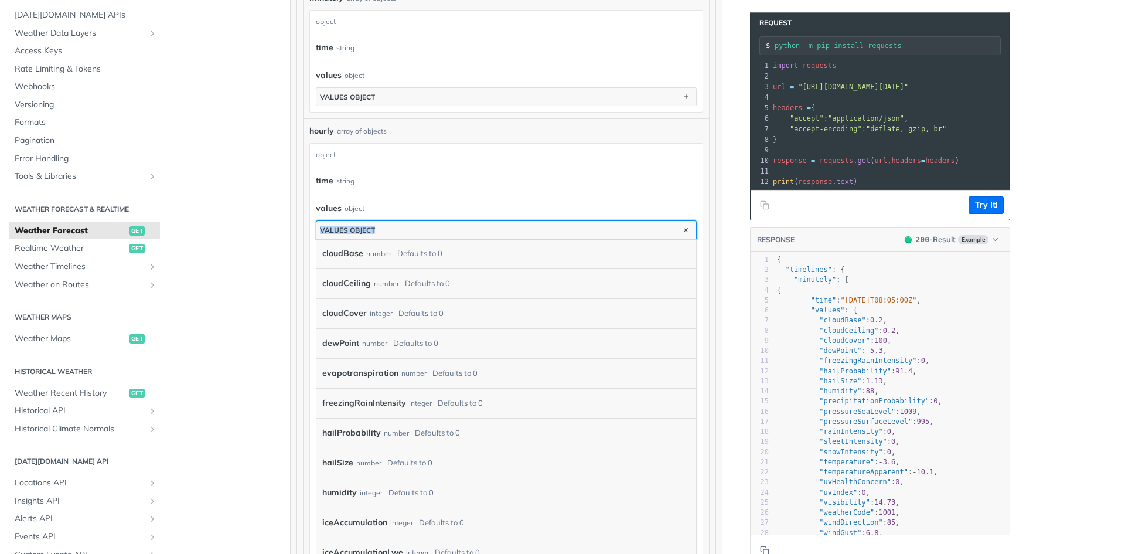
click at [394, 233] on button "values object" at bounding box center [506, 230] width 380 height 18
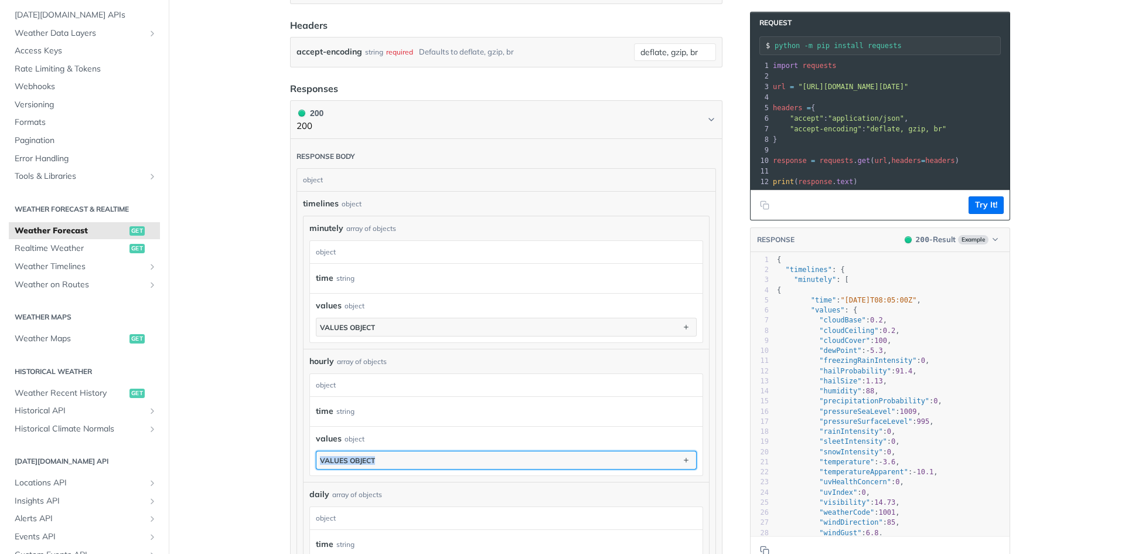
scroll to position [525, 0]
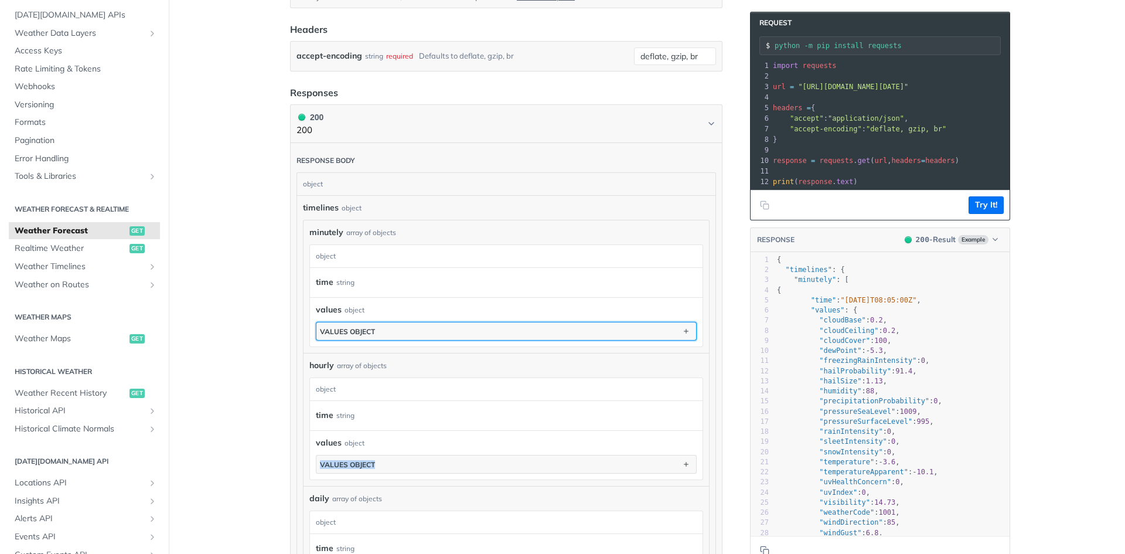
click at [429, 336] on button "values object" at bounding box center [506, 331] width 380 height 18
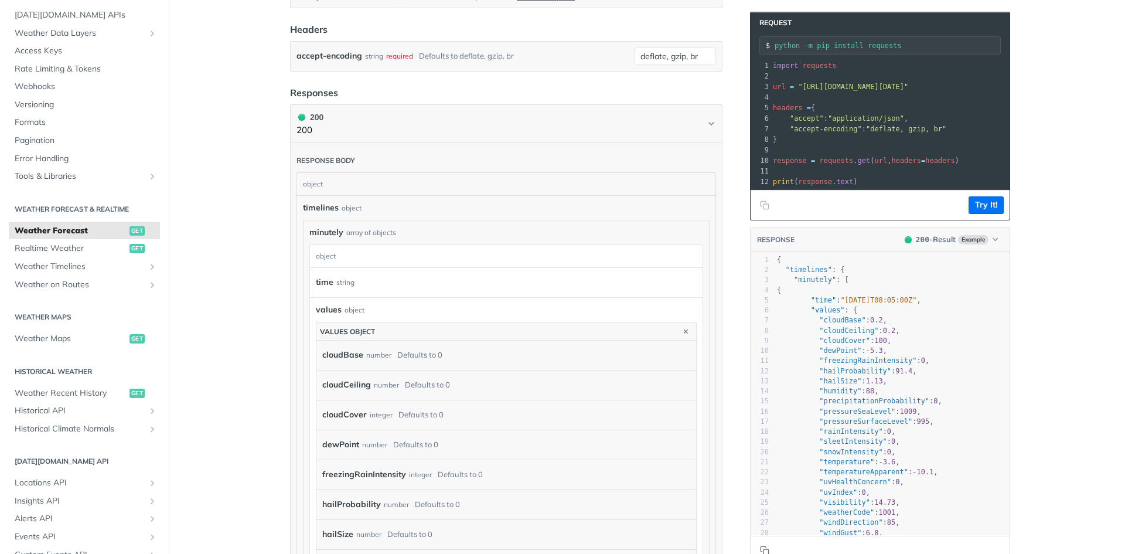
click at [386, 400] on div "cloudCover integer Defaults to 0" at bounding box center [506, 415] width 380 height 30
drag, startPoint x: 338, startPoint y: 381, endPoint x: 379, endPoint y: 333, distance: 62.4
click at [338, 381] on label "cloudCeiling" at bounding box center [346, 384] width 49 height 17
drag, startPoint x: 422, startPoint y: 306, endPoint x: 421, endPoint y: 318, distance: 11.8
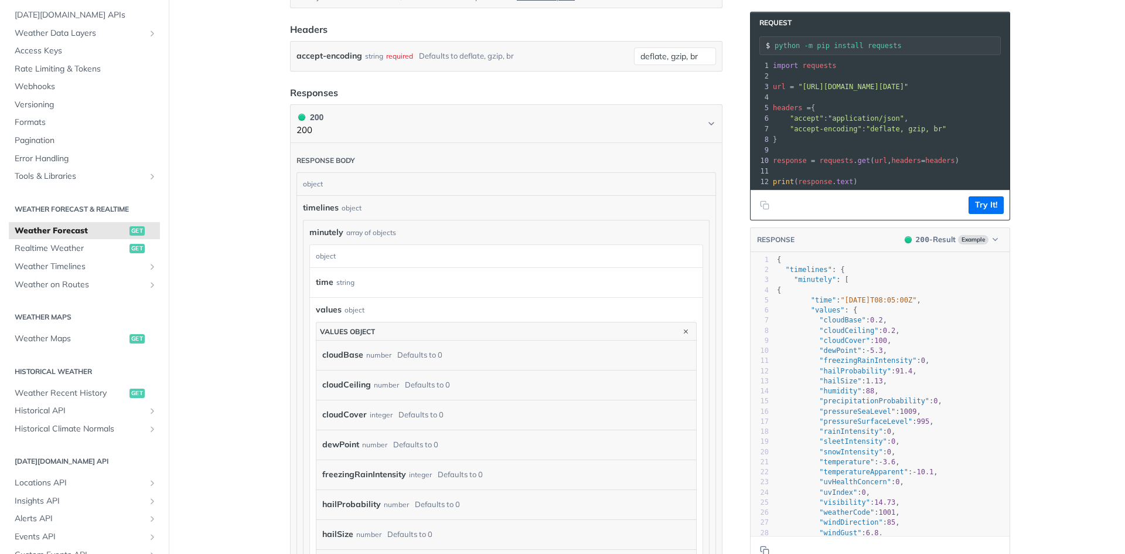
click at [422, 308] on div "values object" at bounding box center [506, 310] width 381 height 12
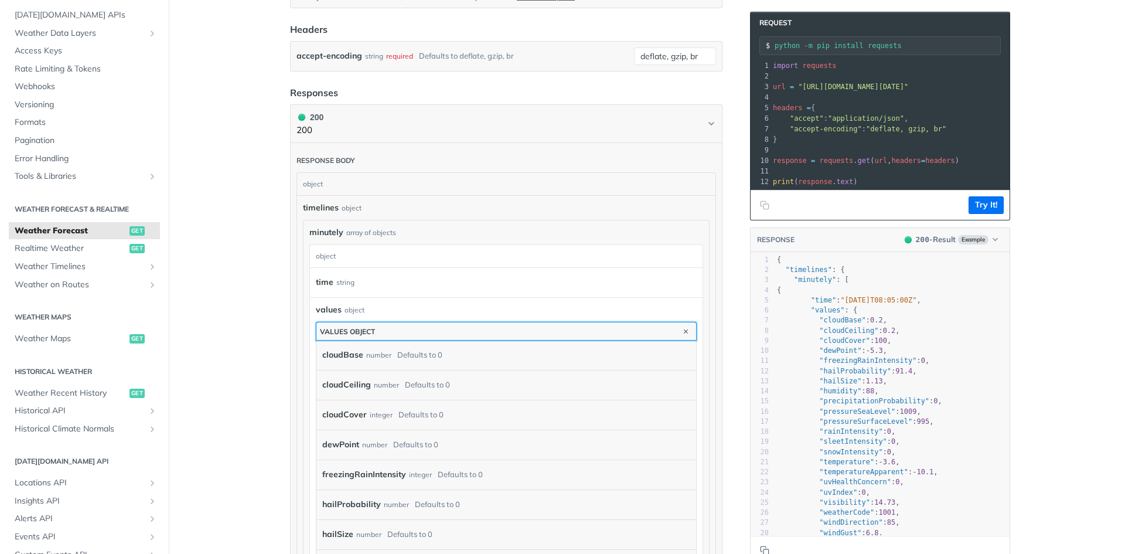
click at [420, 329] on button "values object" at bounding box center [506, 331] width 380 height 18
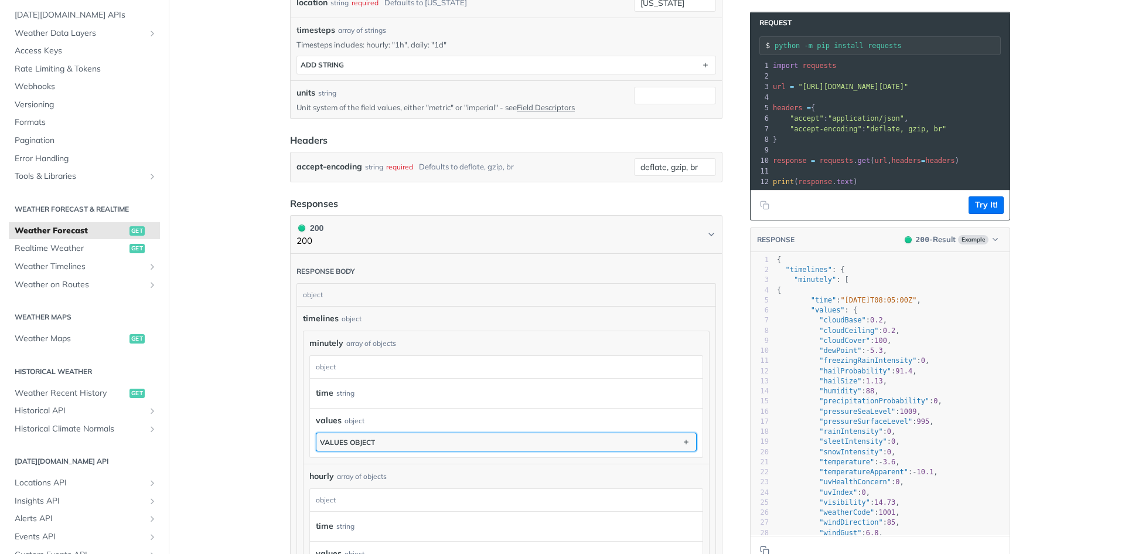
scroll to position [291, 0]
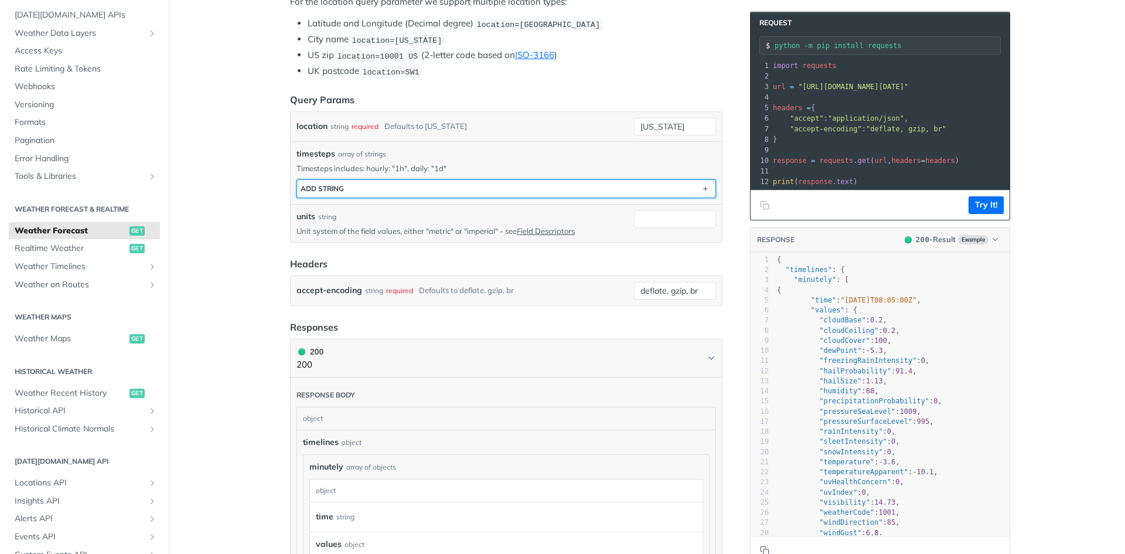
click at [684, 184] on button "ADD string" at bounding box center [506, 189] width 418 height 18
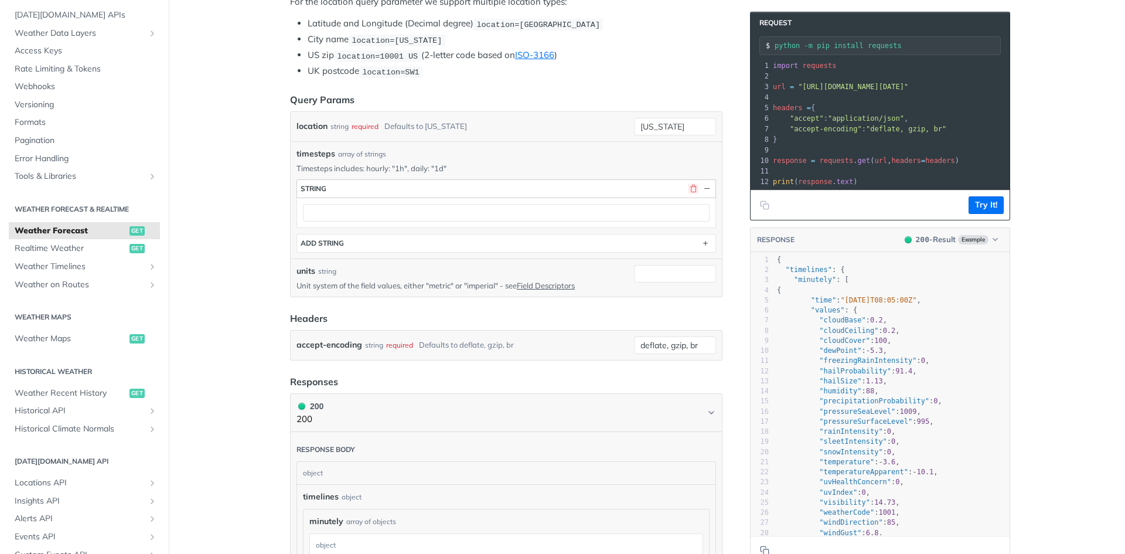
click at [690, 185] on button "button" at bounding box center [693, 188] width 11 height 11
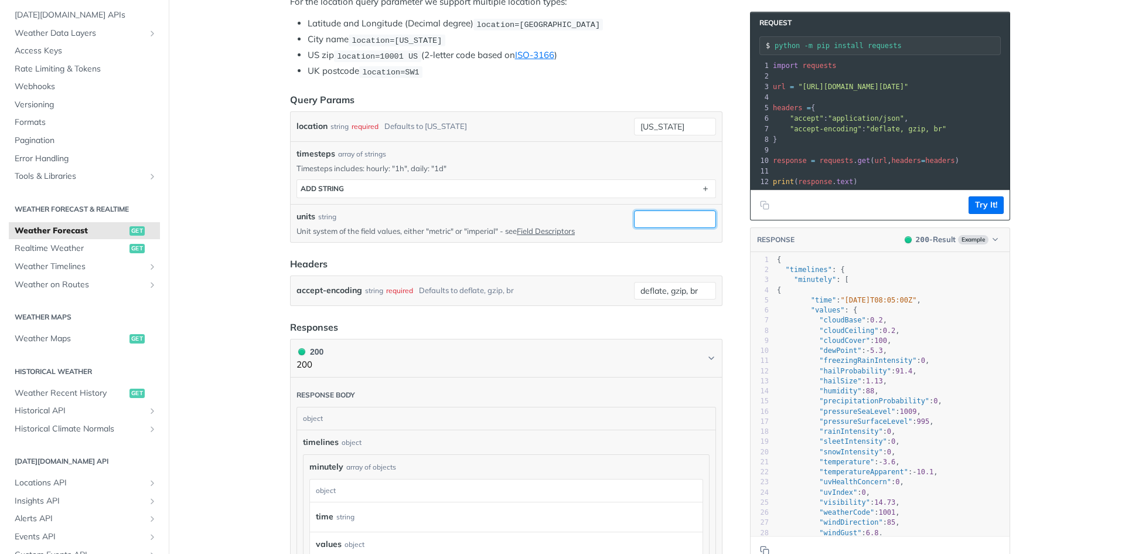
click at [686, 217] on input "units" at bounding box center [675, 219] width 82 height 18
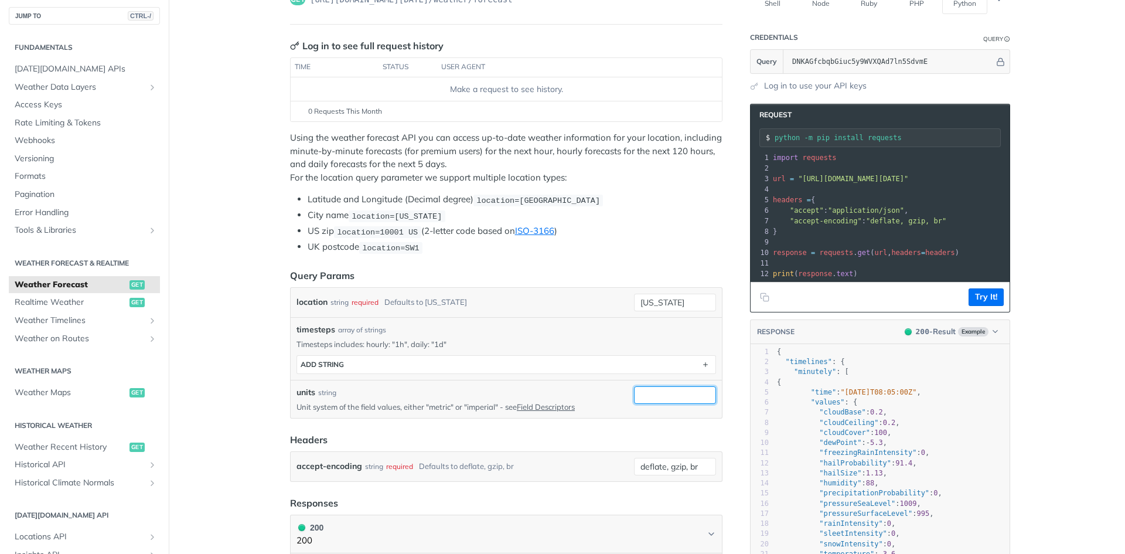
scroll to position [0, 0]
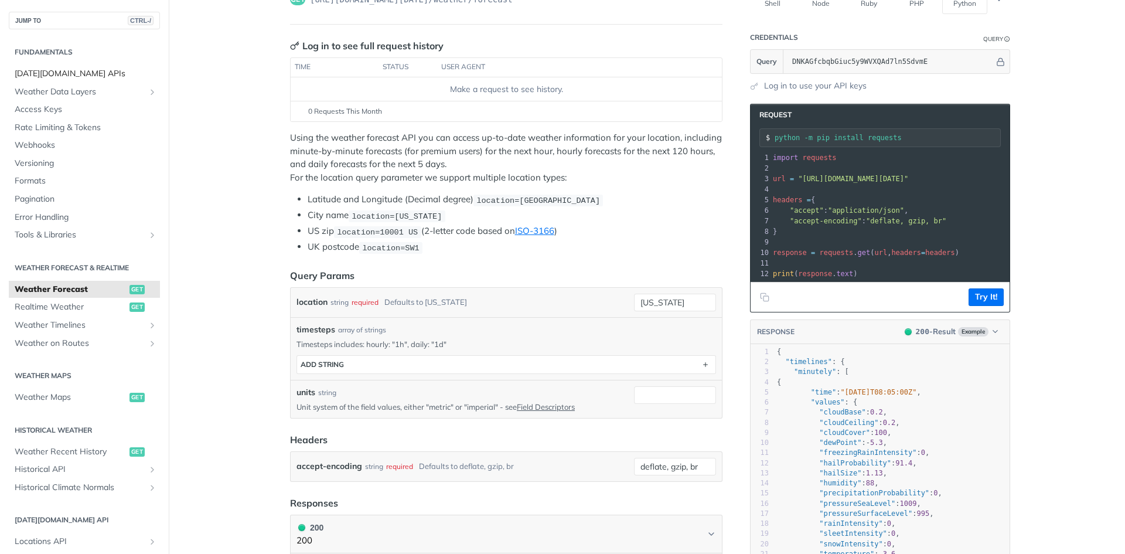
click at [65, 82] on link "[DATE][DOMAIN_NAME] APIs" at bounding box center [84, 74] width 151 height 18
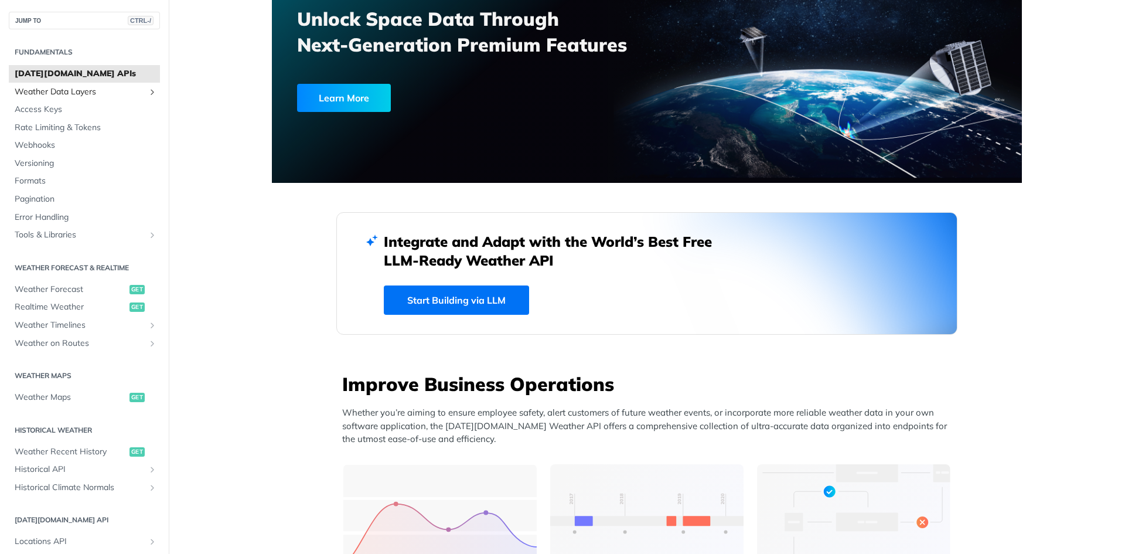
click at [66, 85] on link "Weather Data Layers" at bounding box center [84, 92] width 151 height 18
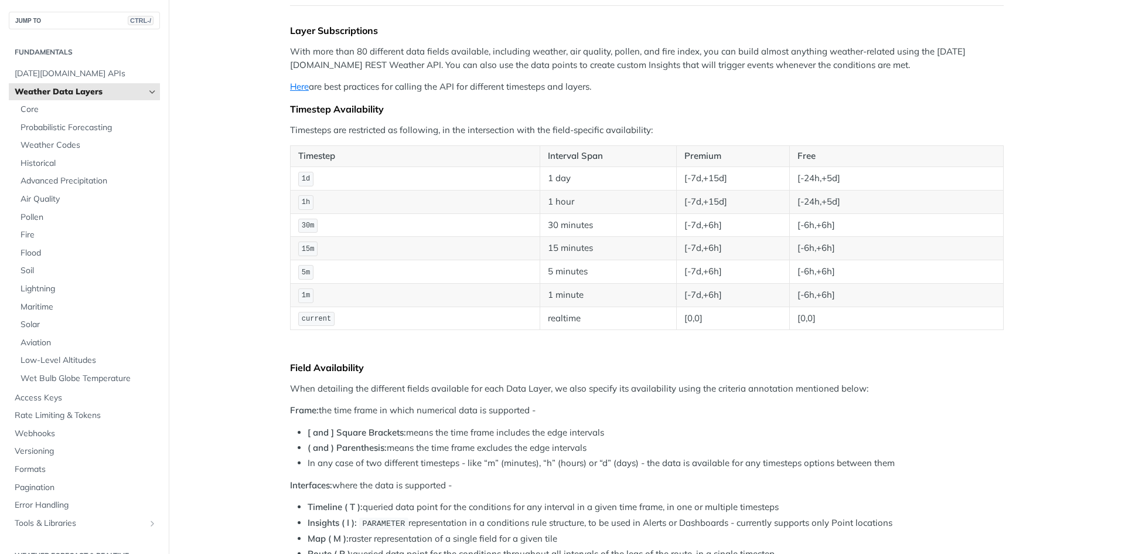
click at [73, 94] on span "Weather Data Layers" at bounding box center [80, 92] width 130 height 12
click at [148, 94] on link "Weather Data Layers" at bounding box center [84, 92] width 151 height 18
click at [148, 93] on icon "Hide subpages for Weather Data Layers" at bounding box center [152, 91] width 9 height 9
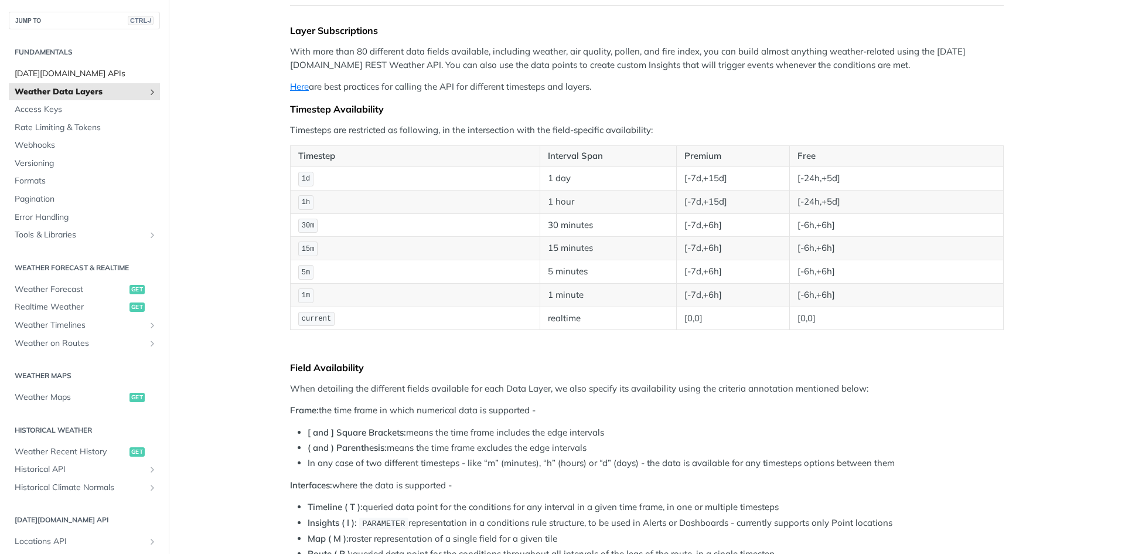
click at [67, 70] on span "[DATE][DOMAIN_NAME] APIs" at bounding box center [86, 74] width 142 height 12
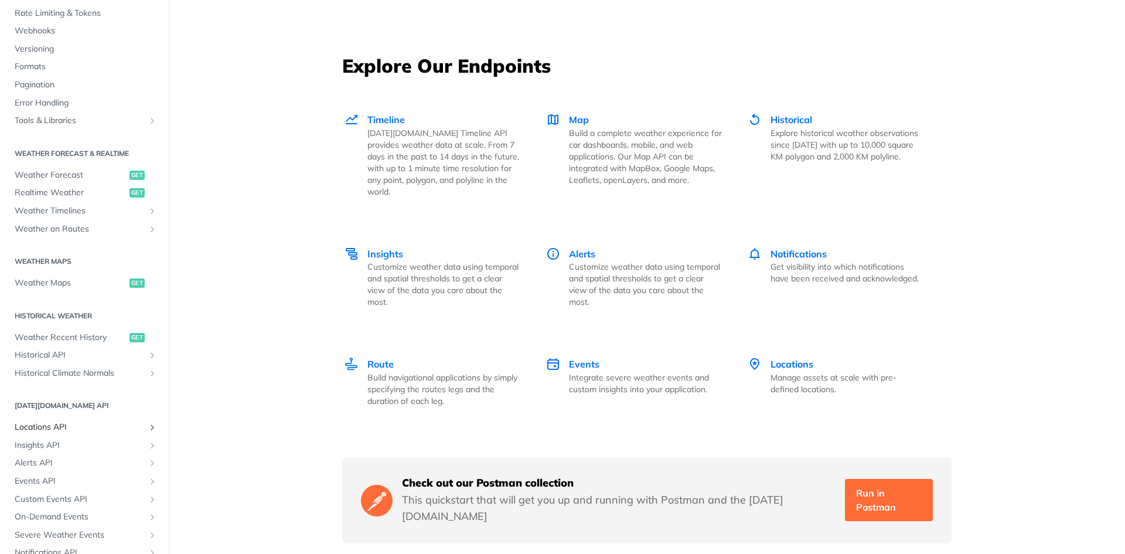
scroll to position [225, 0]
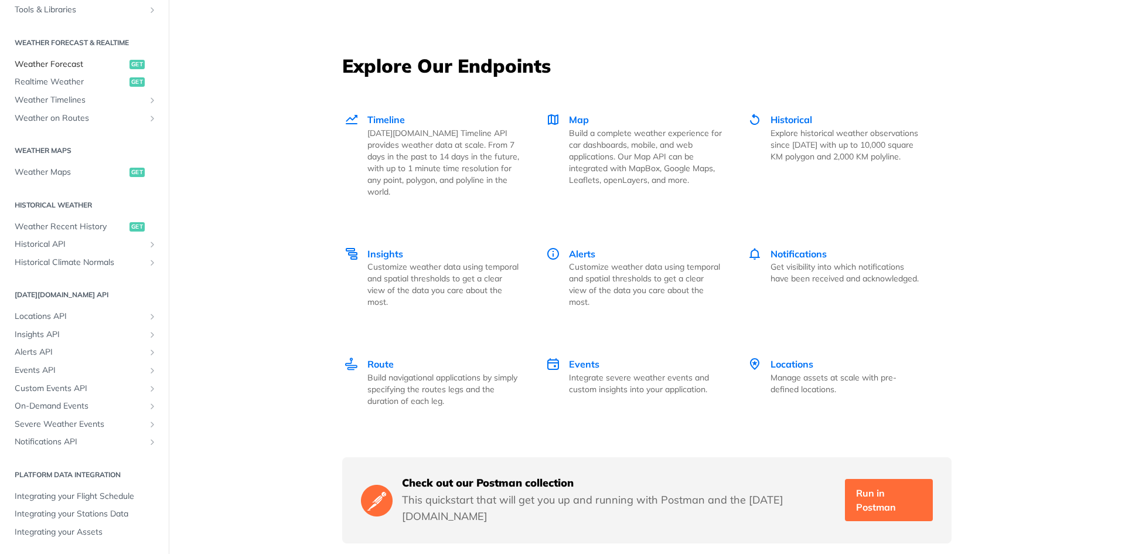
click at [72, 63] on span "Weather Forecast" at bounding box center [71, 65] width 112 height 12
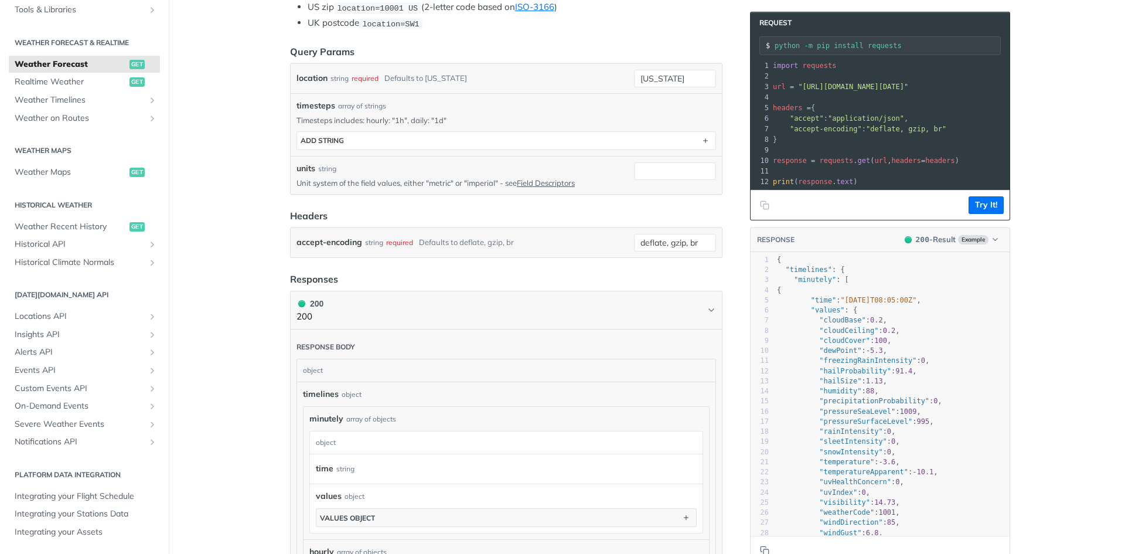
scroll to position [232, 0]
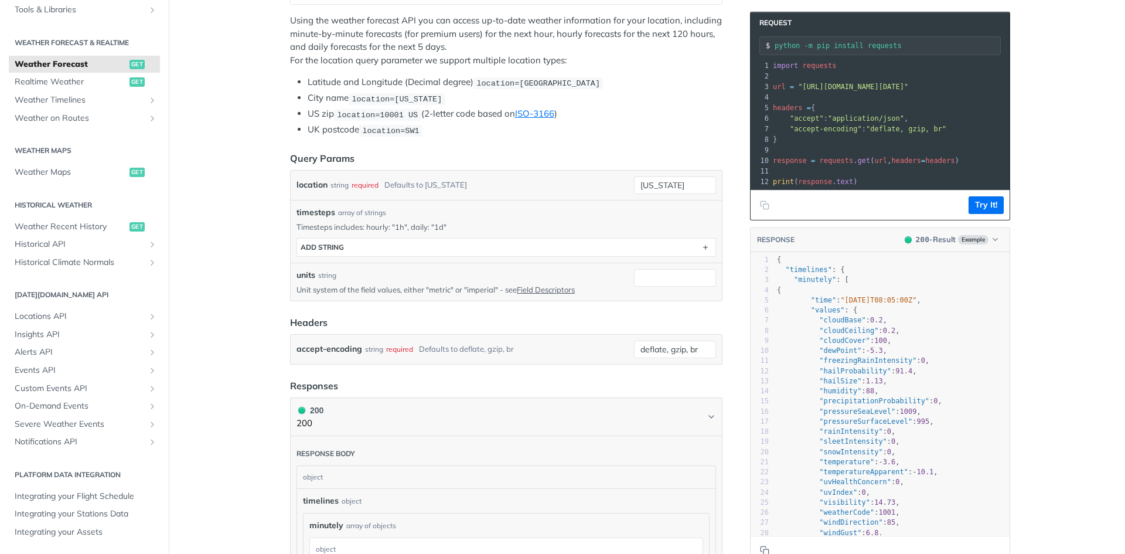
click at [391, 350] on div "required" at bounding box center [399, 348] width 27 height 17
click at [646, 340] on input "deflate, gzip, br" at bounding box center [675, 349] width 82 height 18
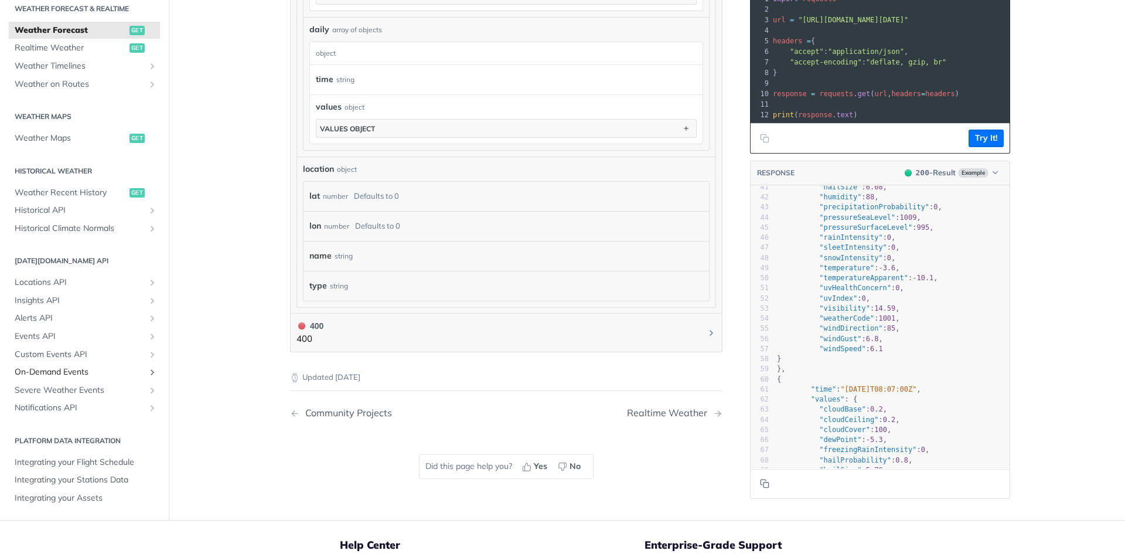
scroll to position [224, 0]
click at [104, 416] on section "Tomorrow.io API Locations API List Locations get Create a Location post Retriev…" at bounding box center [84, 334] width 151 height 168
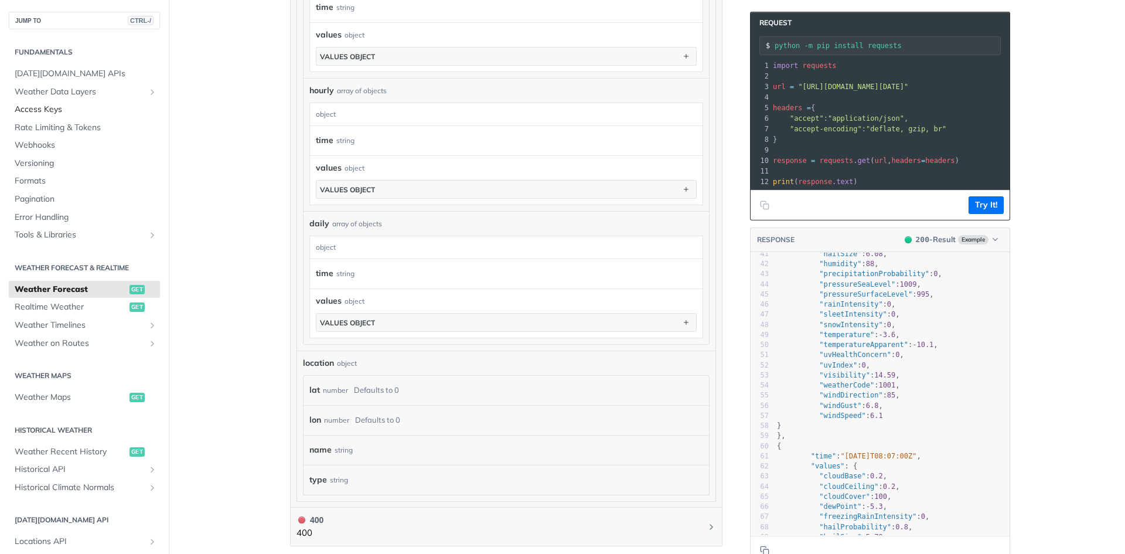
scroll to position [759, 0]
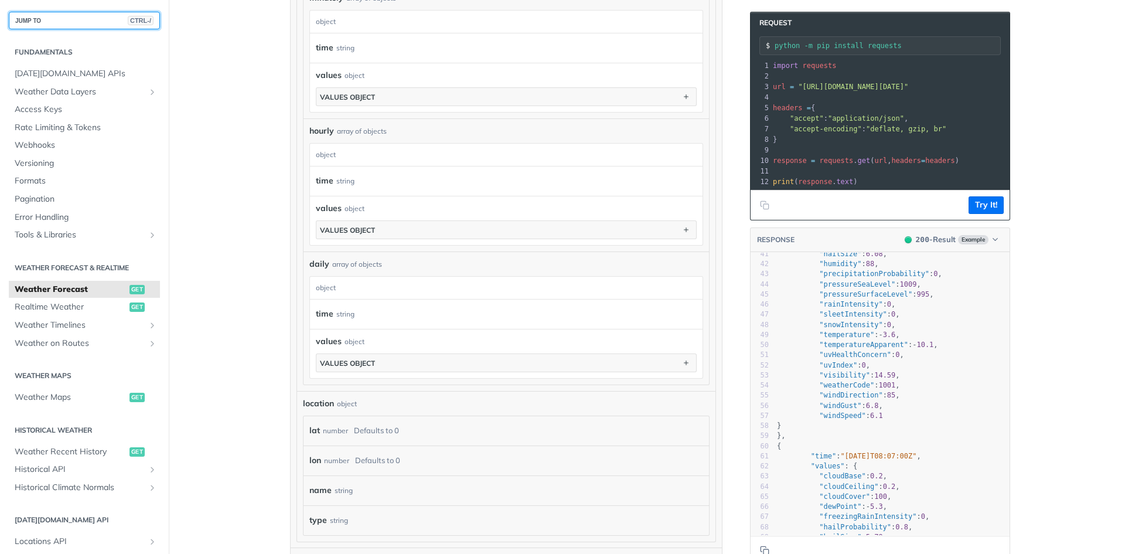
click at [75, 14] on button "JUMP TO CTRL-/" at bounding box center [84, 21] width 151 height 18
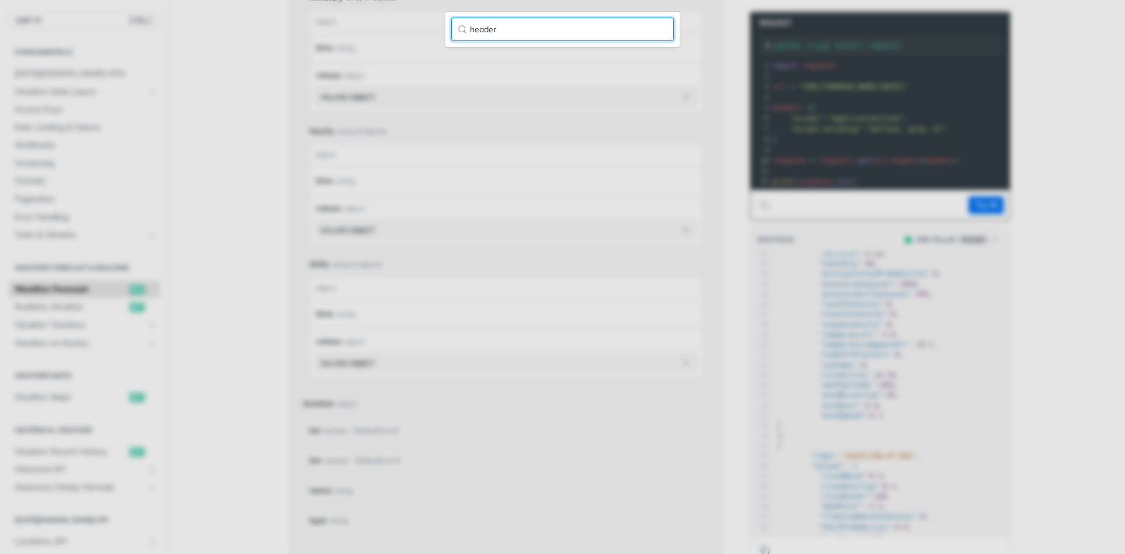
type input "header"
click at [669, 26] on input "header" at bounding box center [562, 29] width 223 height 23
click at [665, 29] on input "header" at bounding box center [562, 29] width 223 height 23
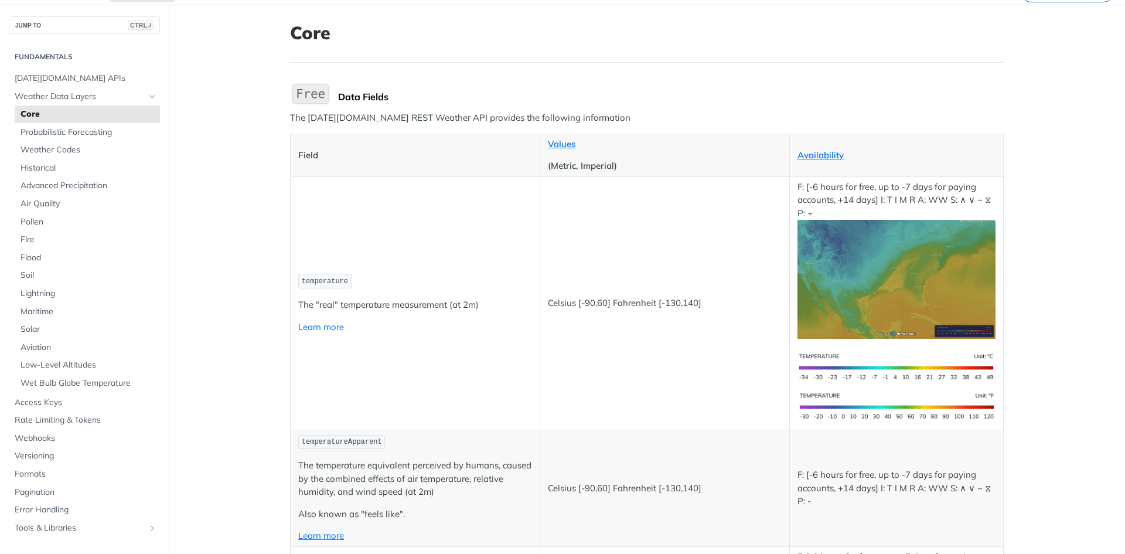
scroll to position [59, 0]
